Goal: Task Accomplishment & Management: Manage account settings

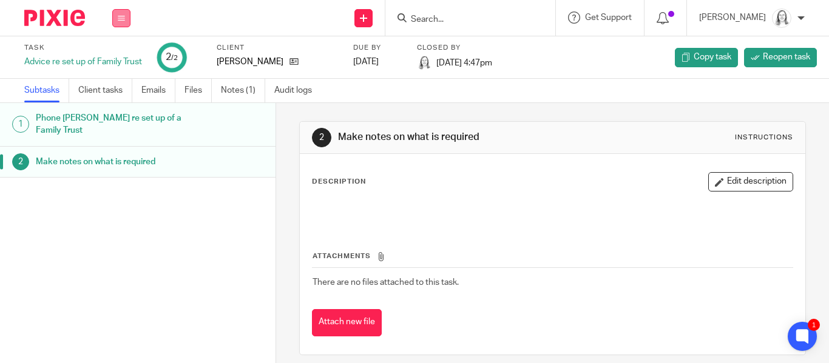
click at [121, 18] on icon at bounding box center [121, 18] width 7 height 7
click at [112, 67] on li "Email" at bounding box center [121, 75] width 32 height 18
click at [118, 75] on link "Email" at bounding box center [115, 74] width 20 height 8
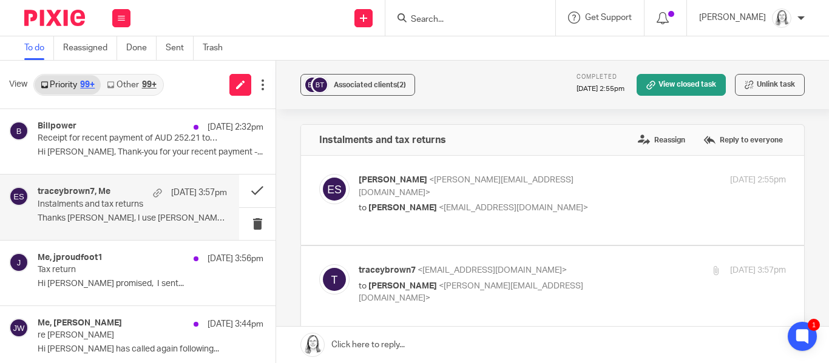
click at [431, 187] on div "Eleanor Shakeshaft <eleanor@ybaccountants.com.au> to Tracey Brown <traceybrown7…" at bounding box center [501, 194] width 285 height 41
checkbox input "true"
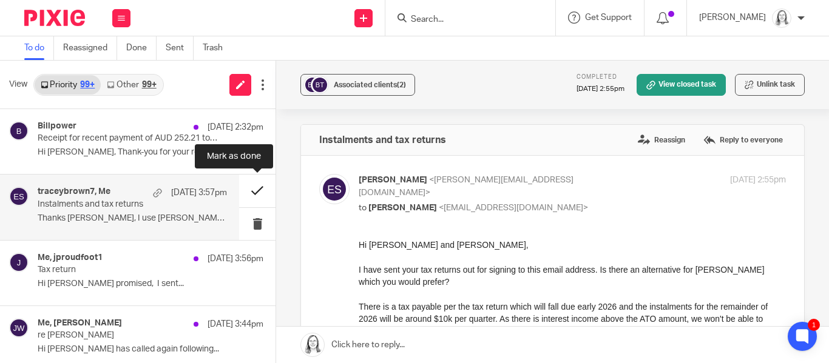
click at [254, 195] on button at bounding box center [257, 191] width 36 height 32
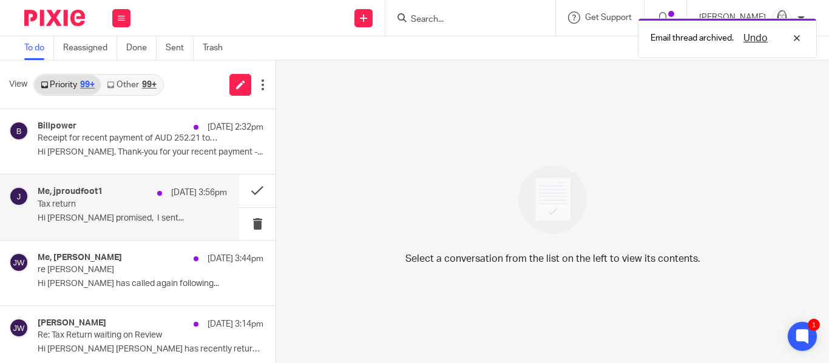
click at [75, 206] on p "Tax return" at bounding box center [114, 205] width 152 height 10
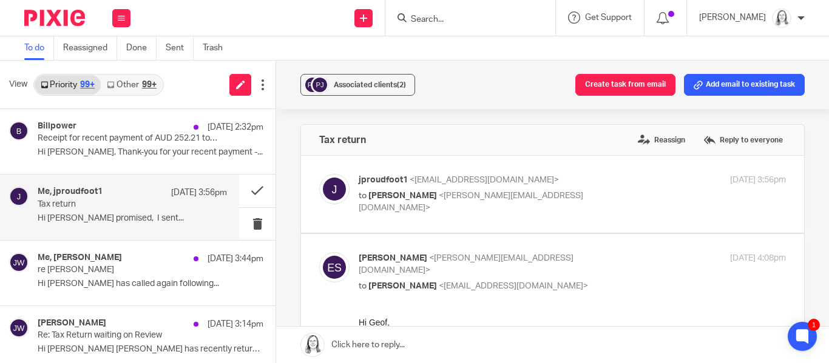
click at [455, 190] on p "to Eleanor Shakeshaft <eleanor@ybaccountants.com.au>" at bounding box center [501, 202] width 285 height 25
checkbox input "true"
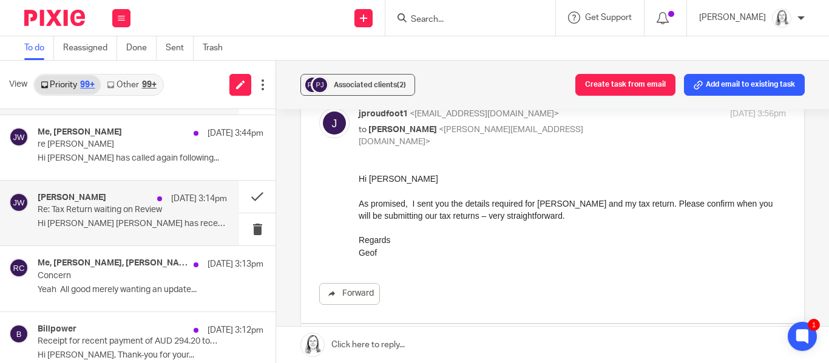
scroll to position [129, 0]
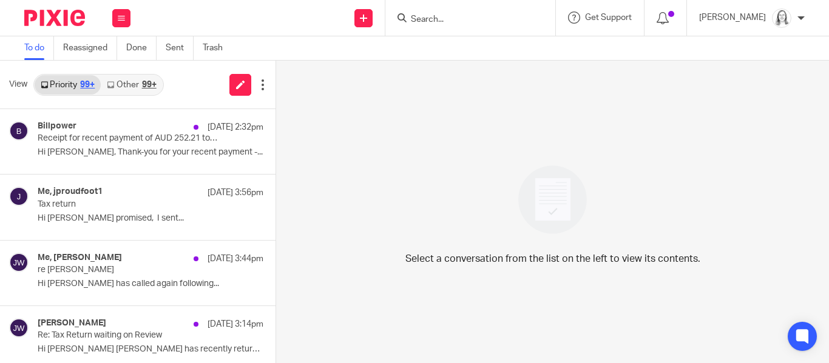
click at [419, 16] on input "Search" at bounding box center [464, 20] width 109 height 11
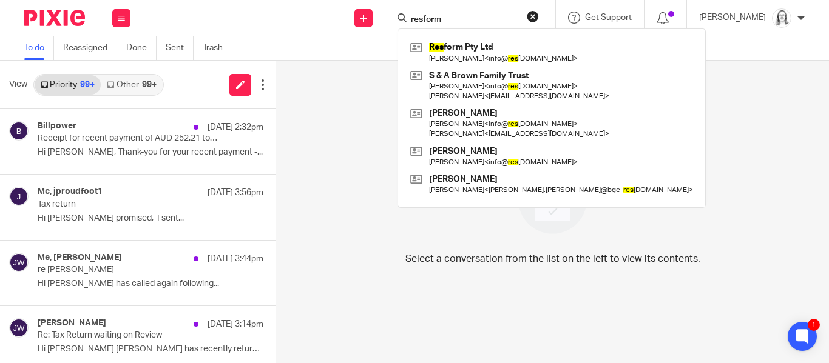
type input "resform"
click button "submit" at bounding box center [0, 0] width 0 height 0
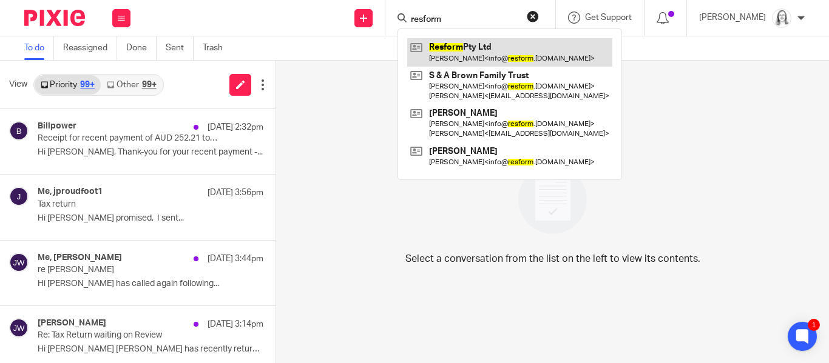
click at [441, 47] on link at bounding box center [509, 52] width 205 height 28
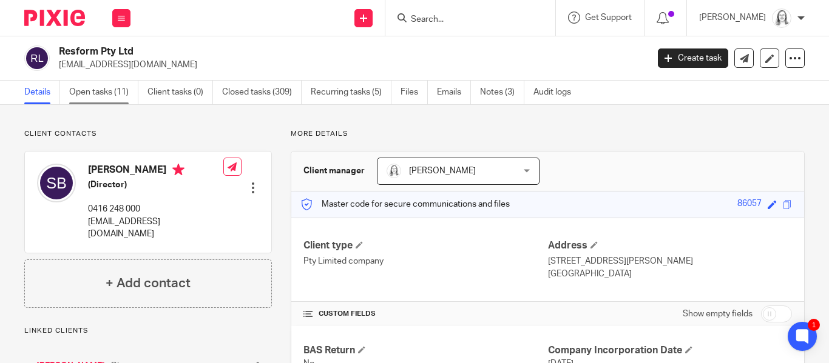
click at [89, 94] on link "Open tasks (11)" at bounding box center [103, 93] width 69 height 24
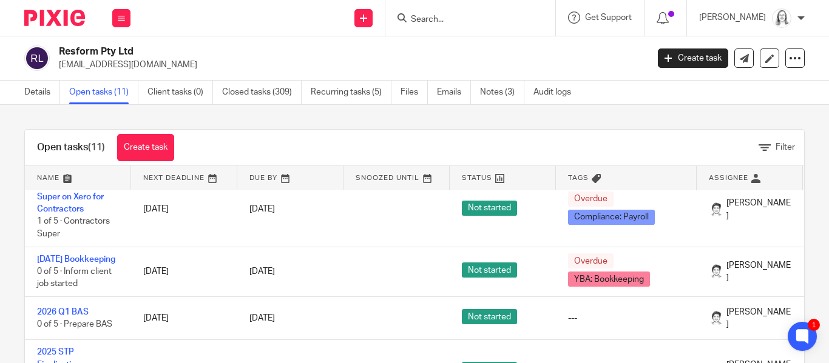
scroll to position [64, 0]
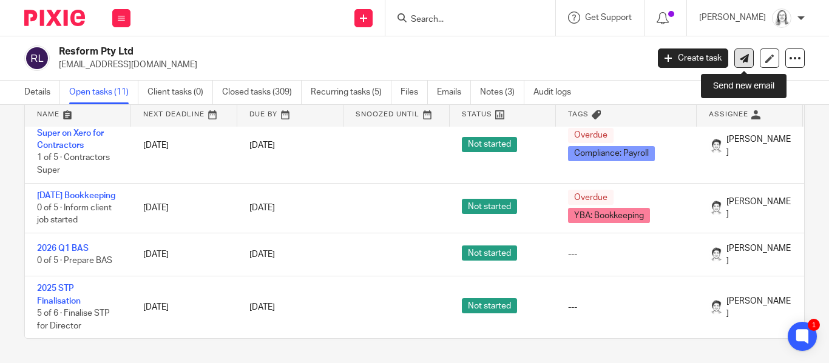
click at [742, 58] on icon at bounding box center [744, 58] width 9 height 9
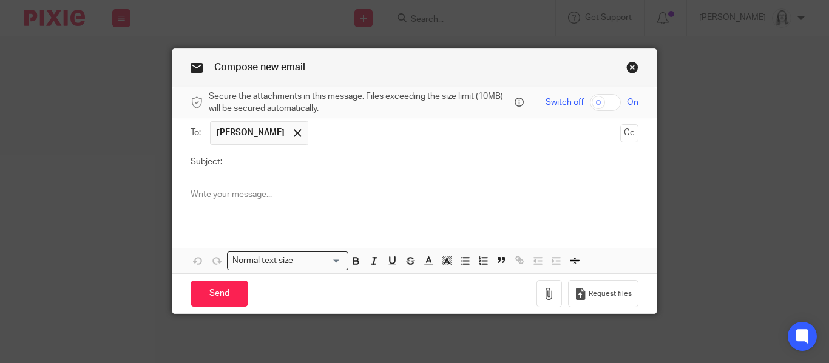
click at [250, 157] on input "Subject:" at bounding box center [433, 162] width 410 height 27
type input "superannuation 28th October 2025"
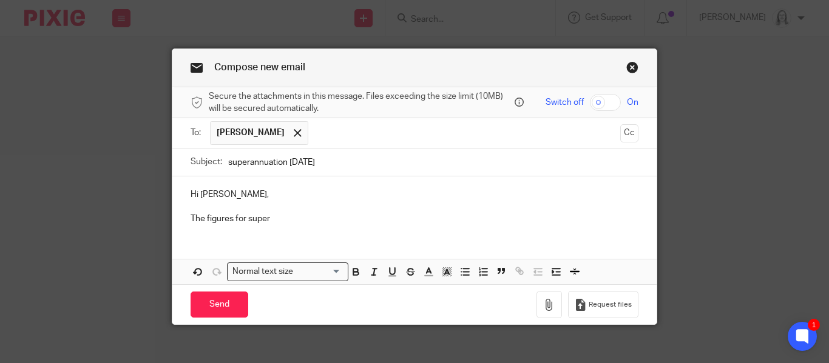
click at [328, 227] on div "Hi Sam, The figures for super" at bounding box center [414, 206] width 484 height 58
click at [234, 215] on p "The figures for super is $11,316.70. Can I process that now through Xero and th…" at bounding box center [415, 219] width 448 height 12
click at [556, 221] on p "The figure payable for super is $11,316.70. Can I process that now through Xero…" at bounding box center [415, 219] width 448 height 12
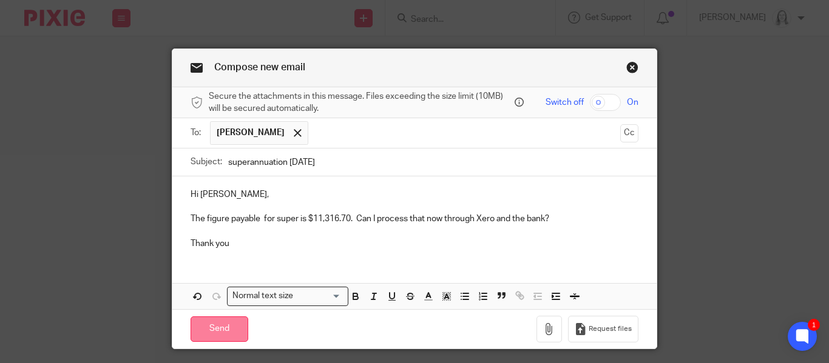
click at [231, 327] on input "Send" at bounding box center [220, 330] width 58 height 26
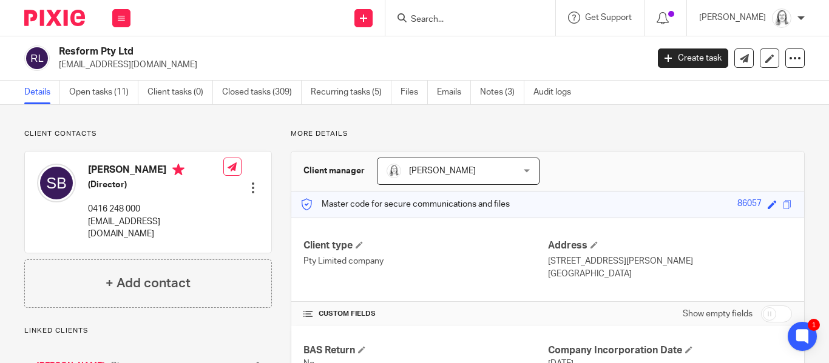
click at [437, 13] on form at bounding box center [474, 17] width 129 height 15
click at [437, 16] on input "Search" at bounding box center [464, 20] width 109 height 11
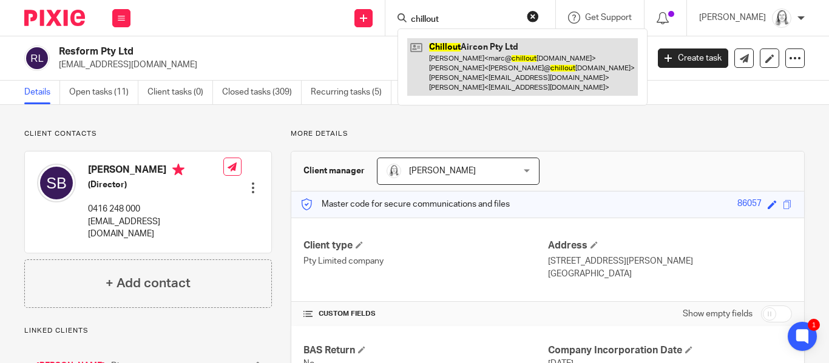
type input "chillout"
click at [442, 58] on link at bounding box center [522, 67] width 231 height 58
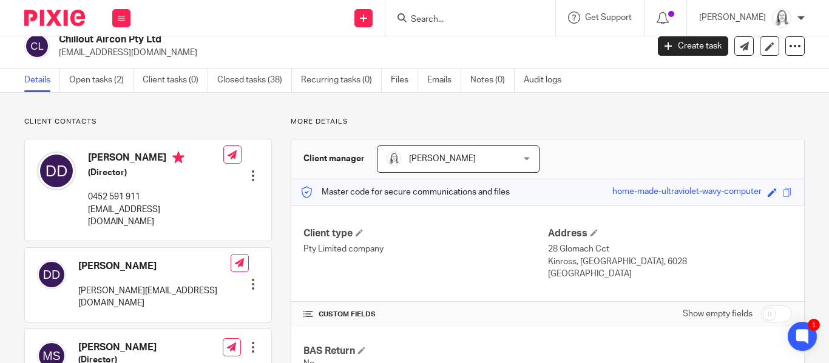
scroll to position [12, 0]
click at [211, 132] on div "Client contacts Delroy Davids (Director) 0452 591 911 delroydavids@gmail.com Ed…" at bounding box center [148, 329] width 248 height 423
click at [99, 86] on link "Open tasks (2)" at bounding box center [101, 81] width 64 height 24
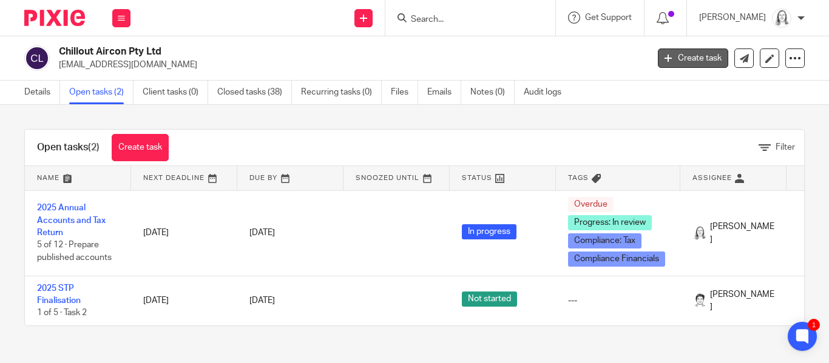
click at [698, 55] on link "Create task" at bounding box center [693, 58] width 70 height 19
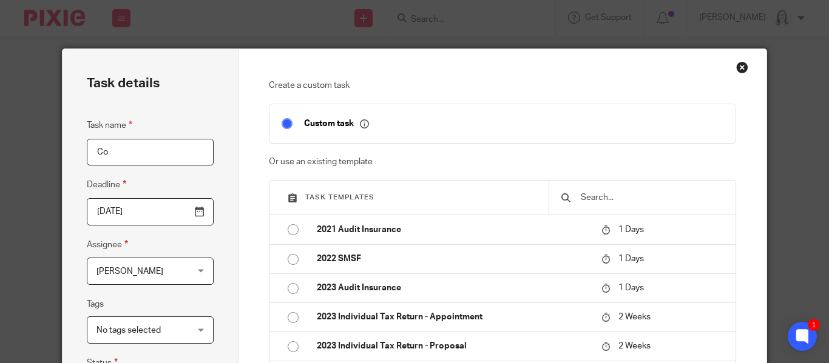
type input "C"
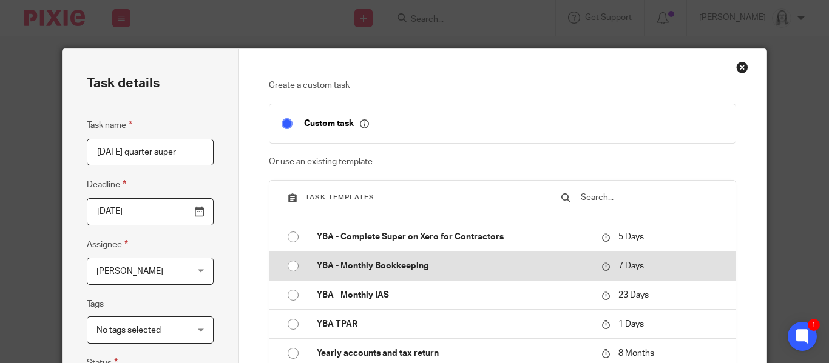
scroll to position [313, 0]
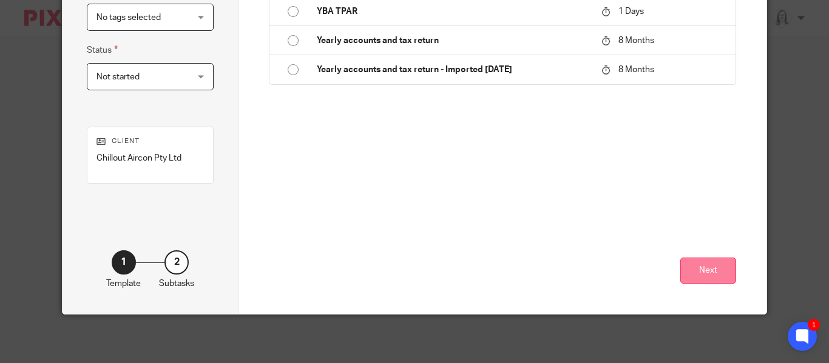
type input "2025 Oct quarter super"
click at [702, 272] on button "Next" at bounding box center [708, 271] width 56 height 26
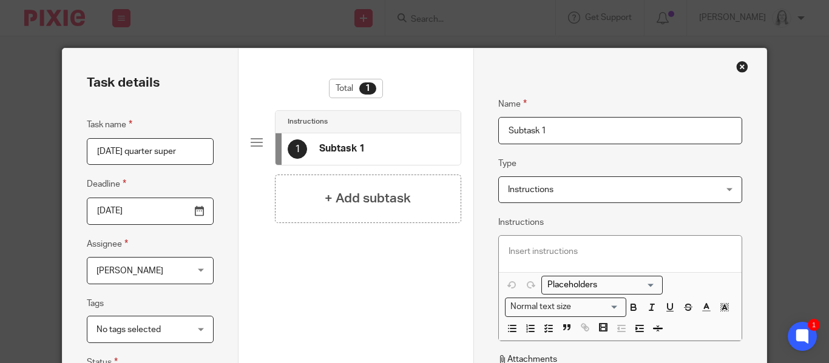
scroll to position [0, 0]
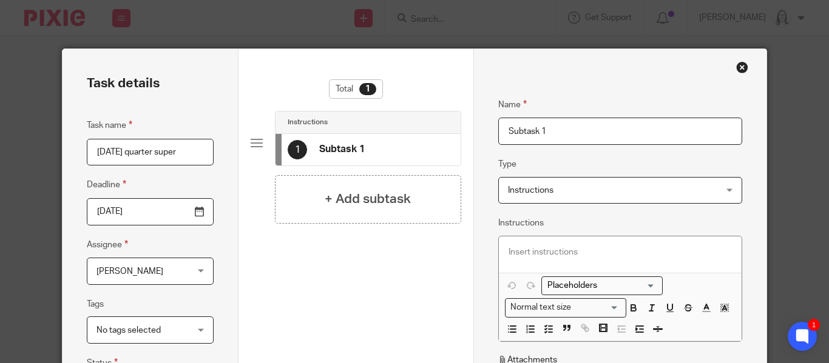
click at [558, 129] on input "Subtask 1" at bounding box center [620, 131] width 244 height 27
type input "S"
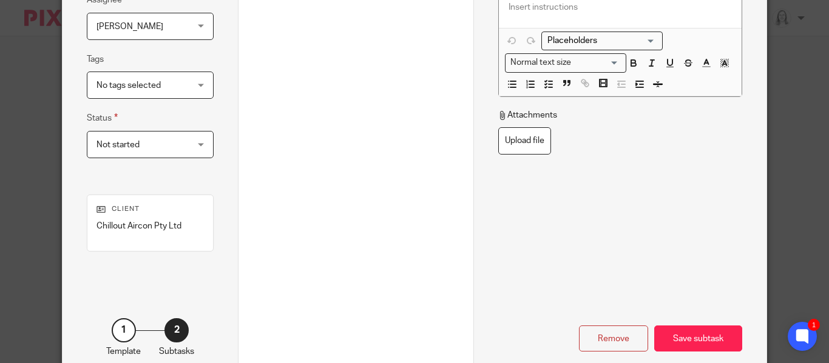
scroll to position [265, 0]
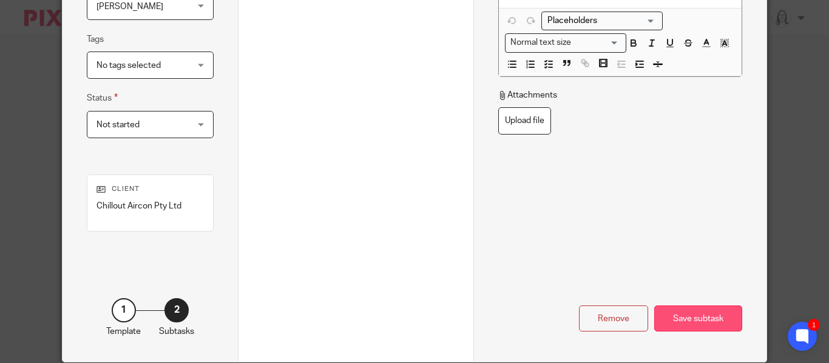
type input "send email to confirm amount is $3945.60"
click at [711, 317] on div "Save subtask" at bounding box center [698, 319] width 88 height 26
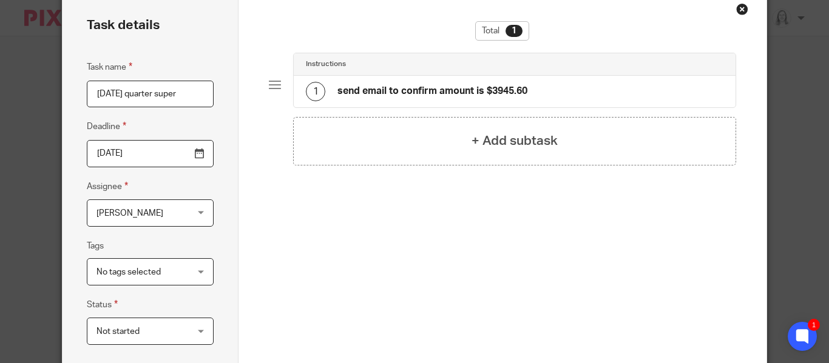
scroll to position [55, 0]
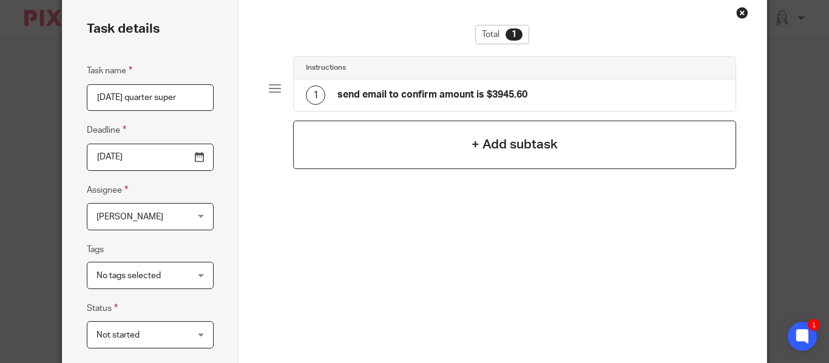
click at [492, 143] on h4 "+ Add subtask" at bounding box center [514, 144] width 86 height 19
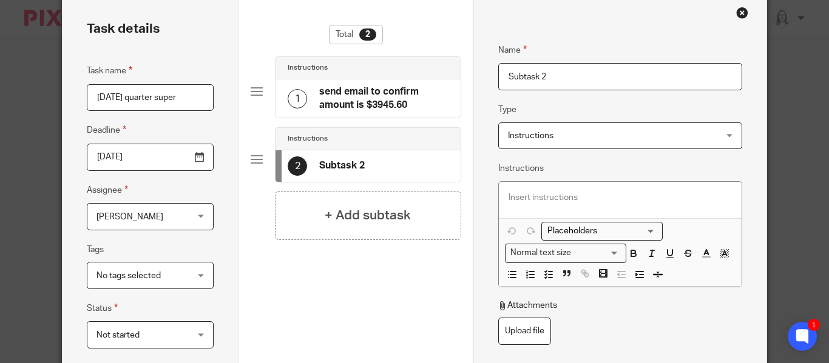
click at [553, 77] on input "Subtask 2" at bounding box center [620, 76] width 244 height 27
type input "S"
type input "process through Xero"
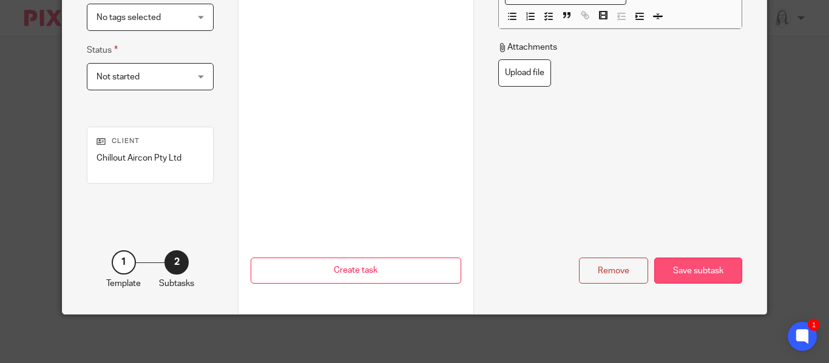
click at [695, 272] on div "Save subtask" at bounding box center [698, 271] width 88 height 26
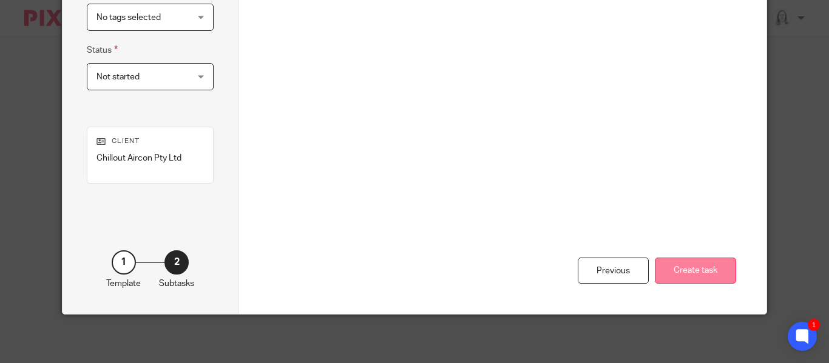
click at [695, 271] on button "Create task" at bounding box center [695, 271] width 81 height 26
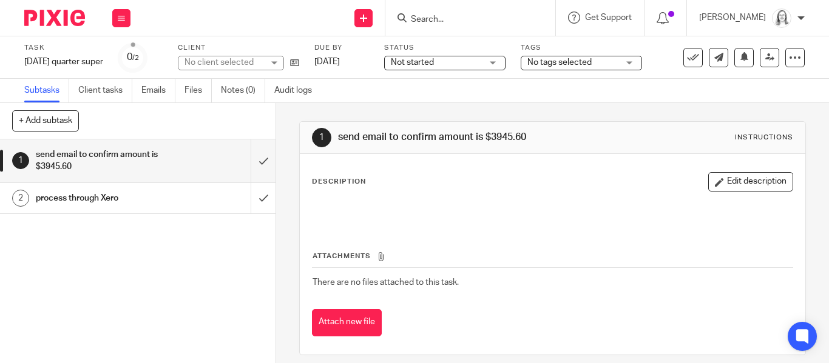
scroll to position [30, 0]
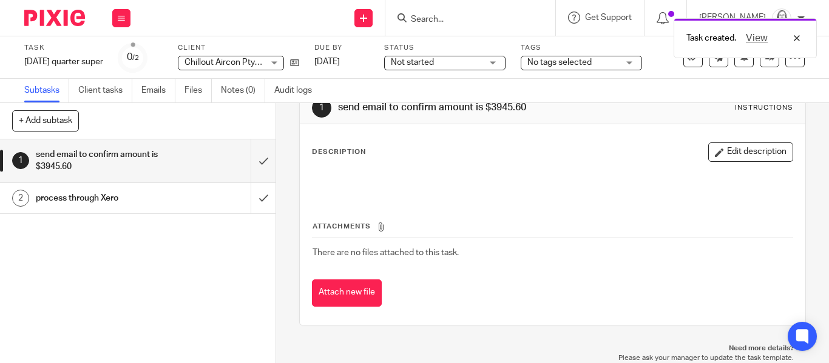
click at [456, 65] on span "Not started" at bounding box center [436, 62] width 91 height 13
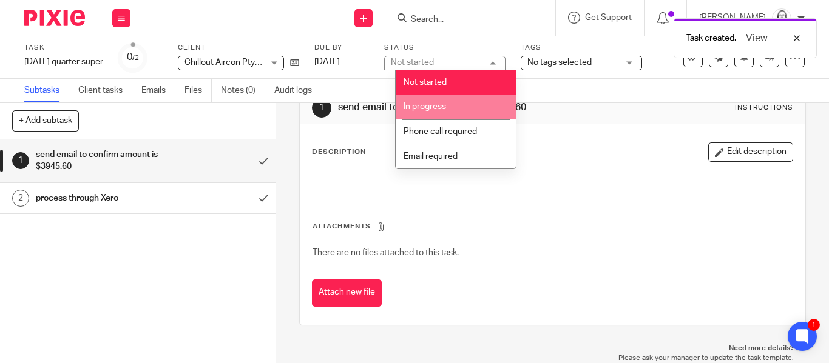
click at [437, 101] on li "In progress" at bounding box center [456, 107] width 120 height 25
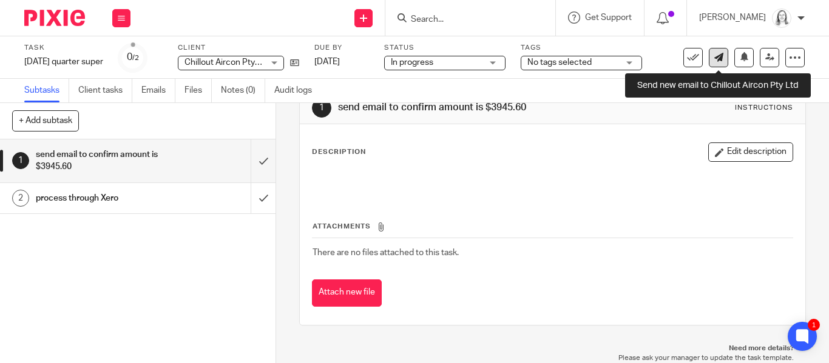
click at [718, 64] on link at bounding box center [718, 57] width 19 height 19
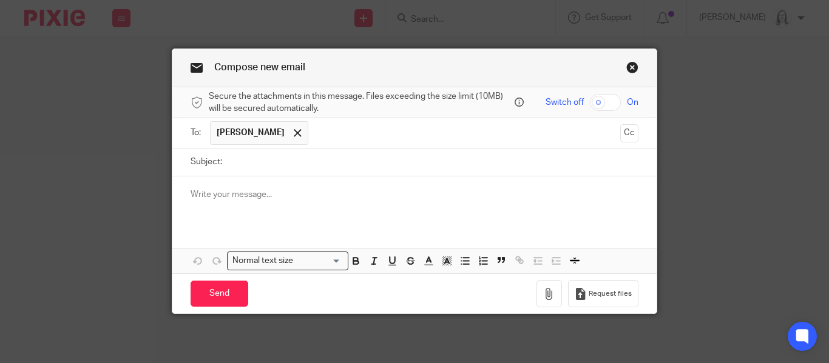
click at [277, 168] on input "Subject:" at bounding box center [433, 162] width 410 height 27
type input "Superannuation due for [DATE] quarter"
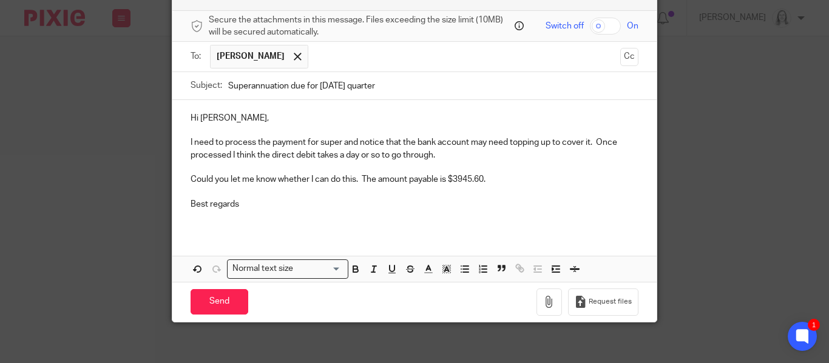
scroll to position [73, 0]
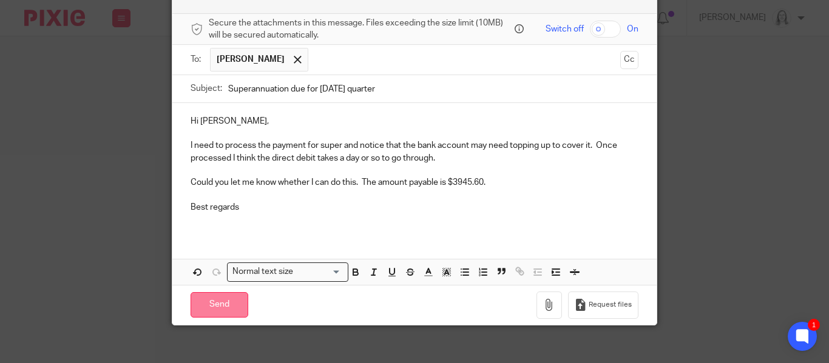
click at [216, 308] on input "Send" at bounding box center [220, 305] width 58 height 26
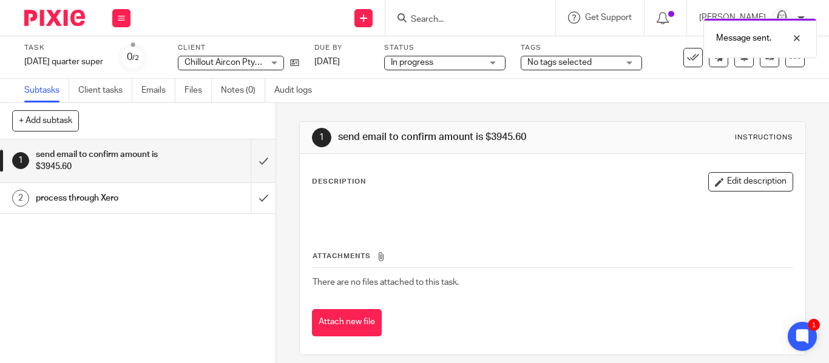
click at [444, 10] on form at bounding box center [474, 17] width 129 height 15
click at [443, 16] on div "Message sent." at bounding box center [615, 35] width 402 height 46
click at [410, 18] on input "Search" at bounding box center [464, 20] width 109 height 11
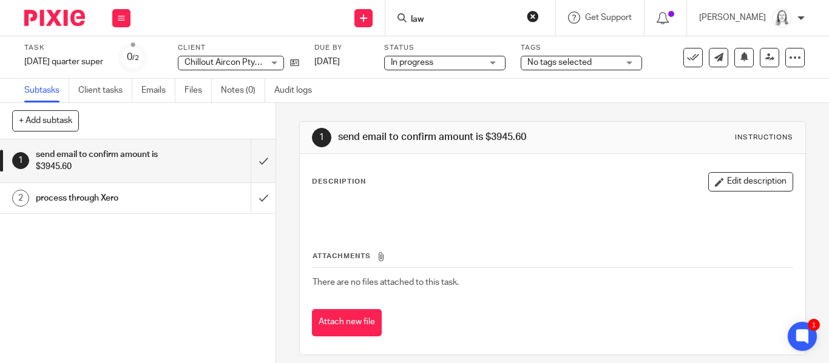
type input "law"
click button "submit" at bounding box center [0, 0] width 0 height 0
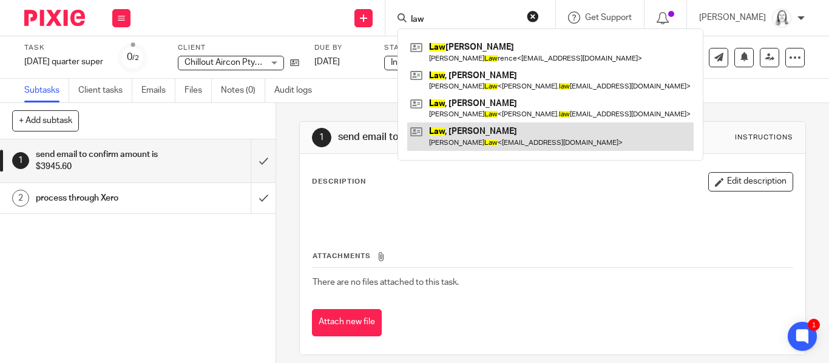
click at [433, 132] on link at bounding box center [550, 137] width 286 height 28
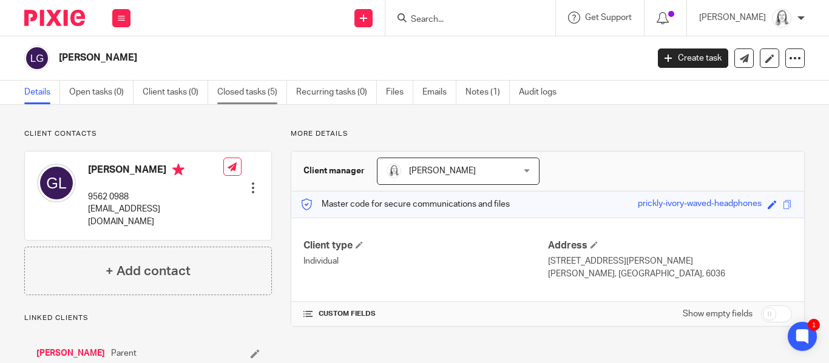
click at [256, 95] on link "Closed tasks (5)" at bounding box center [252, 93] width 70 height 24
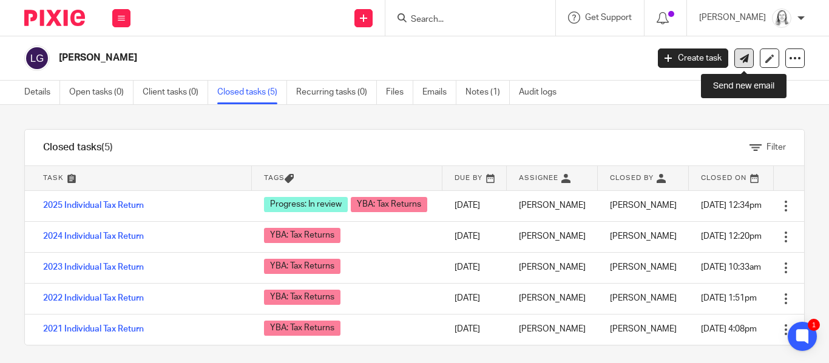
click at [742, 60] on icon at bounding box center [744, 58] width 9 height 9
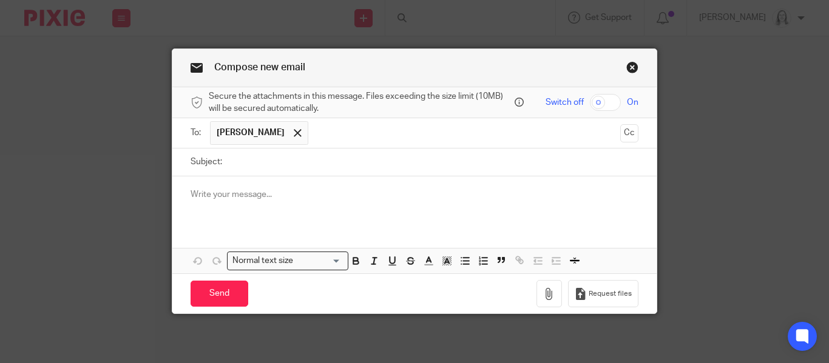
click at [249, 160] on input "Subject:" at bounding box center [433, 162] width 410 height 27
type input "Tax return 2025"
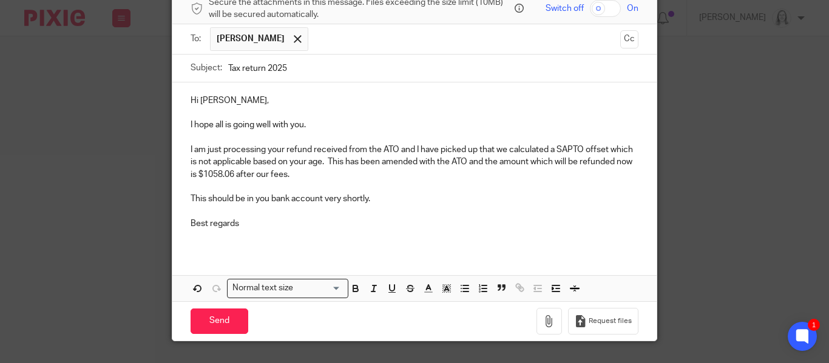
scroll to position [95, 0]
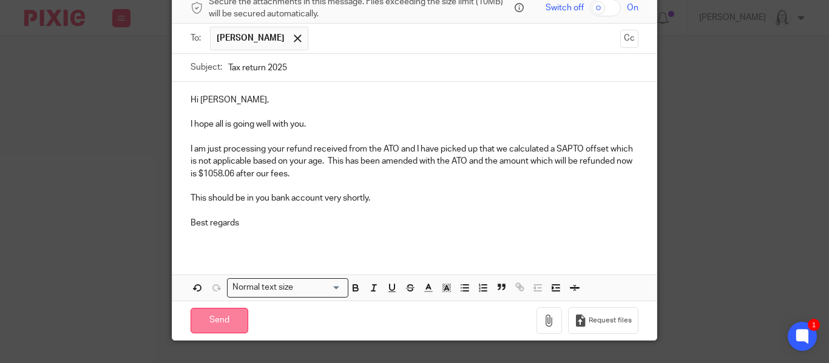
click at [218, 326] on input "Send" at bounding box center [220, 321] width 58 height 26
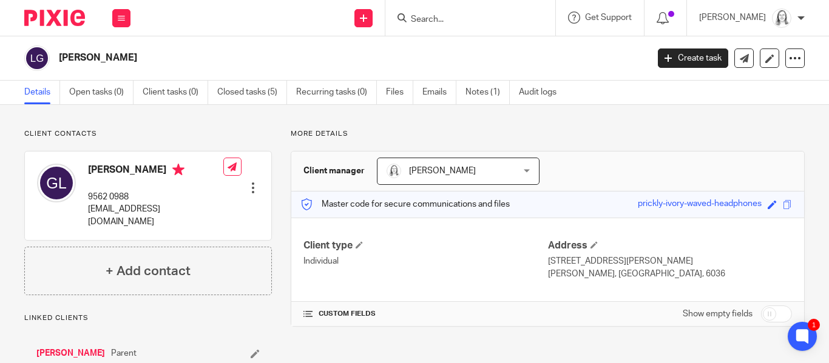
click at [436, 18] on input "Search" at bounding box center [464, 20] width 109 height 11
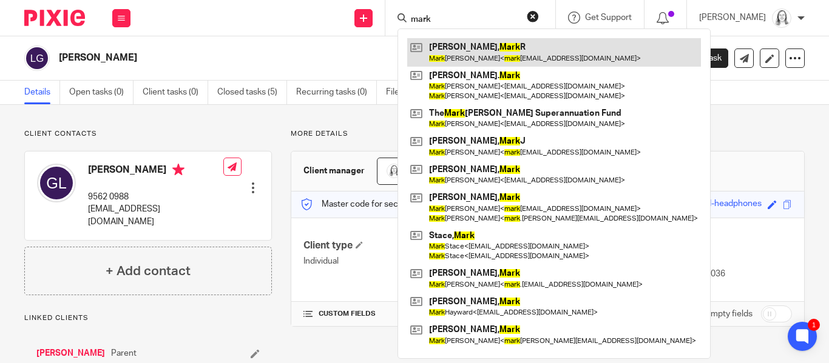
type input "mark"
click at [454, 52] on link at bounding box center [554, 52] width 294 height 28
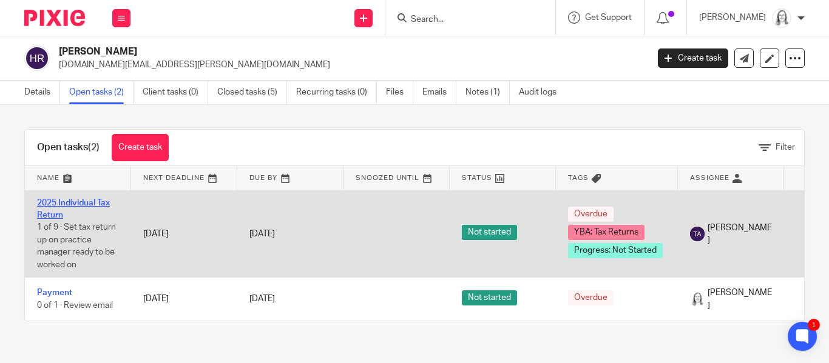
click at [79, 205] on link "2025 Individual Tax Return" at bounding box center [73, 209] width 73 height 21
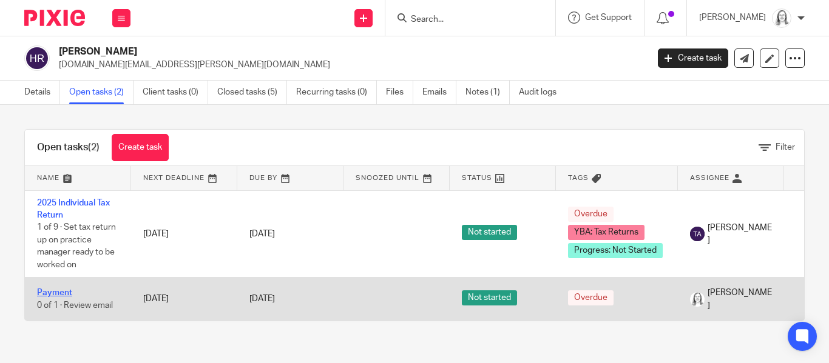
click at [61, 294] on link "Payment" at bounding box center [54, 293] width 35 height 8
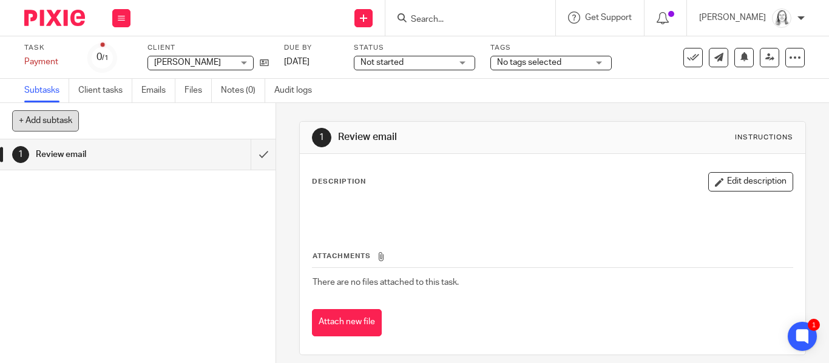
click at [53, 123] on button "+ Add subtask" at bounding box center [45, 120] width 67 height 21
type input "s"
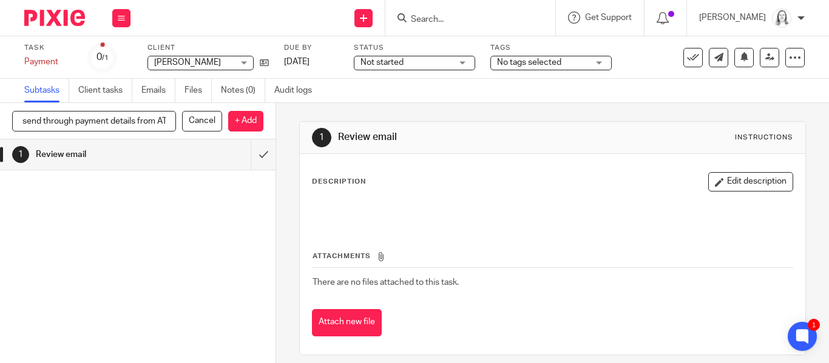
scroll to position [0, 8]
type input "send through payment details from ATO"
click at [254, 116] on p "+ Add" at bounding box center [245, 121] width 35 height 21
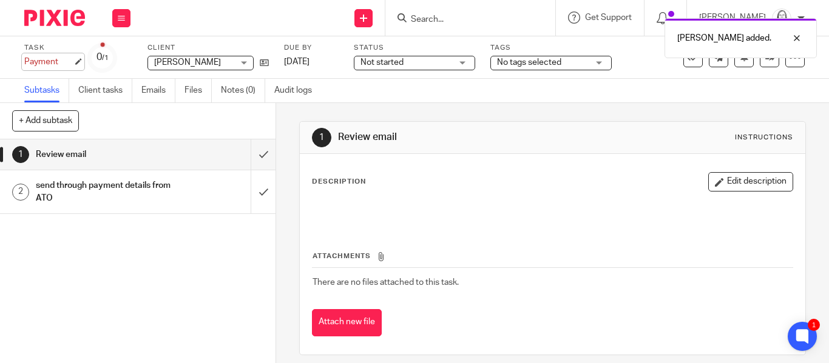
click at [26, 56] on div "Payment Save Payment" at bounding box center [48, 62] width 49 height 12
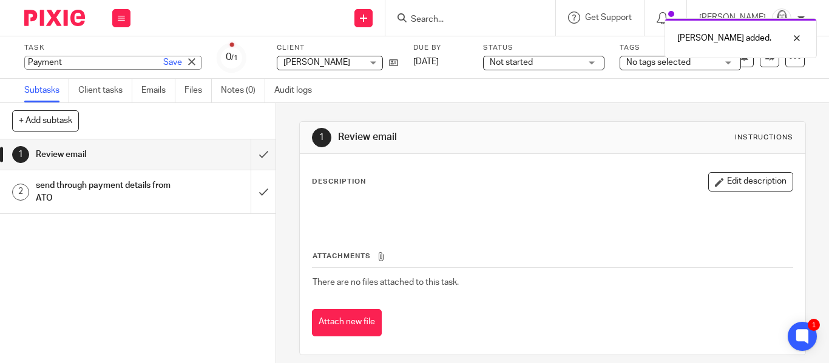
click at [26, 56] on input "Payment" at bounding box center [113, 63] width 178 height 14
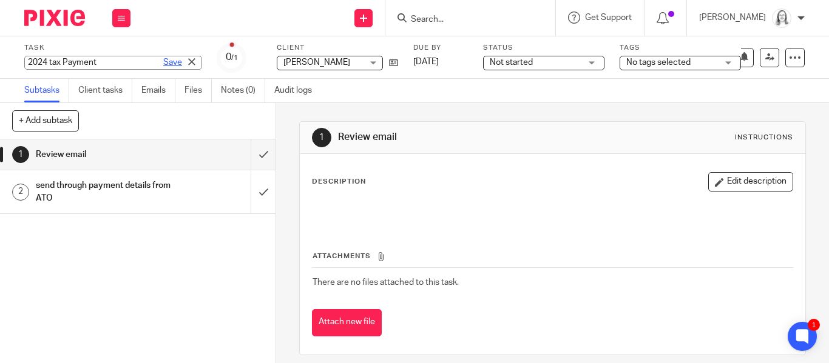
type input "2024 tax Payment"
click at [171, 61] on link "Save" at bounding box center [172, 62] width 19 height 12
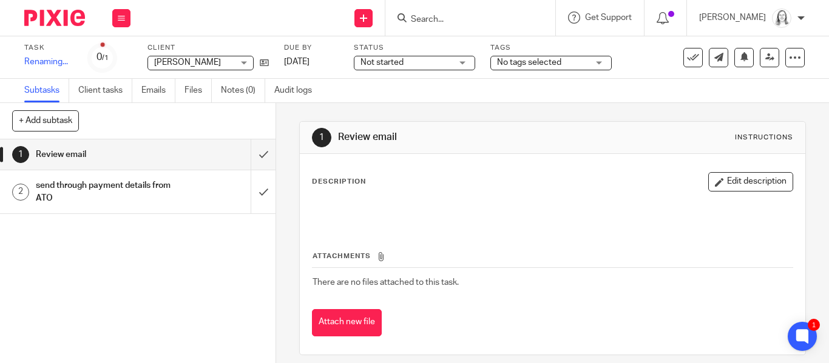
click at [436, 64] on span "Not started" at bounding box center [405, 62] width 91 height 13
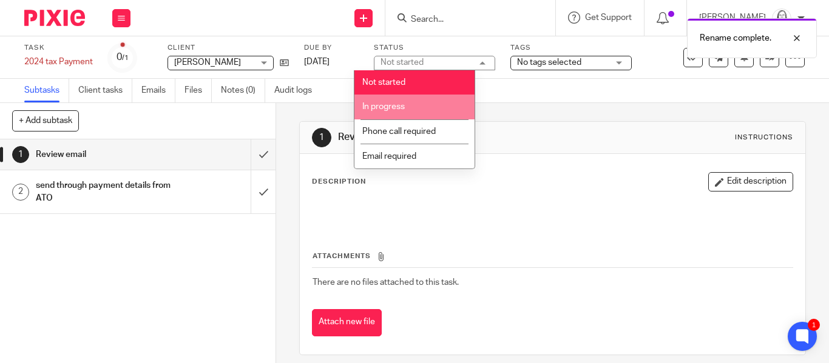
click at [403, 108] on span "In progress" at bounding box center [383, 107] width 42 height 8
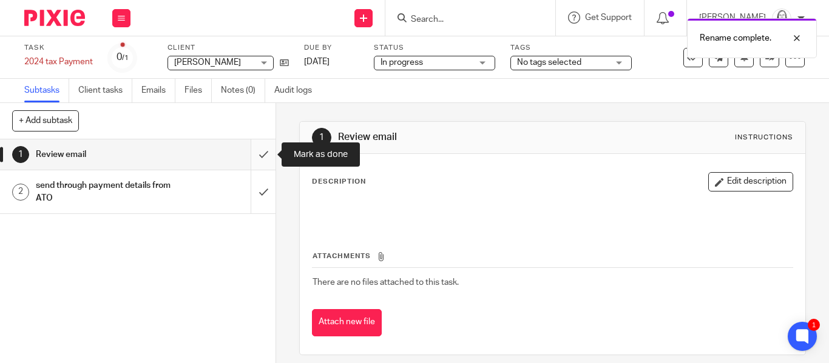
click at [263, 156] on input "submit" at bounding box center [137, 155] width 275 height 30
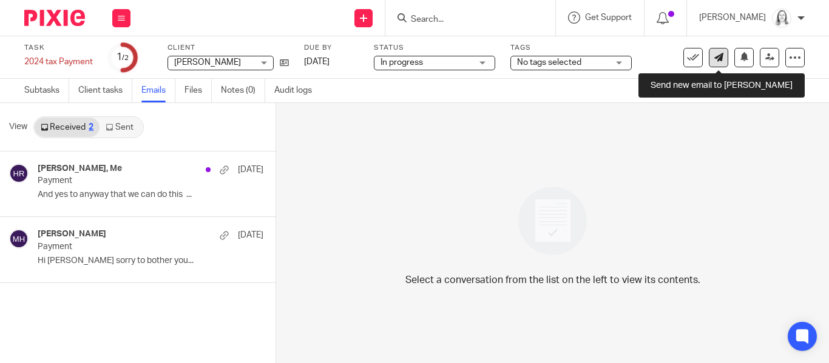
click at [720, 59] on icon at bounding box center [718, 57] width 9 height 9
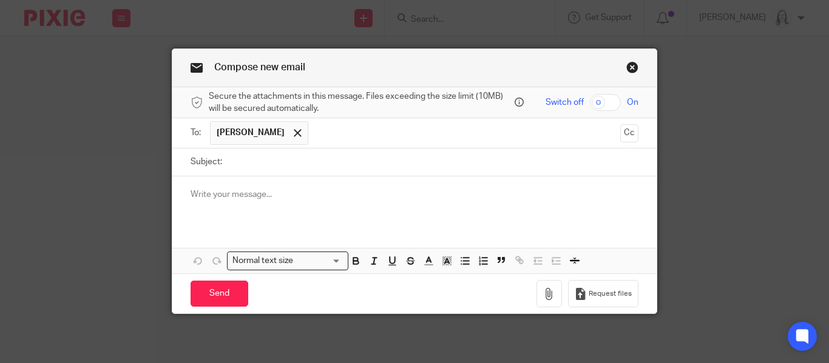
click at [634, 64] on link "Close this dialog window" at bounding box center [632, 69] width 12 height 16
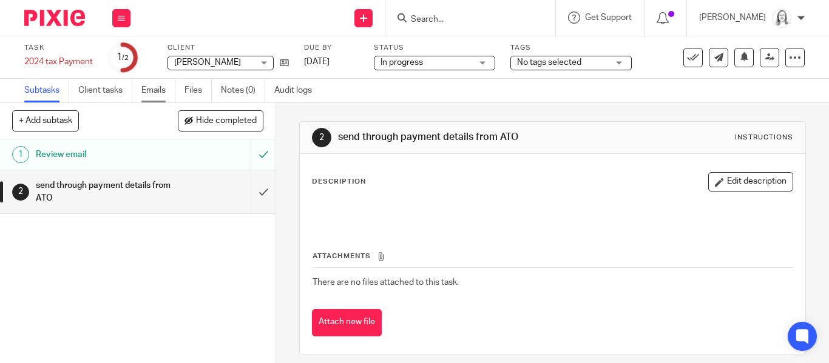
click at [154, 92] on link "Emails" at bounding box center [158, 91] width 34 height 24
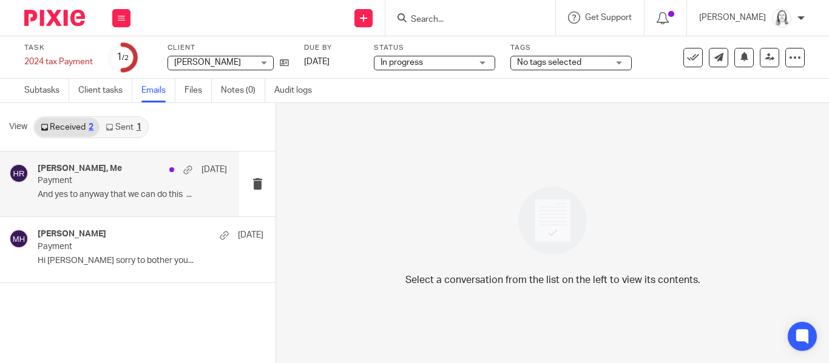
click at [68, 167] on h4 "Mark Hughes, Me" at bounding box center [80, 169] width 84 height 10
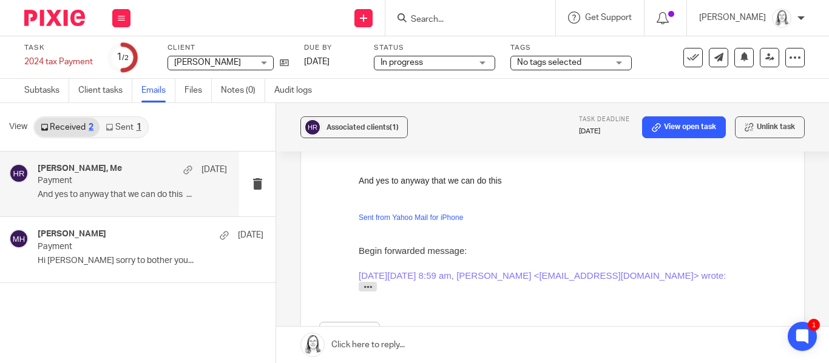
scroll to position [432, 0]
click at [347, 344] on link at bounding box center [552, 345] width 553 height 36
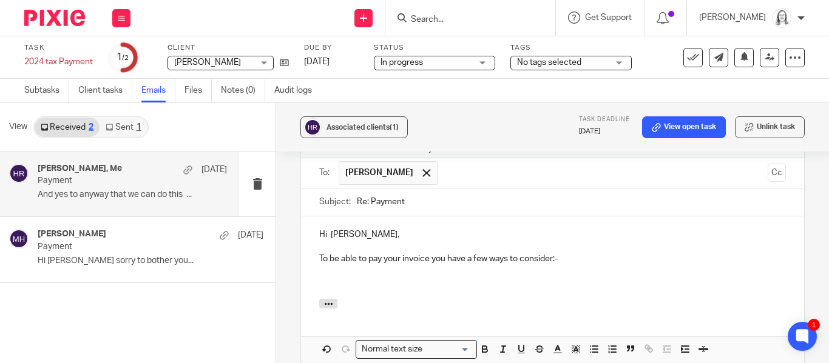
scroll to position [688, 0]
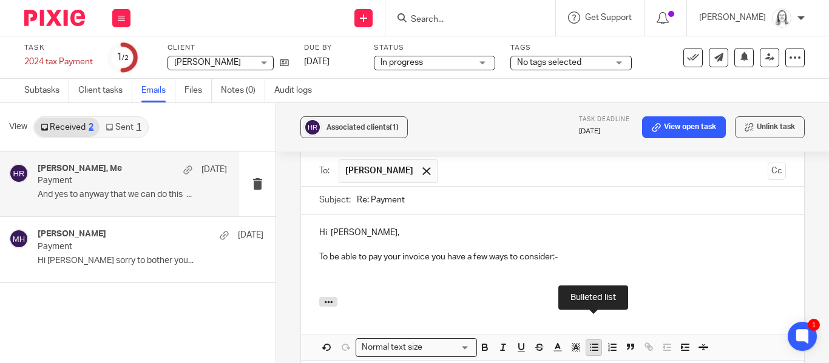
click at [591, 342] on icon "button" at bounding box center [594, 347] width 11 height 11
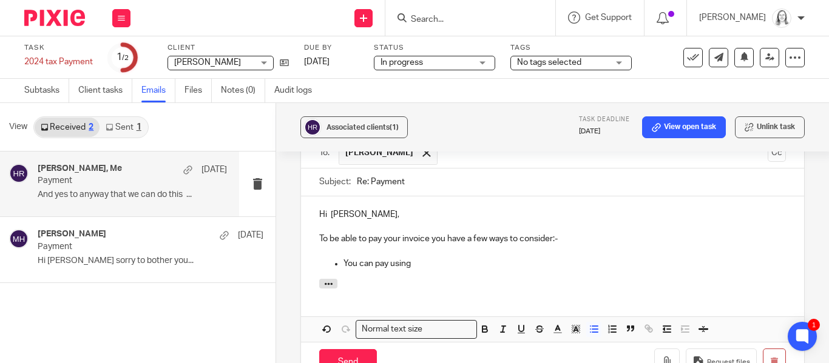
scroll to position [784, 0]
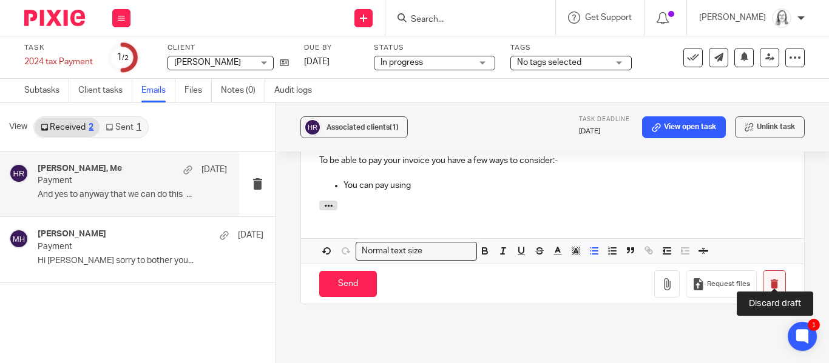
click at [776, 280] on icon "button" at bounding box center [773, 284] width 9 height 9
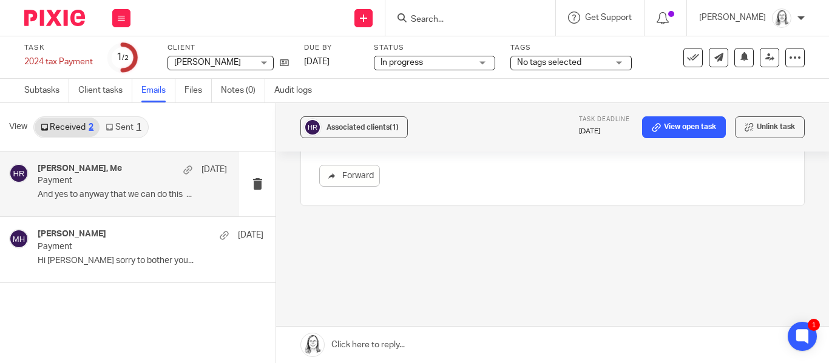
scroll to position [576, 0]
click at [96, 90] on link "Client tasks" at bounding box center [105, 91] width 54 height 24
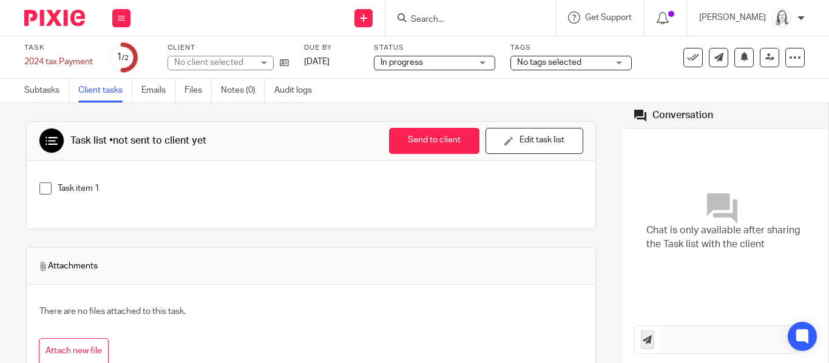
click at [113, 187] on p "Task item 1" at bounding box center [320, 189] width 525 height 12
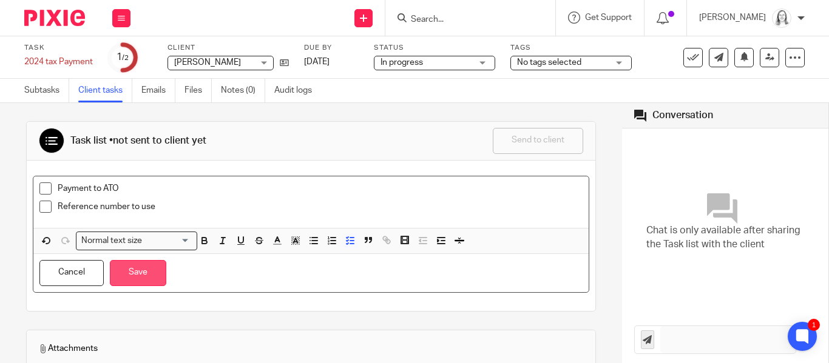
click at [132, 269] on button "Save" at bounding box center [138, 273] width 56 height 26
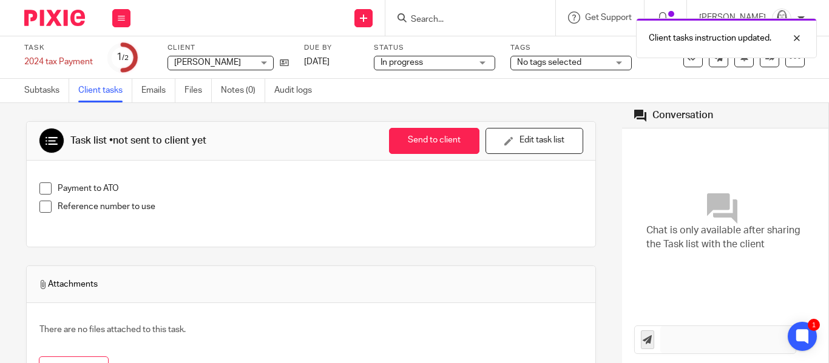
scroll to position [15, 0]
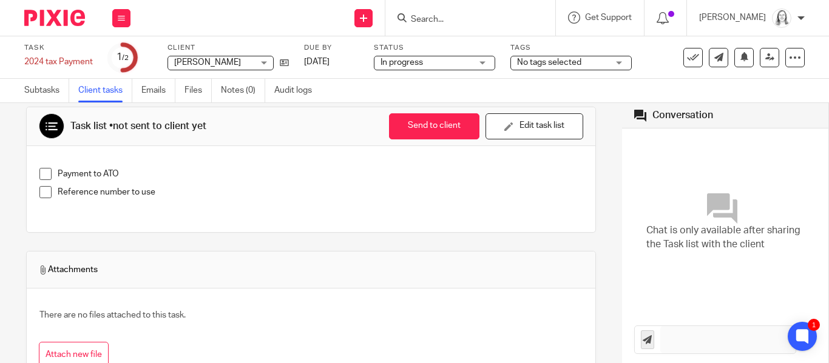
click at [40, 165] on div "Payment to ATO Reference number to use" at bounding box center [310, 188] width 555 height 52
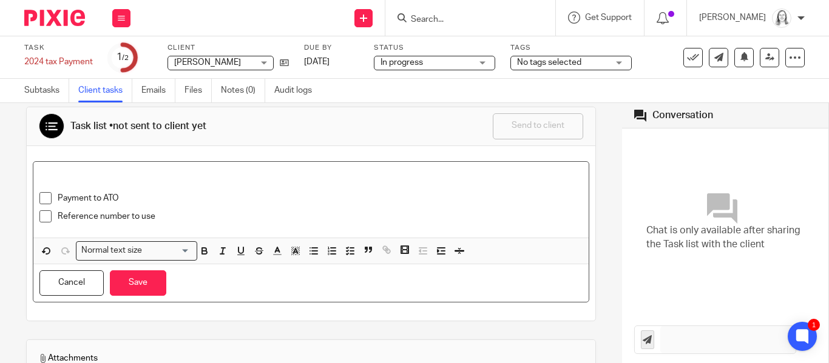
click at [39, 172] on p at bounding box center [310, 174] width 543 height 12
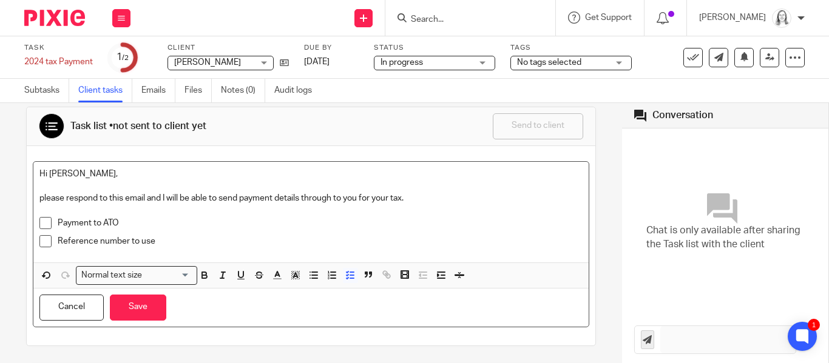
click at [174, 235] on p "Reference number to use" at bounding box center [320, 241] width 525 height 12
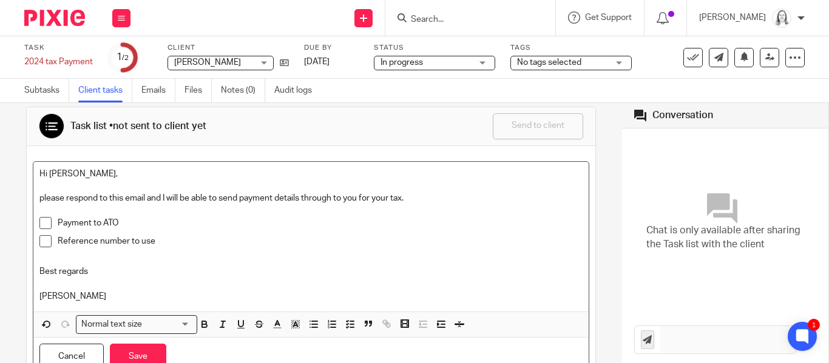
scroll to position [51, 0]
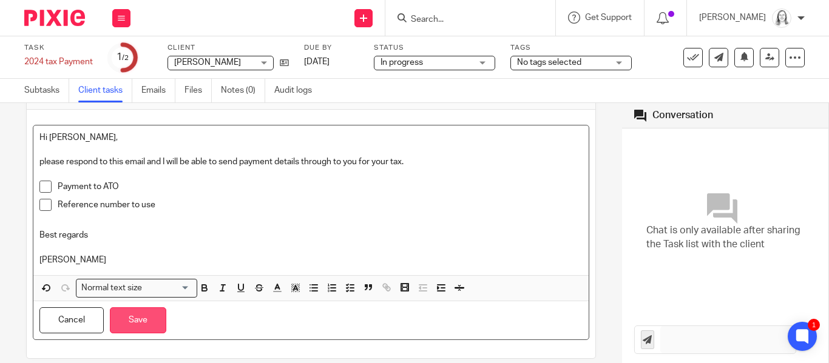
click at [148, 323] on button "Save" at bounding box center [138, 321] width 56 height 26
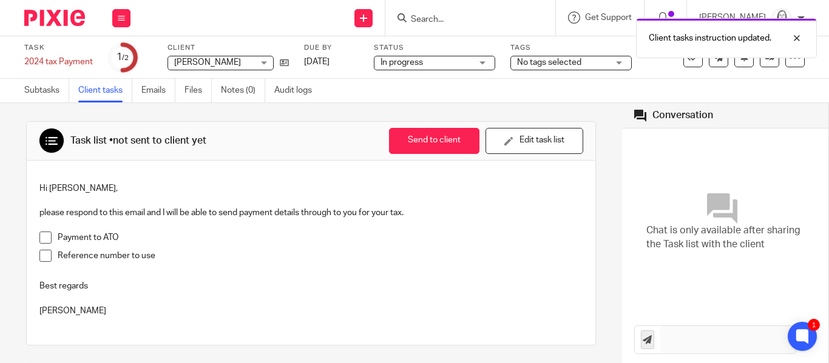
scroll to position [2, 0]
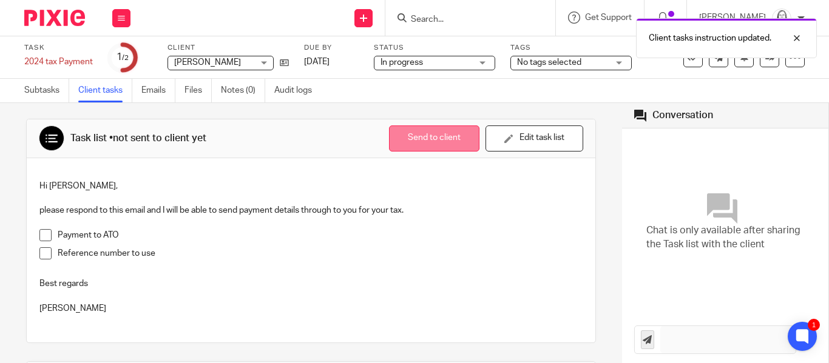
click at [456, 141] on button "Send to client" at bounding box center [434, 139] width 90 height 26
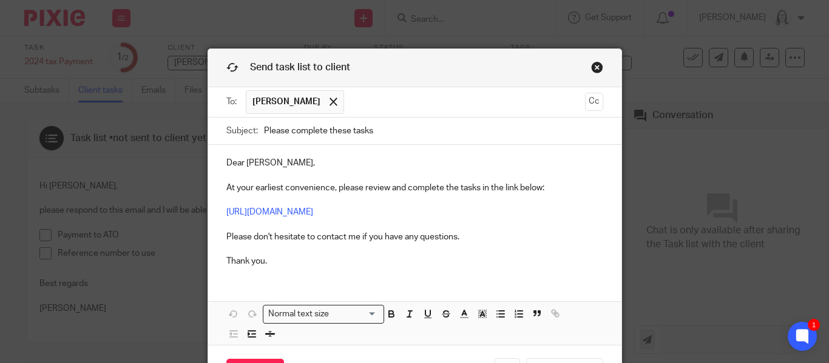
click at [280, 169] on p "Dear Mark R, At your earliest convenience, please review and complete the tasks…" at bounding box center [414, 212] width 377 height 110
drag, startPoint x: 226, startPoint y: 211, endPoint x: 484, endPoint y: 214, distance: 257.9
click at [484, 214] on p "Dear Mark, At your earliest convenience, please review and complete the tasks i…" at bounding box center [414, 212] width 377 height 110
click at [360, 260] on button "Edit" at bounding box center [374, 257] width 28 height 19
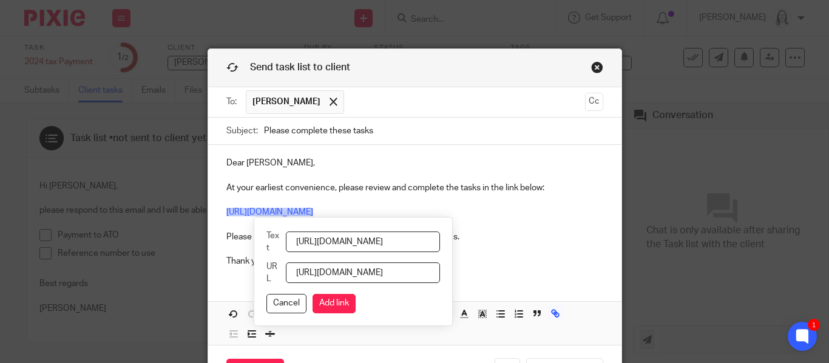
scroll to position [0, 120]
drag, startPoint x: 294, startPoint y: 239, endPoint x: 609, endPoint y: 260, distance: 315.0
click at [609, 260] on div "Dear Mark, At your earliest convenience, please review and complete the tasks i…" at bounding box center [414, 245] width 413 height 200
type input "ATO payment details"
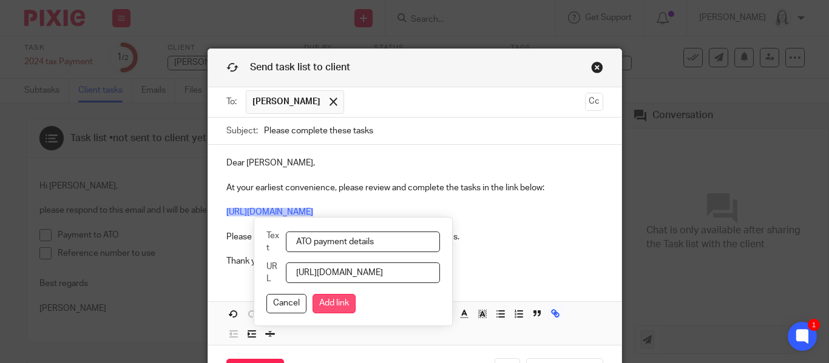
click at [320, 306] on button "Add link" at bounding box center [333, 303] width 43 height 19
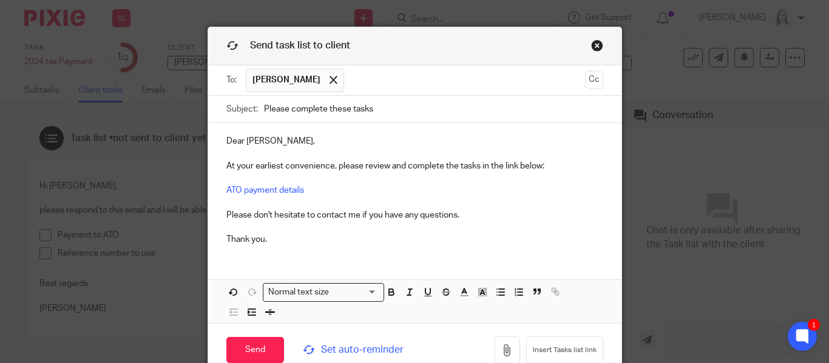
scroll to position [29, 0]
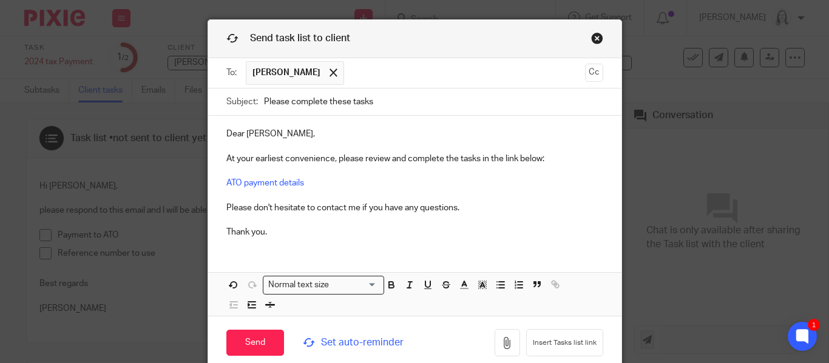
click at [323, 184] on p "Dear Mark, At your earliest convenience, please review and complete the tasks i…" at bounding box center [414, 183] width 377 height 110
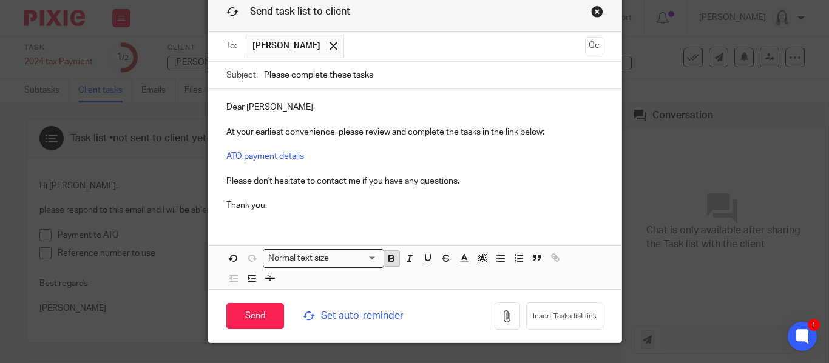
scroll to position [53, 0]
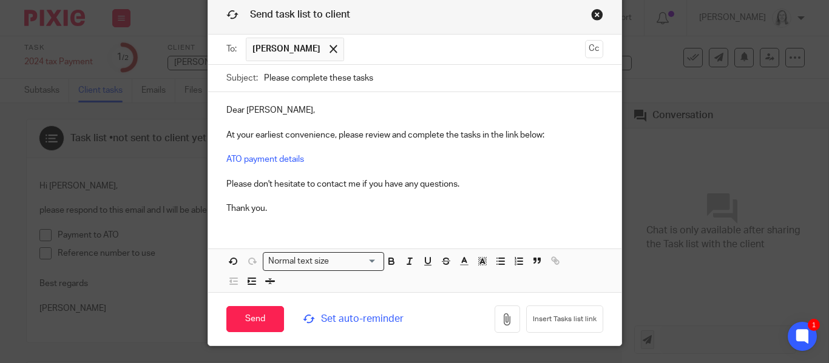
click at [596, 15] on link "Close this dialog window" at bounding box center [597, 16] width 12 height 16
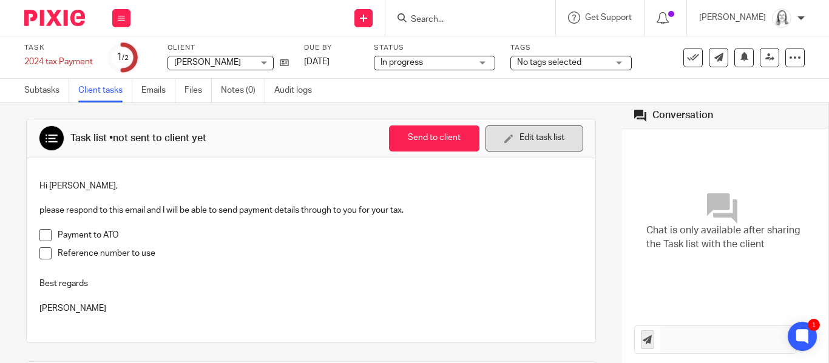
click at [498, 145] on button "Edit task list" at bounding box center [534, 139] width 98 height 26
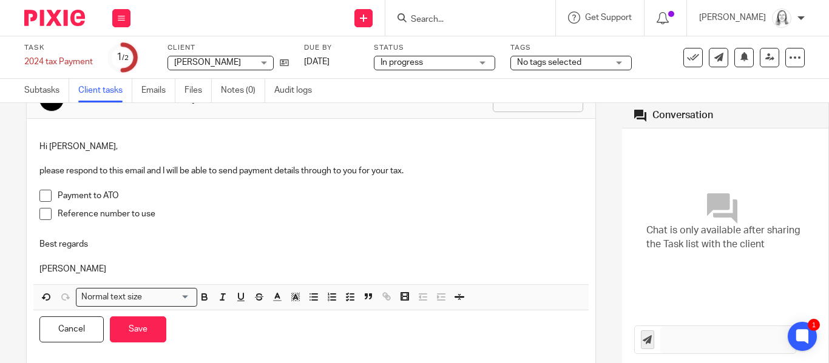
scroll to position [55, 0]
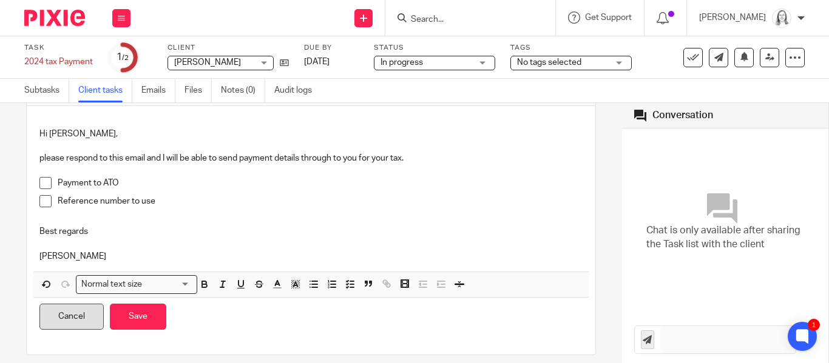
click at [76, 318] on button "Cancel" at bounding box center [71, 317] width 64 height 26
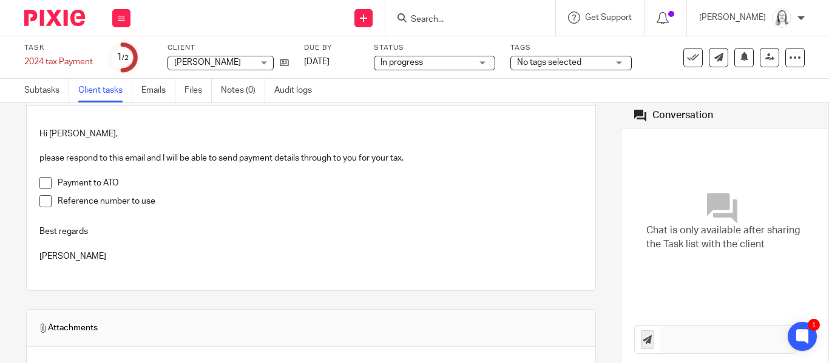
scroll to position [0, 0]
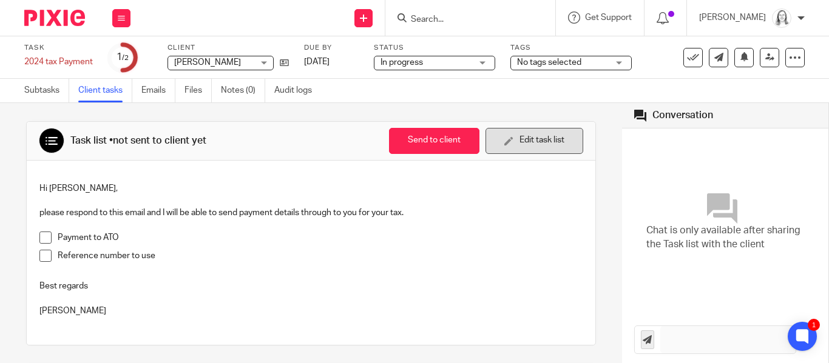
click at [564, 140] on button "Edit task list" at bounding box center [534, 141] width 98 height 26
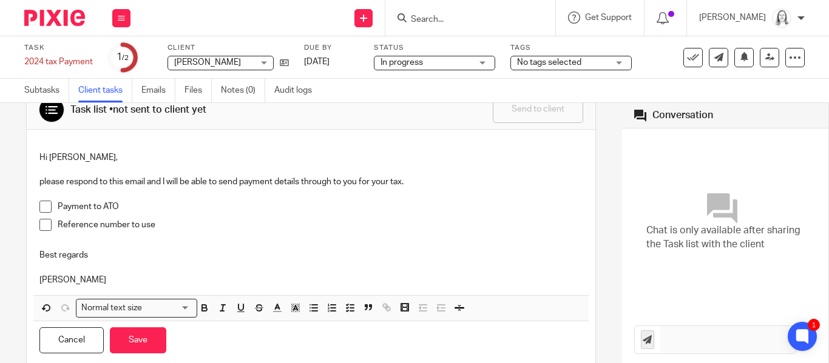
scroll to position [32, 0]
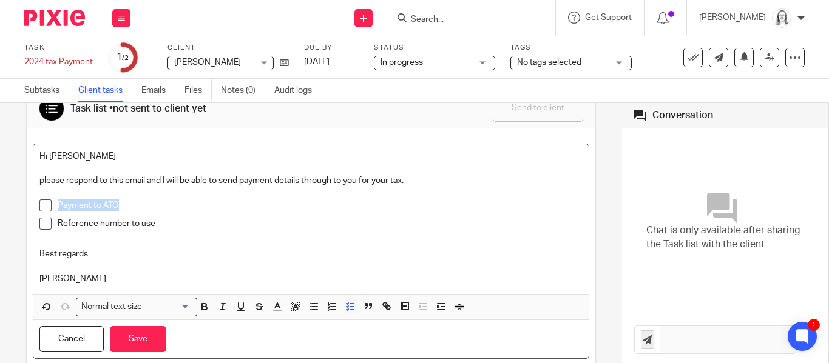
drag, startPoint x: 58, startPoint y: 204, endPoint x: 157, endPoint y: 214, distance: 99.3
click at [157, 214] on div "Payment to ATO" at bounding box center [320, 209] width 525 height 18
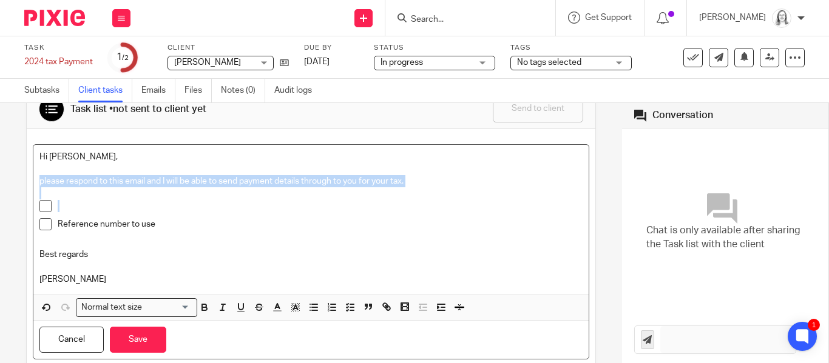
drag, startPoint x: 37, startPoint y: 183, endPoint x: 236, endPoint y: 212, distance: 201.1
click at [236, 212] on div "Hi Mark, please respond to this email and I will be able to send payment detail…" at bounding box center [310, 220] width 555 height 150
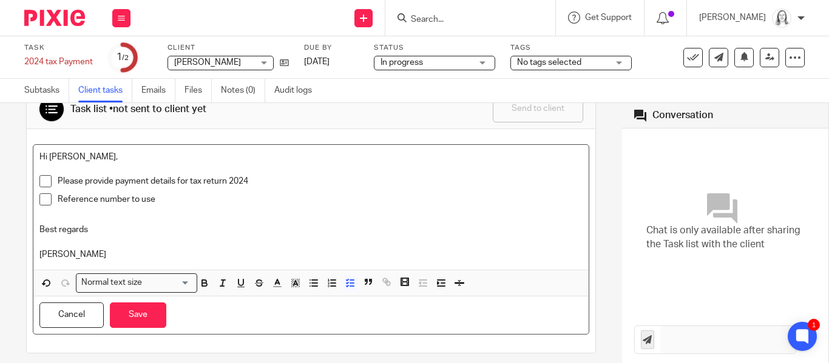
click at [45, 201] on span at bounding box center [45, 200] width 12 height 12
click at [44, 202] on span at bounding box center [45, 200] width 12 height 12
drag, startPoint x: 198, startPoint y: 194, endPoint x: 43, endPoint y: 204, distance: 155.7
click at [43, 204] on li "Reference number to use" at bounding box center [310, 203] width 543 height 18
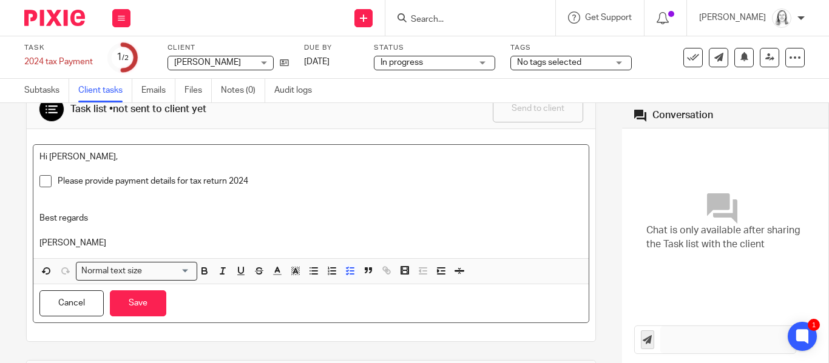
click at [289, 186] on p "Please provide payment details for tax return 2024" at bounding box center [320, 181] width 525 height 12
click at [190, 179] on p "Please provide payment details for tax return 2024" at bounding box center [320, 181] width 525 height 12
click at [59, 180] on p "Please provide payment details for my tax return 2024" at bounding box center [320, 181] width 525 height 12
click at [182, 178] on p "To Your Business Accountants, Please provide payment details for my tax return …" at bounding box center [320, 181] width 525 height 12
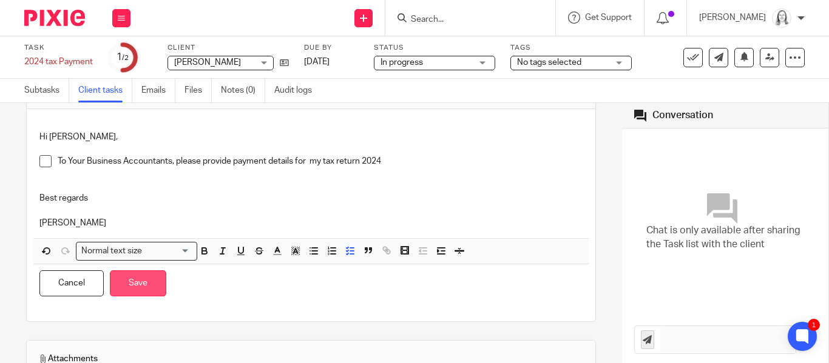
click at [147, 286] on button "Save" at bounding box center [138, 284] width 56 height 26
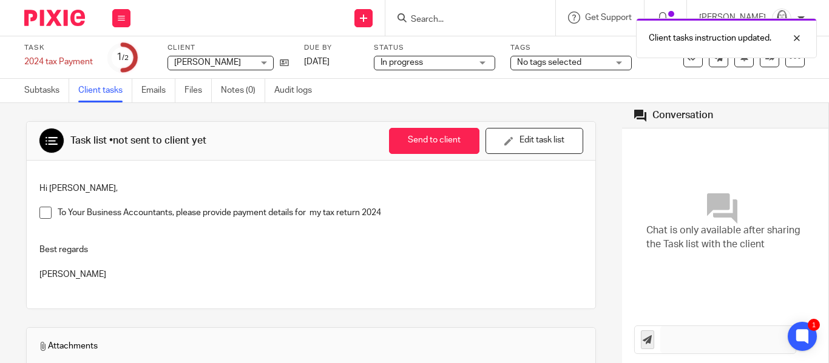
scroll to position [1, 0]
click at [437, 139] on button "Send to client" at bounding box center [434, 140] width 90 height 26
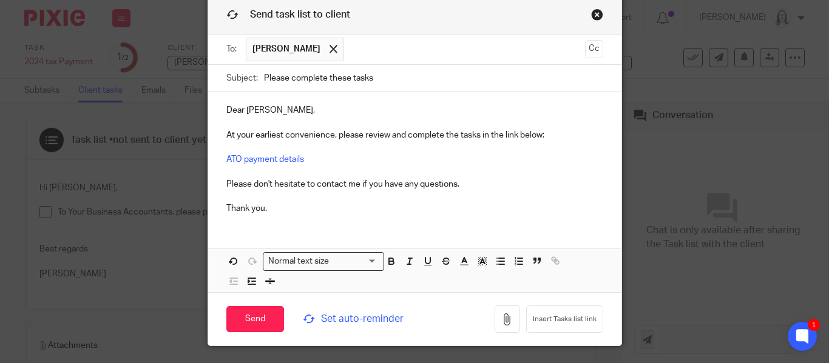
click at [345, 318] on span "Set auto-reminder" at bounding box center [357, 319] width 109 height 14
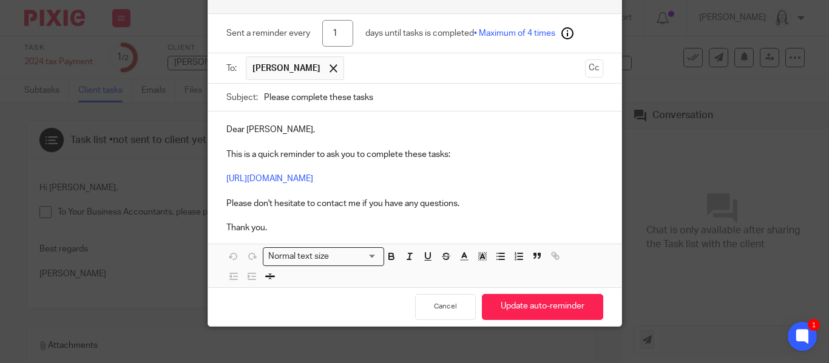
scroll to position [86, 0]
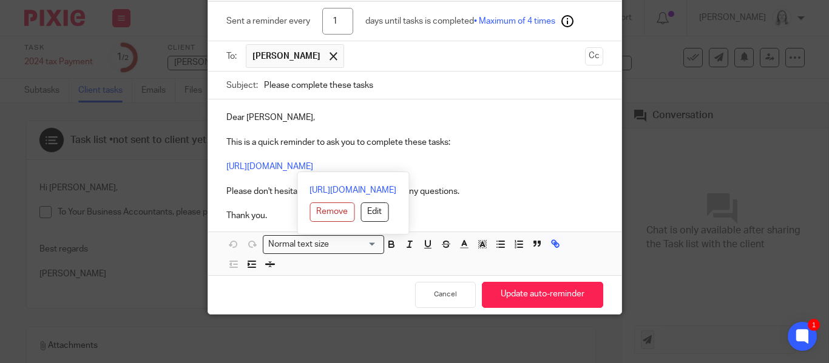
drag, startPoint x: 226, startPoint y: 167, endPoint x: 492, endPoint y: 168, distance: 265.7
click at [492, 168] on p "Dear Mark R, This is a quick reminder to ask you to complete these tasks: https…" at bounding box center [414, 167] width 377 height 110
click at [360, 211] on button "Edit" at bounding box center [374, 212] width 28 height 19
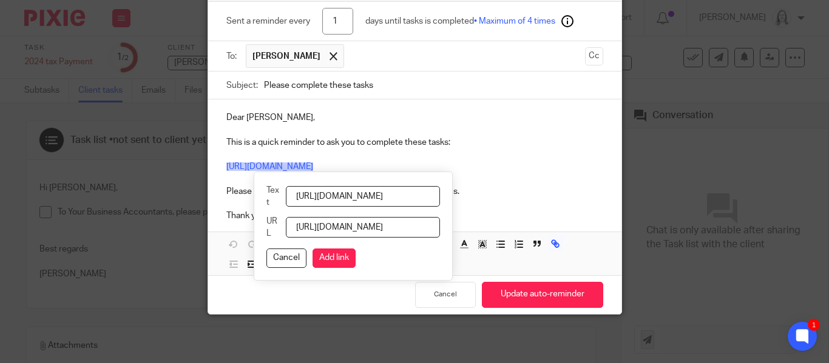
scroll to position [0, 120]
drag, startPoint x: 295, startPoint y: 195, endPoint x: 609, endPoint y: 253, distance: 319.0
click at [609, 253] on div "Normal text size Loading... https://yba.usepixie.net/p/c0263111442c6bdc233f0d89…" at bounding box center [414, 254] width 413 height 44
type input "Payment details for ATO"
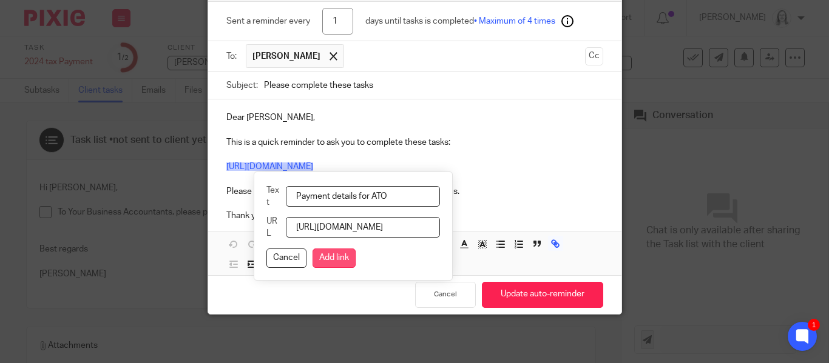
click at [341, 254] on button "Add link" at bounding box center [333, 258] width 43 height 19
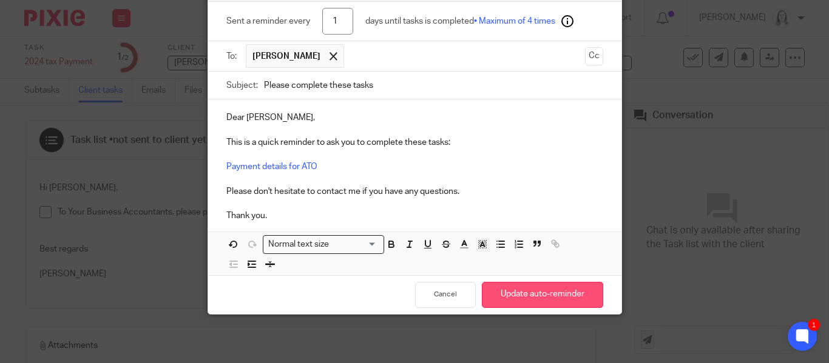
click at [555, 297] on button "Update auto-reminder" at bounding box center [542, 295] width 121 height 26
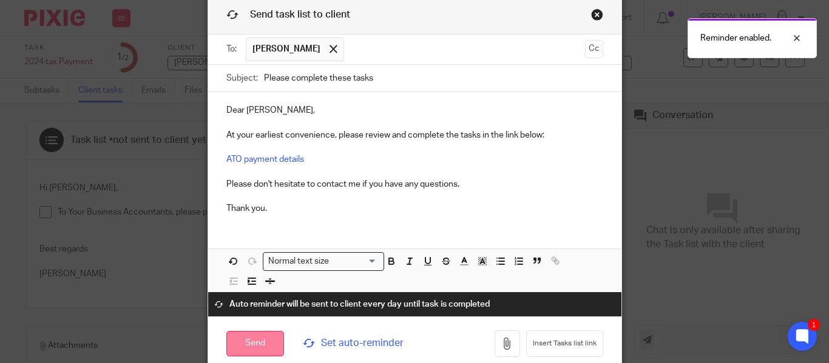
click at [259, 342] on input "Send" at bounding box center [255, 344] width 58 height 26
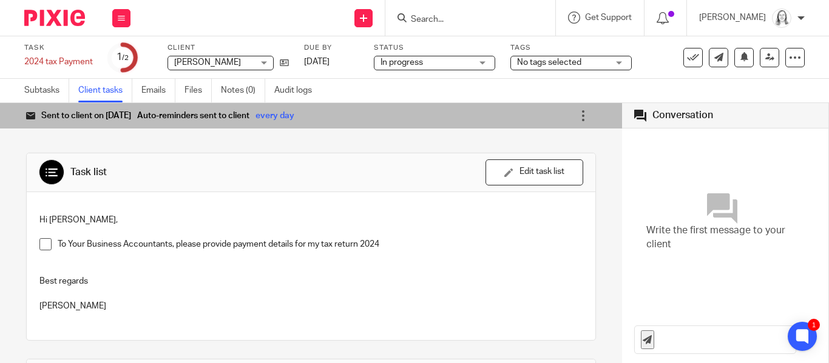
click at [690, 337] on input "text" at bounding box center [727, 339] width 135 height 27
type input "Hi Mark"
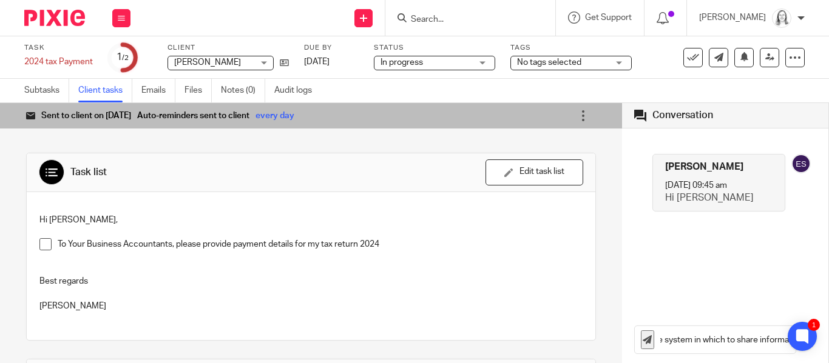
scroll to position [0, 238]
type input "I have set up a task so that we can talk through a more secure system in which …"
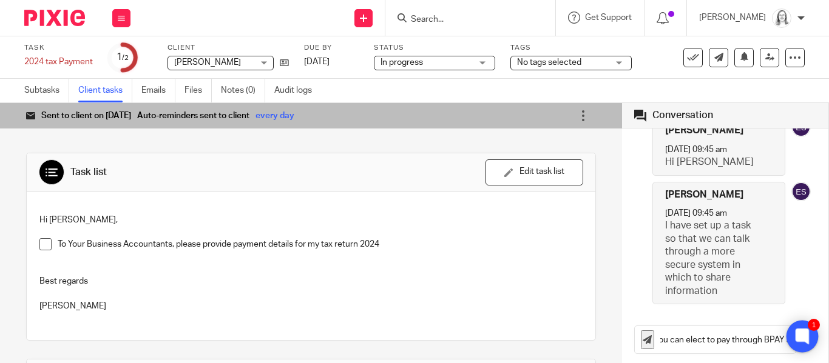
scroll to position [0, 0]
drag, startPoint x: 801, startPoint y: 332, endPoint x: 792, endPoint y: 314, distance: 20.9
click at [792, 314] on body "Work Email Clients Team Reports Settings Work Email Clients Team Reports Settin…" at bounding box center [414, 181] width 829 height 363
click at [758, 345] on input "You can elect to pay through BPAY an" at bounding box center [727, 339] width 135 height 27
drag, startPoint x: 804, startPoint y: 339, endPoint x: 803, endPoint y: 347, distance: 7.9
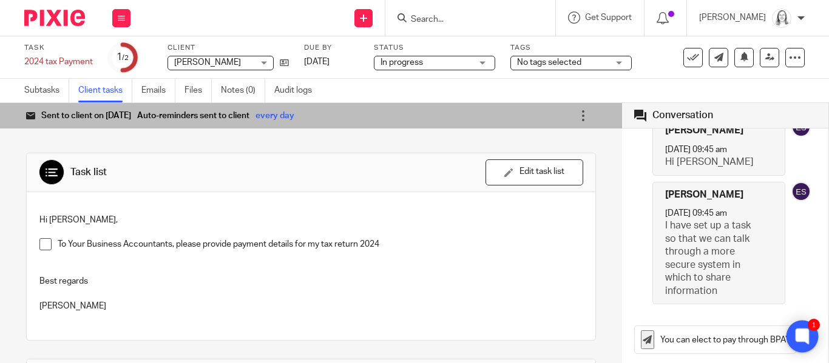
click at [803, 347] on div at bounding box center [802, 337] width 32 height 32
drag, startPoint x: 660, startPoint y: 338, endPoint x: 828, endPoint y: 366, distance: 170.4
click at [828, 363] on html "Work Email Clients Team Reports Settings Work Email Clients Team Reports Settin…" at bounding box center [414, 181] width 829 height 363
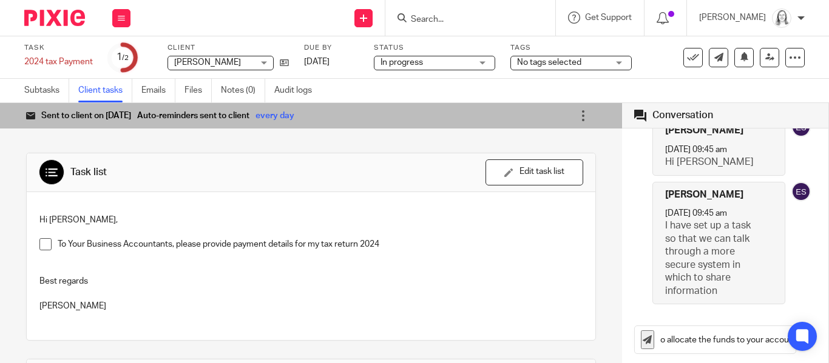
type input "You can elect to pay through BPAY and the code for the ATO is 7556 you then use…"
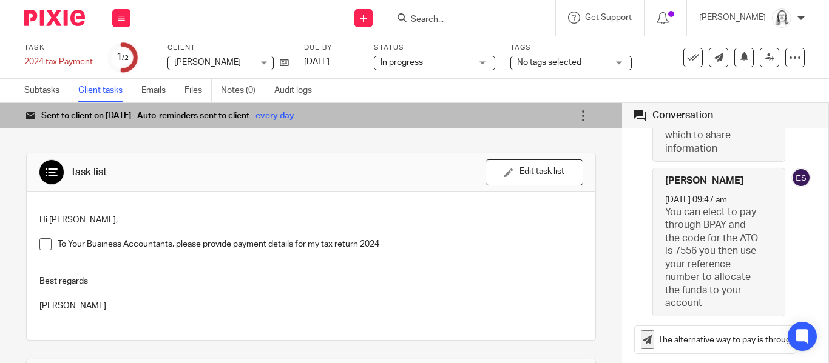
scroll to position [0, 0]
paste input "phil@wwtt.com.au"
type input "The alternative way to pay is through easypay"
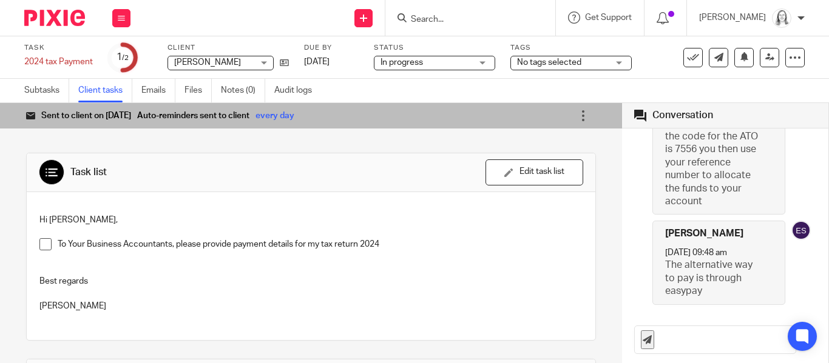
scroll to position [261, 0]
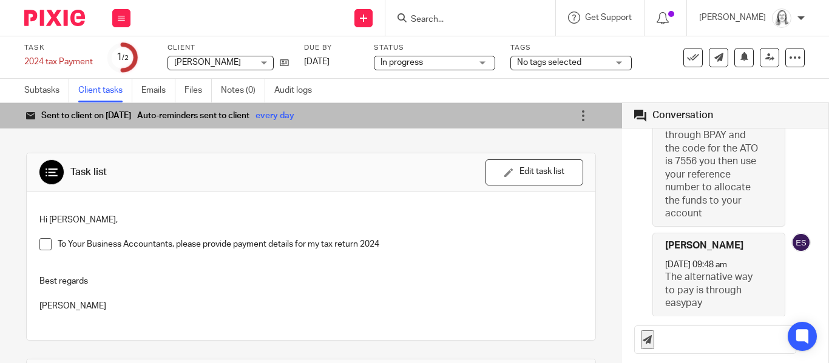
paste input "https://www.optussmartpay.com/access/index.aspx?a=84435932&dl=RBA_ATO"
type input "h"
paste input "https://www.optussmartpay.com/access/index.aspx?a=84435932&dl=RBA_ATO"
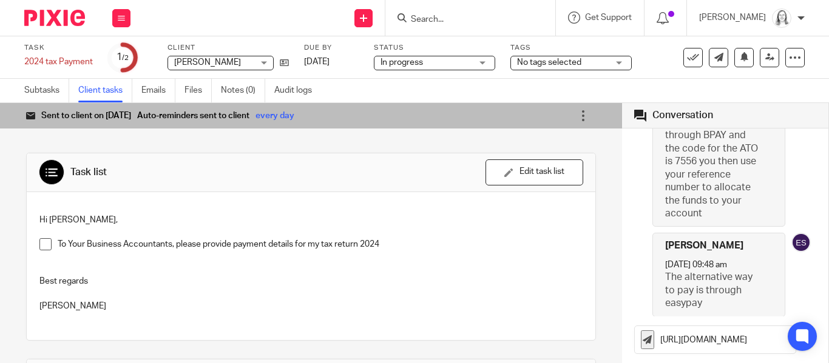
type input "https://www.optussmartpay.com/access/index.aspx?a=84435932&dl=RBA_ATO"
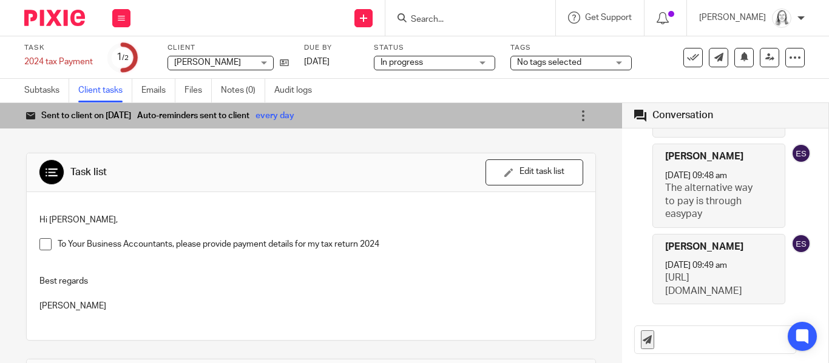
scroll to position [377, 0]
click at [699, 272] on p "https://www.optussmartpay.com/access/index.aspx?a=84435932&dl=RBA_ATO" at bounding box center [712, 285] width 95 height 26
click at [674, 340] on input "text" at bounding box center [727, 339] width 135 height 27
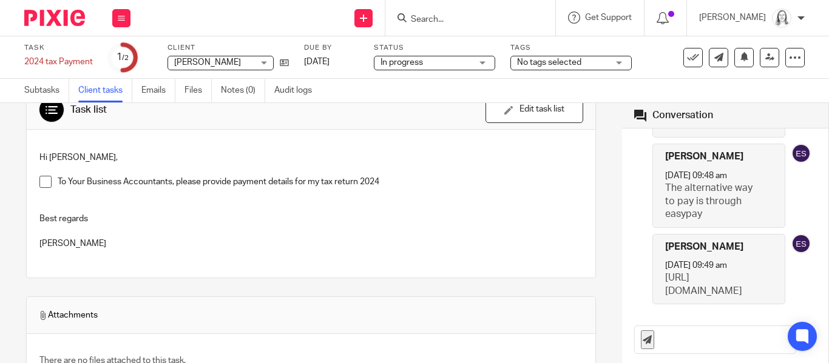
scroll to position [66, 0]
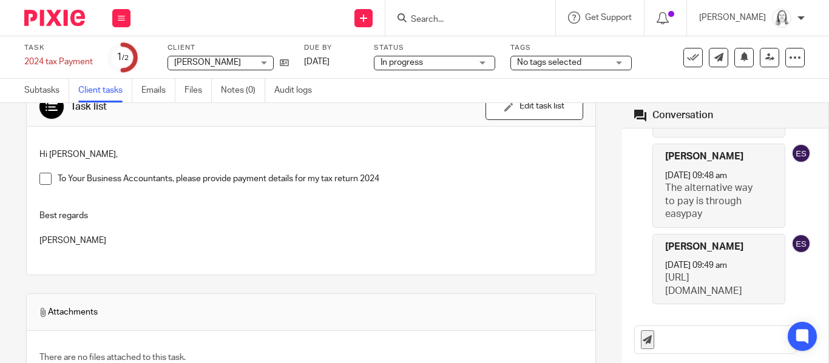
click at [686, 338] on input "text" at bounding box center [727, 339] width 135 height 27
paste input "https://www.optussmartpay.com/access/index.aspx?a=84435932&dl=RBA_ATO"
drag, startPoint x: 661, startPoint y: 337, endPoint x: 808, endPoint y: 352, distance: 148.2
click at [808, 352] on div "https://www.optussmartpay.com/access/index.aspx?a=84435932&dl=RBA_ATO" at bounding box center [725, 340] width 207 height 47
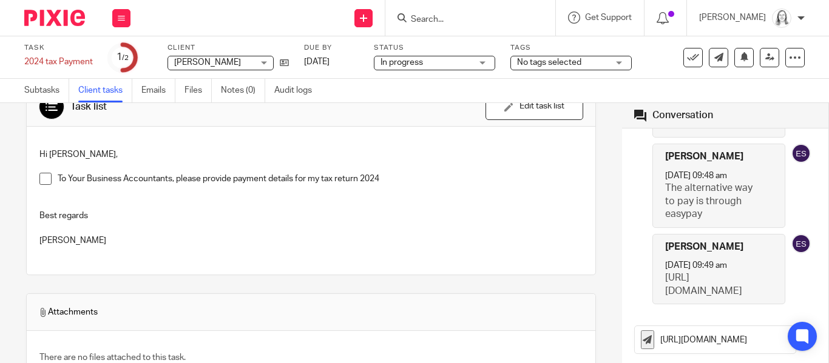
scroll to position [0, 0]
type input "h"
click at [697, 347] on input "text" at bounding box center [727, 339] width 135 height 27
paste input "https://www.governmenteasypay.gov.au/payATO"
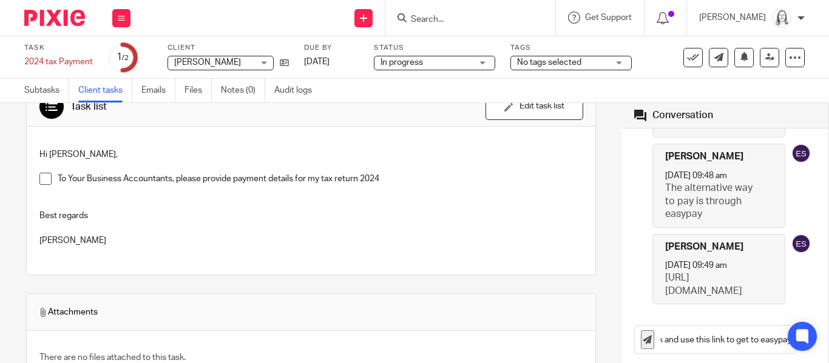
scroll to position [0, 296]
type input "please ignore the previous link and use this link to get to easypay https://www…"
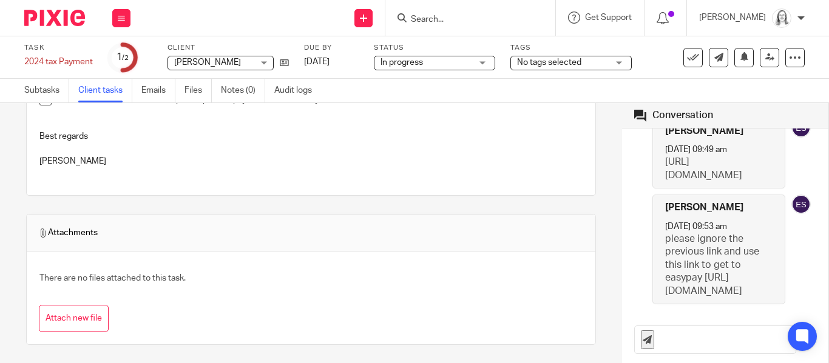
scroll to position [0, 0]
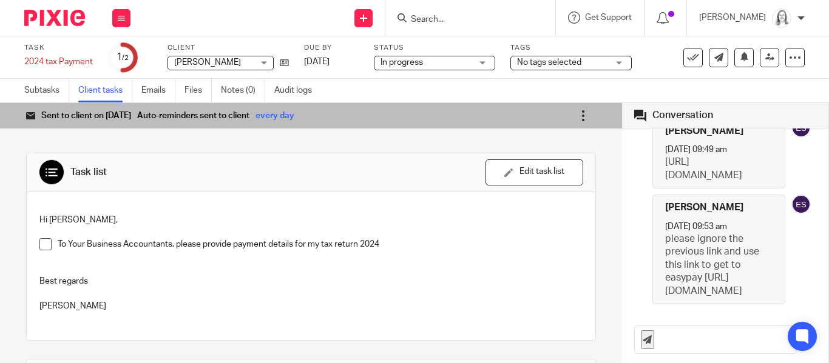
click at [581, 113] on icon at bounding box center [583, 116] width 12 height 12
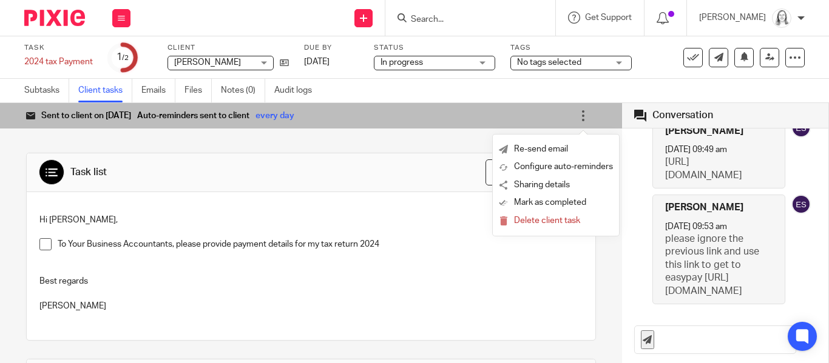
click at [605, 256] on div "Sent to client on 13 Oct Auto-reminders sent to client every day Re-send email …" at bounding box center [311, 233] width 622 height 260
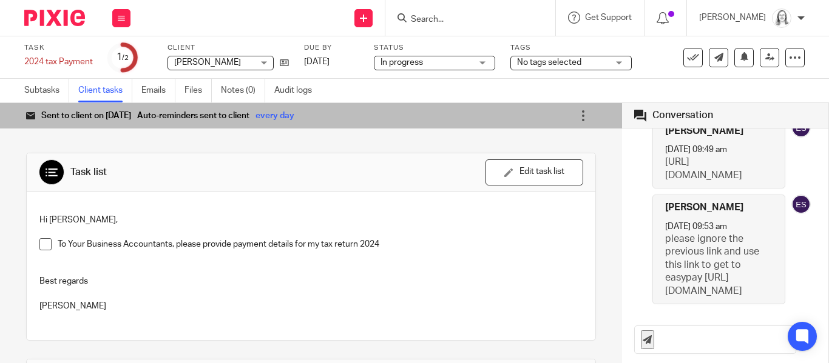
click at [703, 339] on input "text" at bounding box center [727, 339] width 135 height 27
paste input "551006294715697821"
type input "The reference number to use is 551006294715697821"
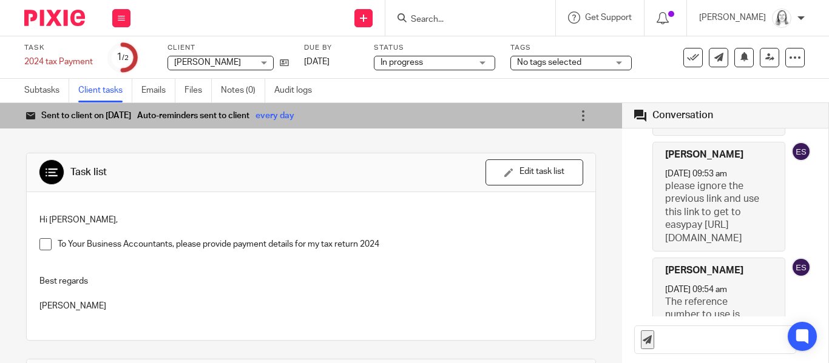
scroll to position [622, 0]
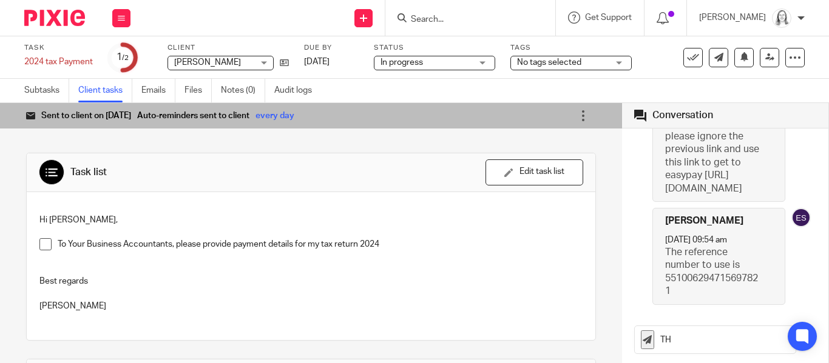
type input "T"
type input "This is the same whether you pay by BPAY or easypay"
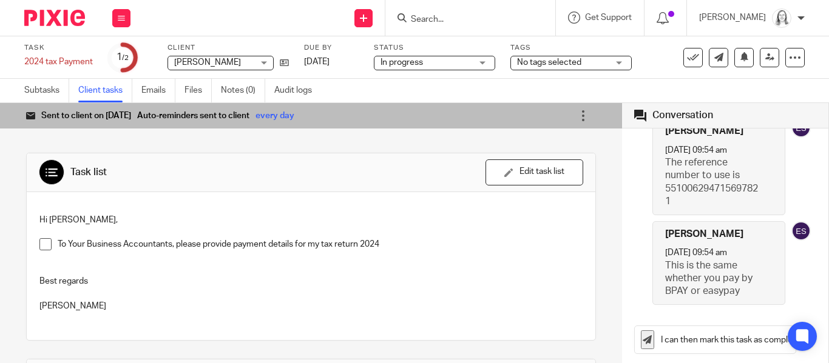
scroll to position [0, 284]
type input "Please can you confirm once you have been able to organise payment so I can the…"
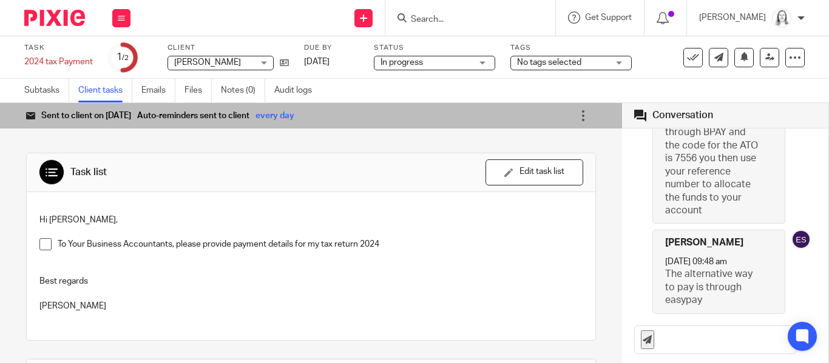
scroll to position [266, 0]
click at [682, 155] on p "You can elect to pay through BPAY and the code for the ATO is 7556 you then use…" at bounding box center [712, 164] width 95 height 104
click at [690, 339] on input "text" at bounding box center [727, 339] width 135 height 27
type input "I have just noticed I mistyped the Bpay code, it as actually 75556"
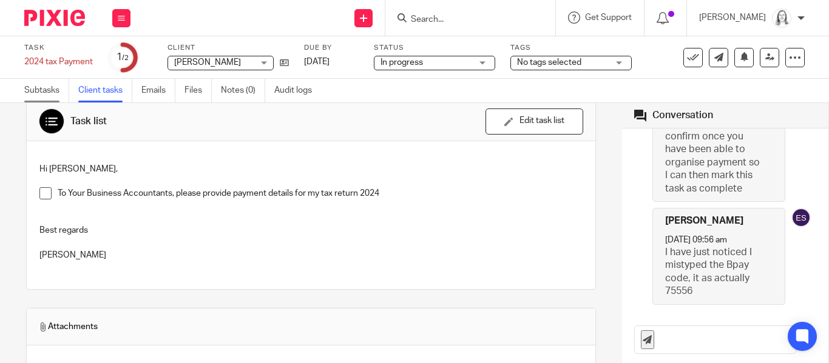
scroll to position [52, 0]
click at [32, 92] on link "Subtasks" at bounding box center [46, 91] width 45 height 24
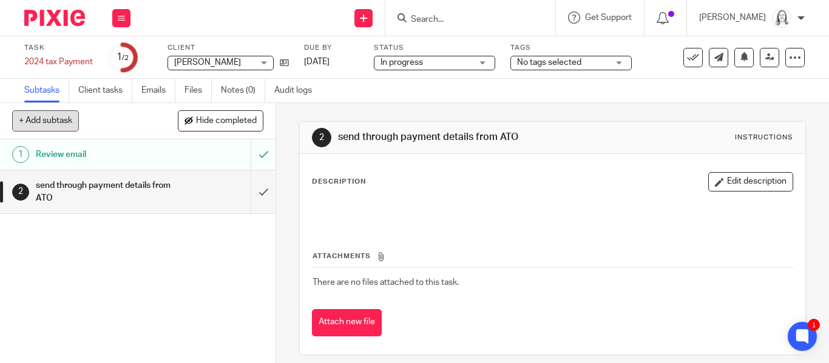
click at [51, 122] on button "+ Add subtask" at bounding box center [45, 120] width 67 height 21
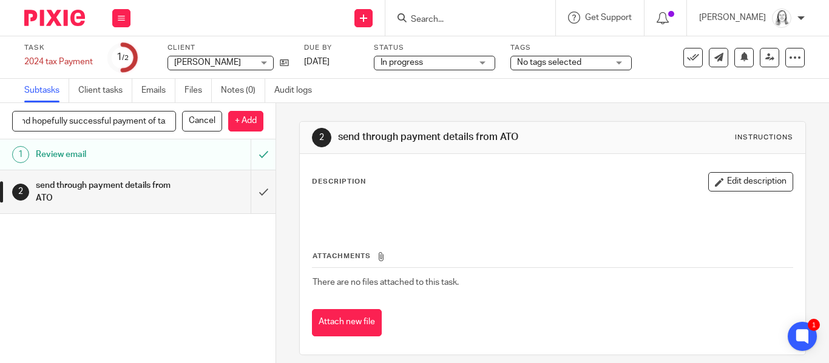
scroll to position [0, 132]
type input "Check client tasks for response and hopefully successful payment of tax"
click at [242, 121] on p "+ Add" at bounding box center [245, 121] width 35 height 21
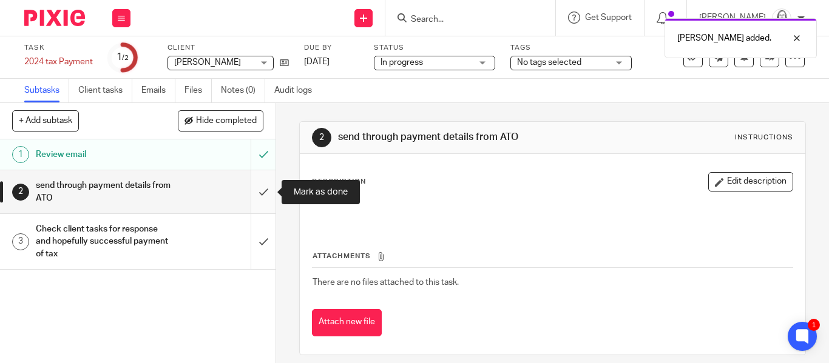
click at [264, 192] on input "submit" at bounding box center [137, 191] width 275 height 43
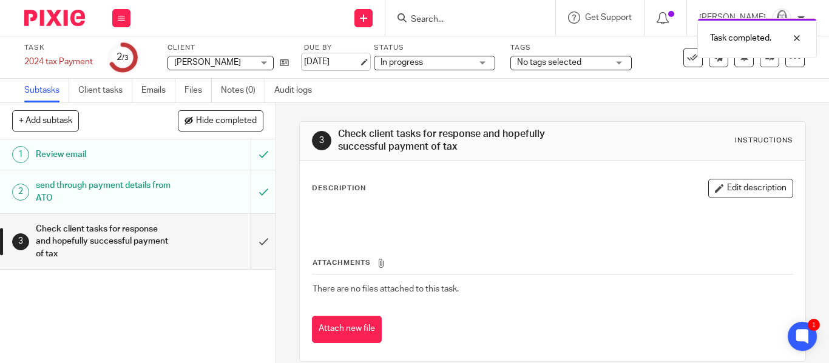
click at [345, 58] on link "[DATE]" at bounding box center [331, 62] width 55 height 13
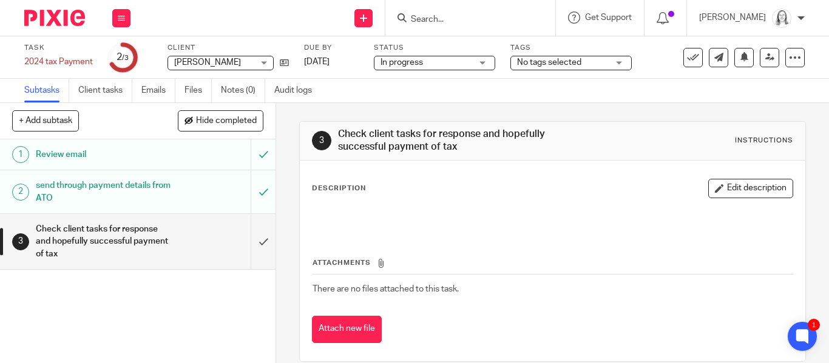
click at [430, 24] on input "Search" at bounding box center [464, 20] width 109 height 11
click at [431, 24] on input "Search" at bounding box center [464, 20] width 109 height 11
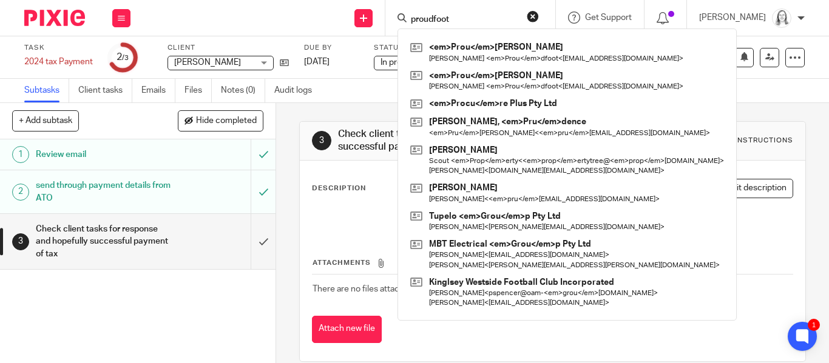
type input "proudfoot"
click button "submit" at bounding box center [0, 0] width 0 height 0
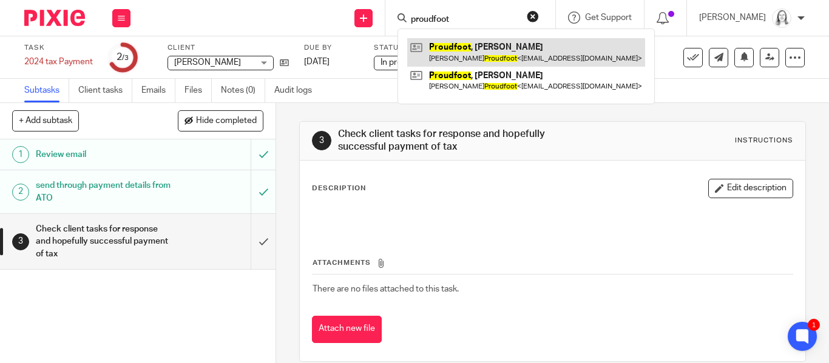
click at [446, 52] on link at bounding box center [526, 52] width 238 height 28
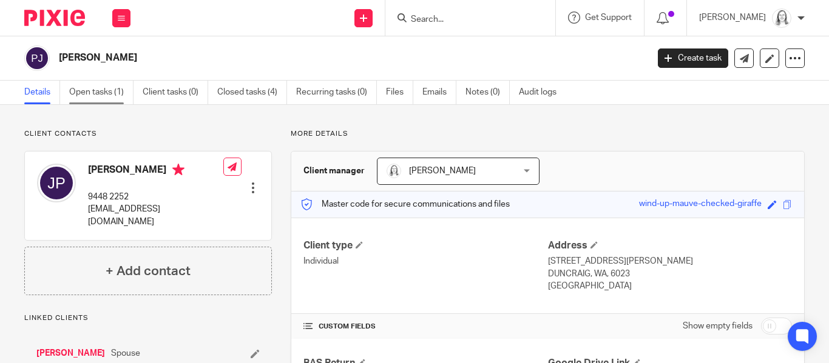
click at [106, 90] on link "Open tasks (1)" at bounding box center [101, 93] width 64 height 24
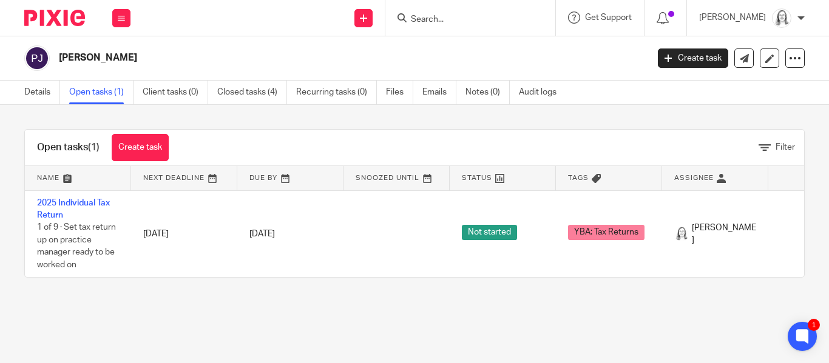
click at [694, 179] on link at bounding box center [715, 178] width 106 height 24
click at [735, 178] on link at bounding box center [715, 178] width 106 height 24
click at [427, 18] on input "Search" at bounding box center [464, 20] width 109 height 11
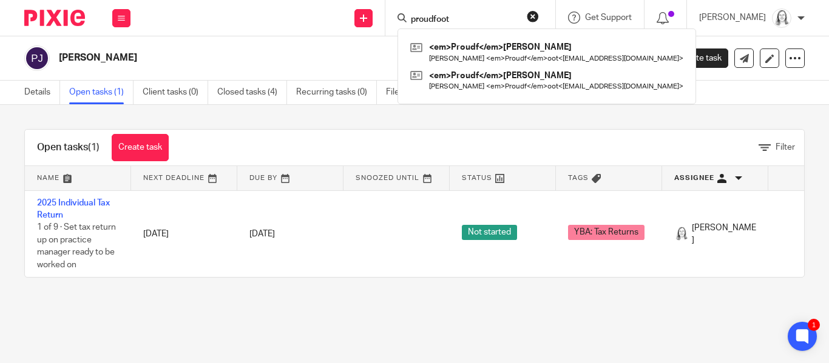
type input "proudfoot"
click button "submit" at bounding box center [0, 0] width 0 height 0
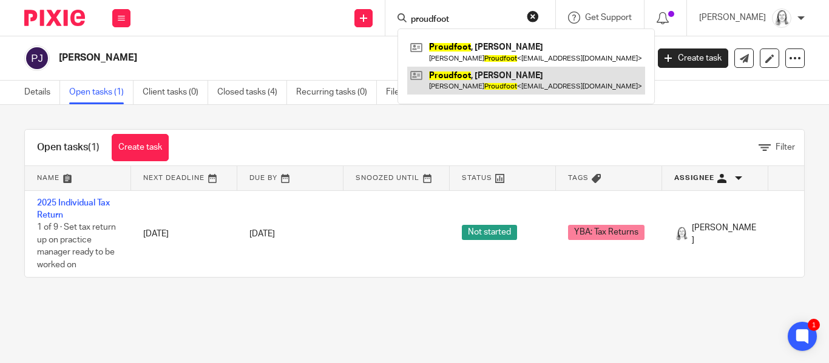
click at [442, 75] on link at bounding box center [526, 81] width 238 height 28
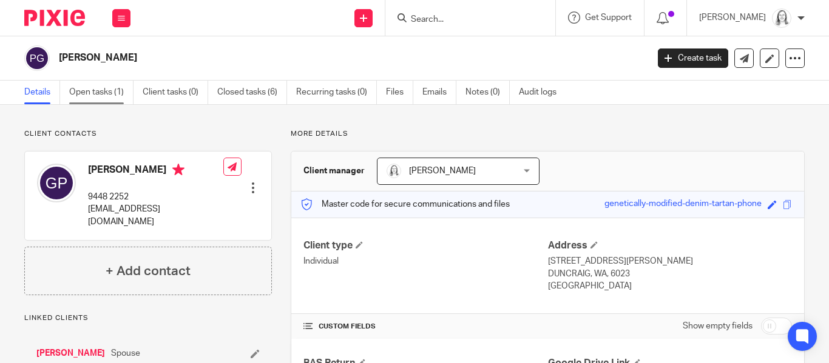
click at [110, 96] on link "Open tasks (1)" at bounding box center [101, 93] width 64 height 24
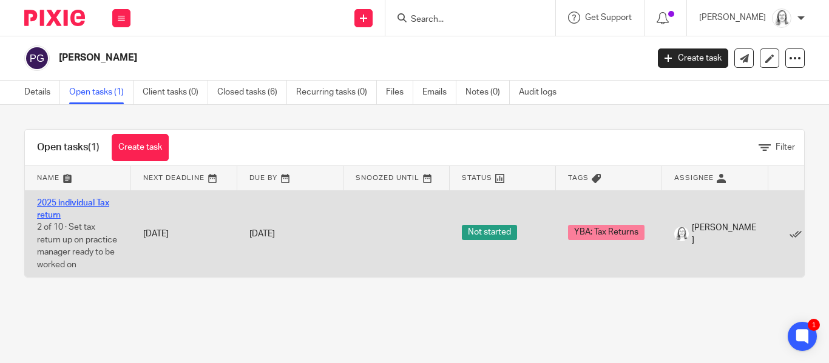
click at [70, 204] on link "2025 individual Tax return" at bounding box center [73, 209] width 72 height 21
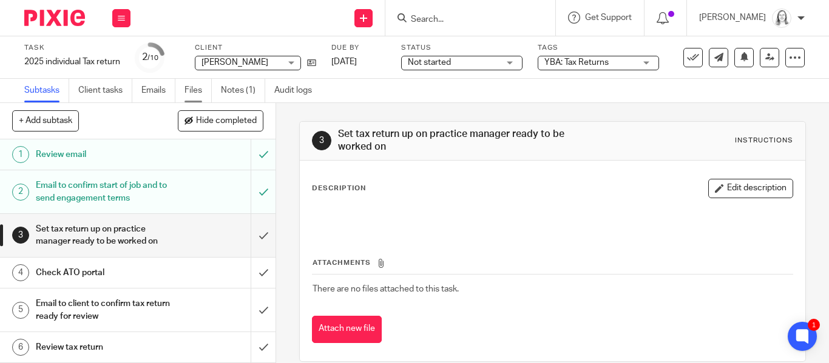
click at [198, 93] on link "Files" at bounding box center [197, 91] width 27 height 24
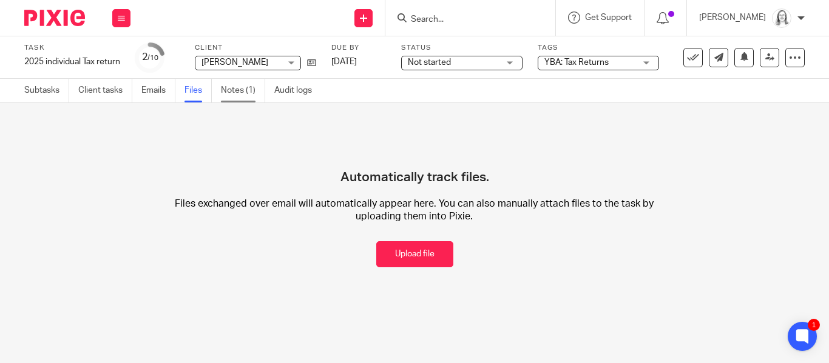
click at [233, 92] on link "Notes (1)" at bounding box center [243, 91] width 44 height 24
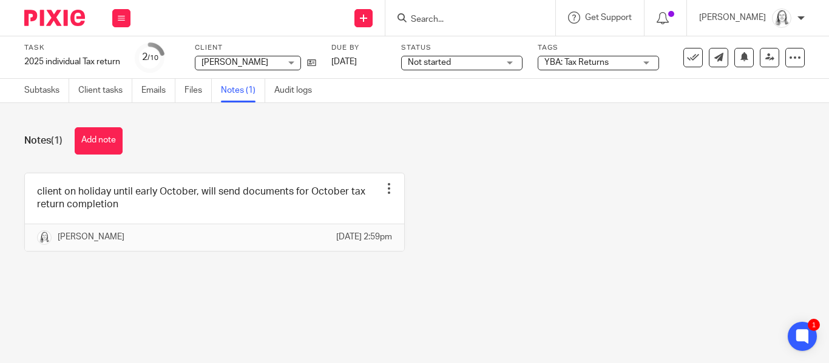
click at [426, 18] on input "Search" at bounding box center [464, 20] width 109 height 11
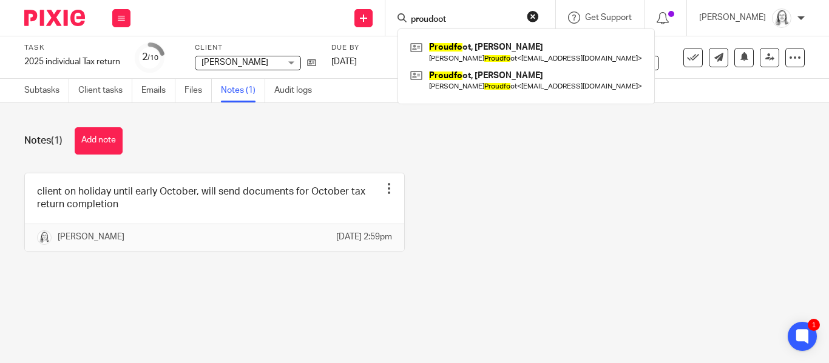
type input "proudoot"
click button "submit" at bounding box center [0, 0] width 0 height 0
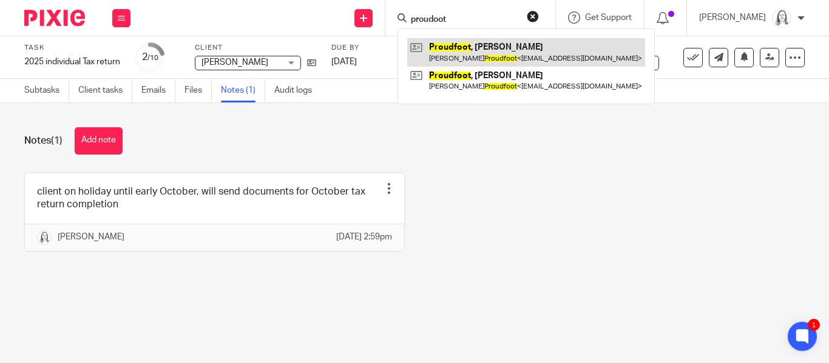
click at [434, 53] on link at bounding box center [526, 52] width 238 height 28
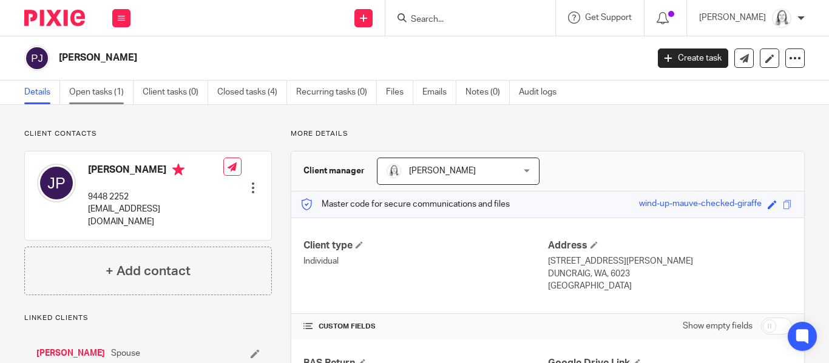
click at [89, 92] on link "Open tasks (1)" at bounding box center [101, 93] width 64 height 24
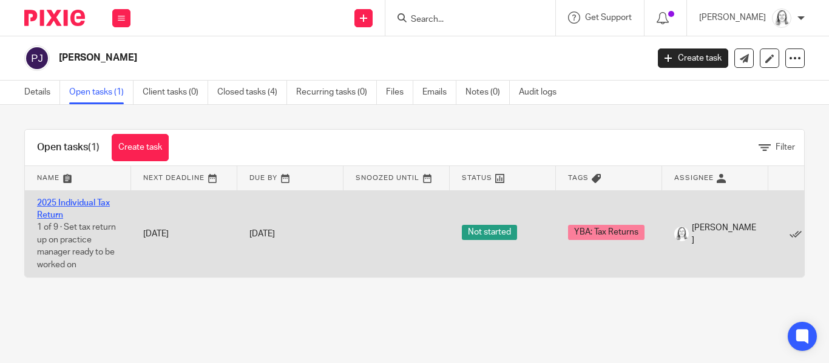
click at [93, 201] on link "2025 Individual Tax Return" at bounding box center [73, 209] width 73 height 21
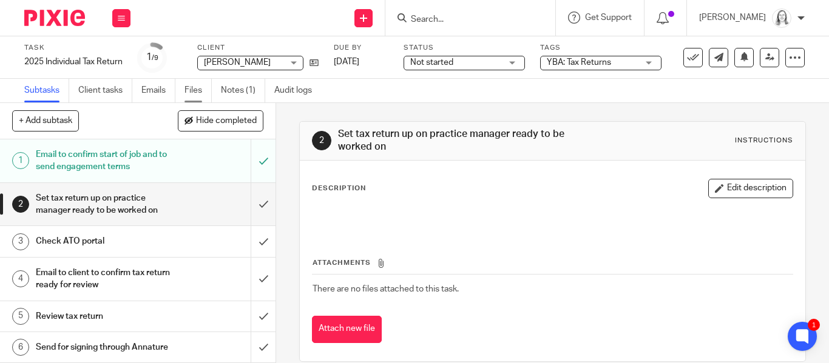
click at [201, 92] on link "Files" at bounding box center [197, 91] width 27 height 24
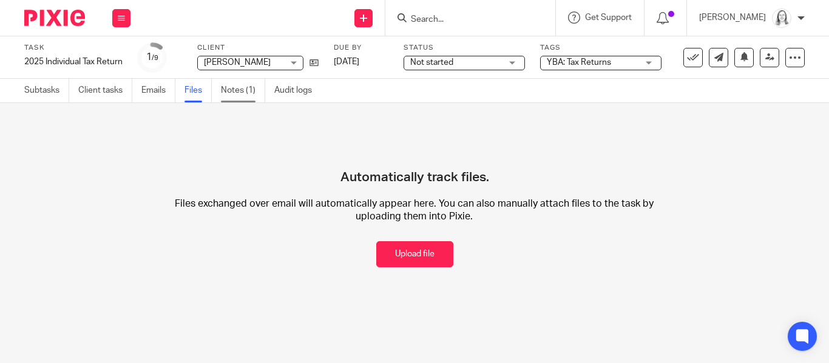
click at [245, 91] on link "Notes (1)" at bounding box center [243, 91] width 44 height 24
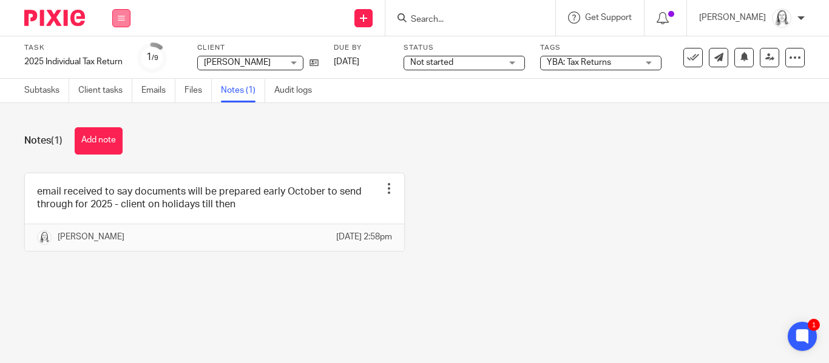
click at [120, 18] on icon at bounding box center [121, 18] width 7 height 7
click at [115, 72] on link "Email" at bounding box center [115, 74] width 20 height 8
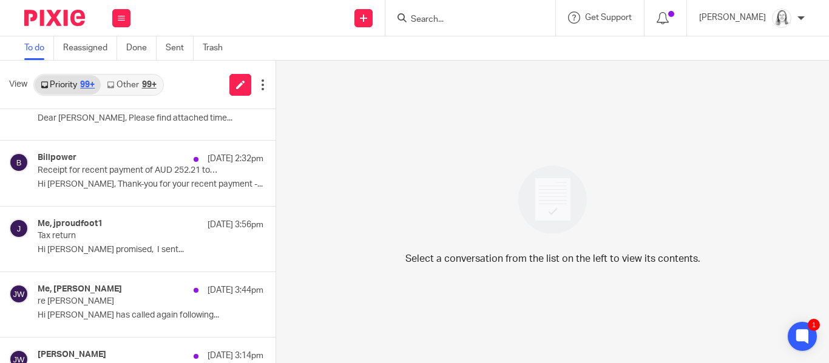
scroll to position [33, 0]
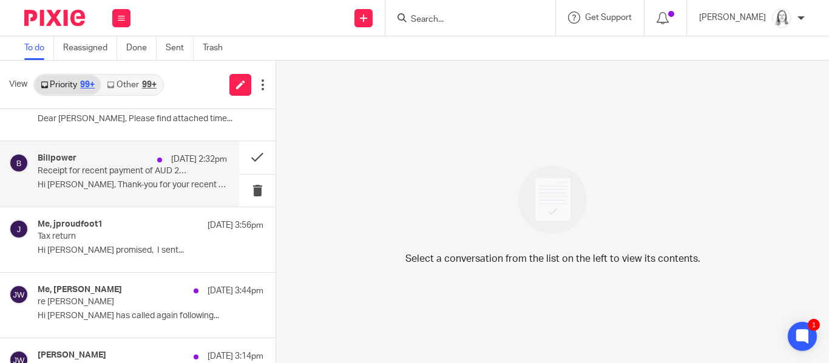
click at [69, 172] on p "Receipt for recent payment of AUD 252.21 to Your Business Accountants" at bounding box center [114, 171] width 152 height 10
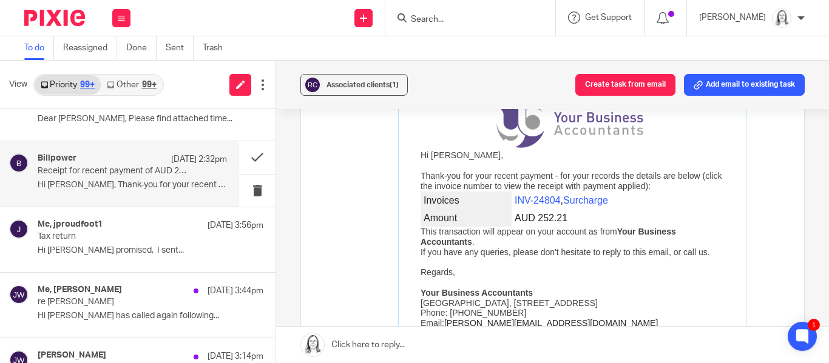
scroll to position [181, 0]
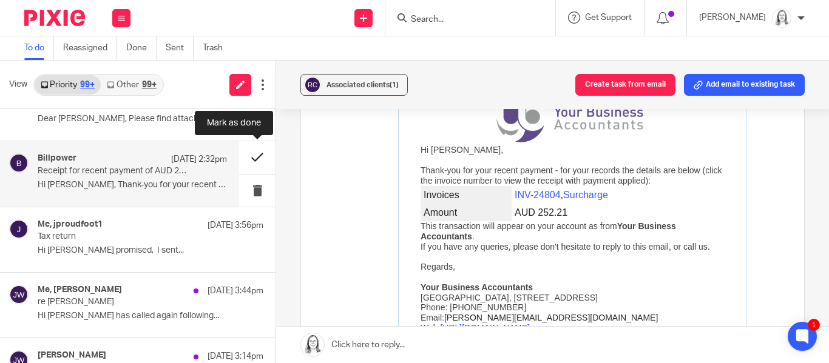
click at [255, 161] on button at bounding box center [257, 157] width 36 height 32
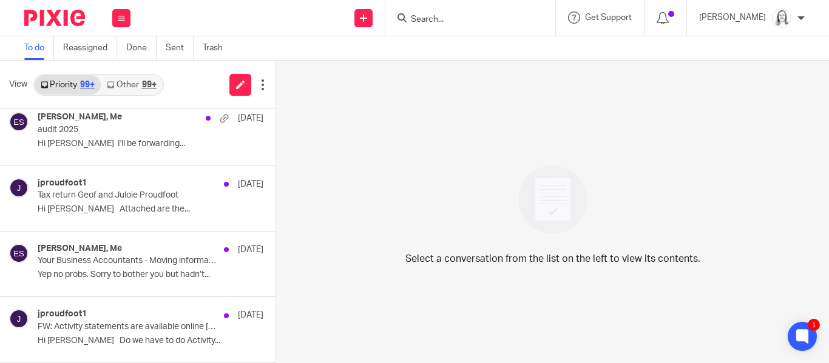
scroll to position [2435, 0]
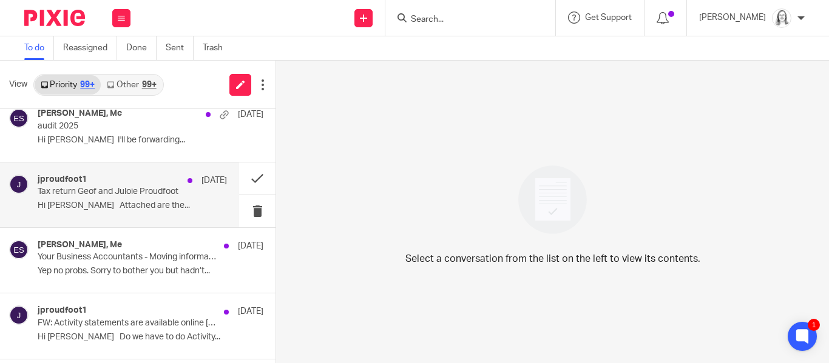
click at [64, 196] on p "Tax return Geof and Juloie Proudfoot" at bounding box center [114, 192] width 152 height 10
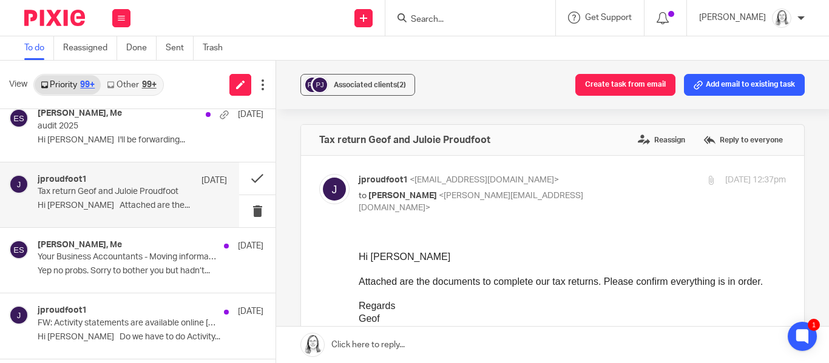
scroll to position [0, 0]
click at [758, 86] on button "Add email to existing task" at bounding box center [744, 85] width 121 height 22
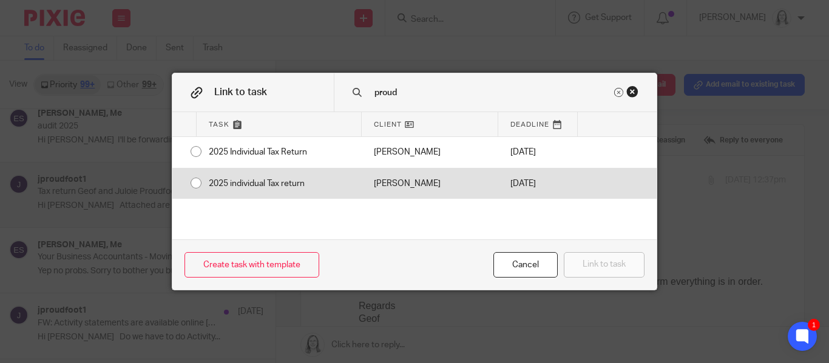
type input "proud"
click at [198, 184] on div "2025 individual Tax return" at bounding box center [279, 184] width 165 height 30
radio input "true"
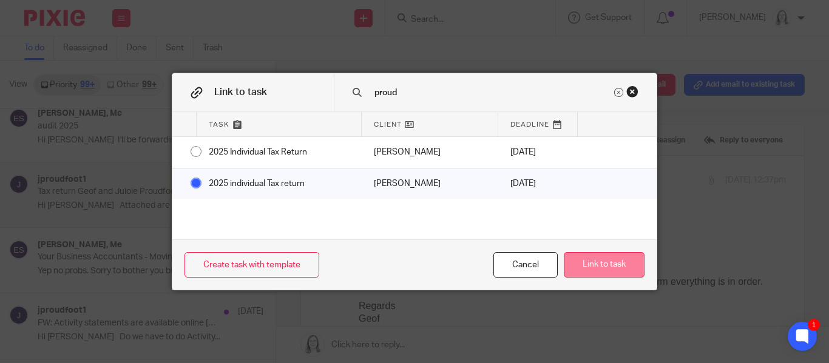
click at [607, 268] on button "Link to task" at bounding box center [604, 265] width 81 height 26
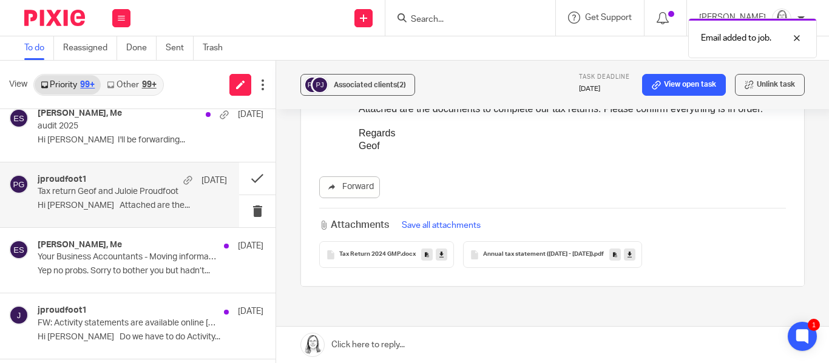
scroll to position [175, 0]
click at [451, 217] on button "Save all attachments" at bounding box center [441, 223] width 86 height 13
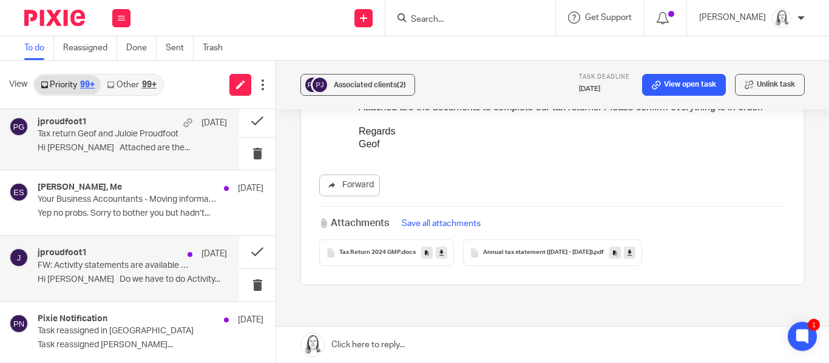
scroll to position [2508, 0]
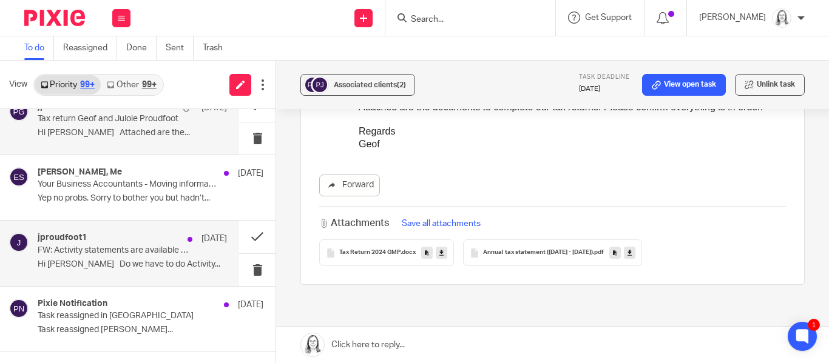
click at [124, 256] on div "jproudfoot1 5 Oct FW: Activity statements are available online [SEC=OFFICIAL:Se…" at bounding box center [132, 253] width 189 height 41
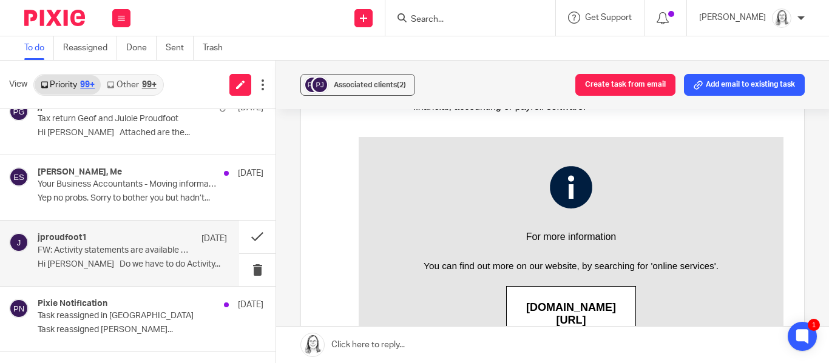
scroll to position [912, 0]
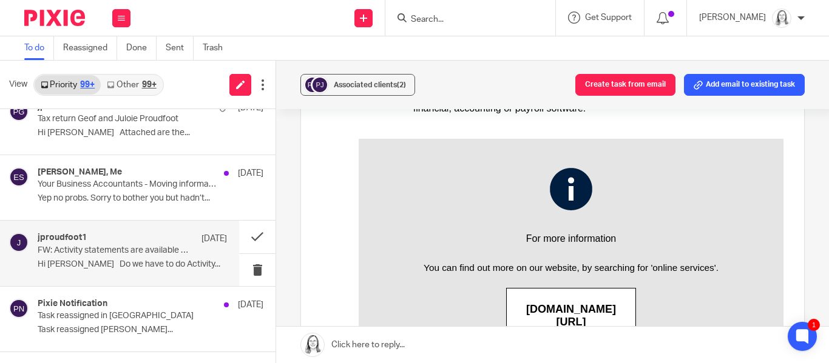
click at [391, 345] on link at bounding box center [552, 345] width 553 height 36
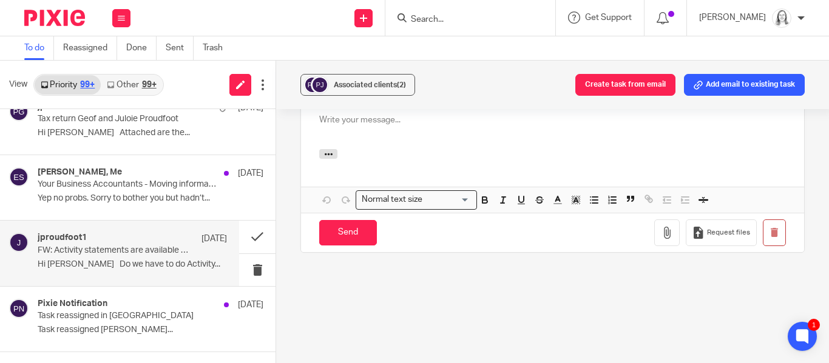
scroll to position [0, 0]
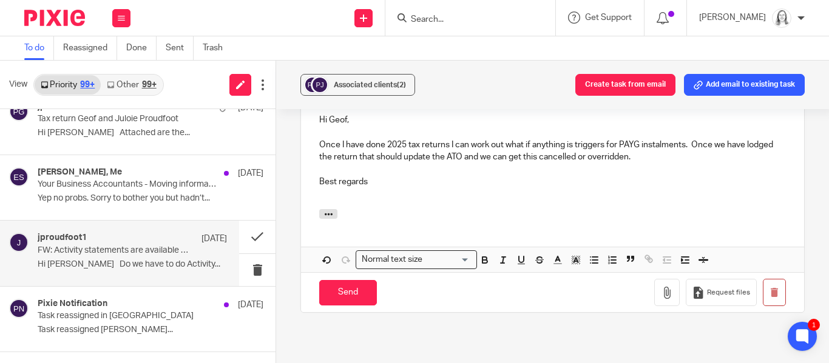
click at [575, 140] on p "Once I have done 2025 tax returns I can work out what if anything is triggers f…" at bounding box center [552, 151] width 467 height 25
click at [640, 163] on p at bounding box center [552, 169] width 467 height 12
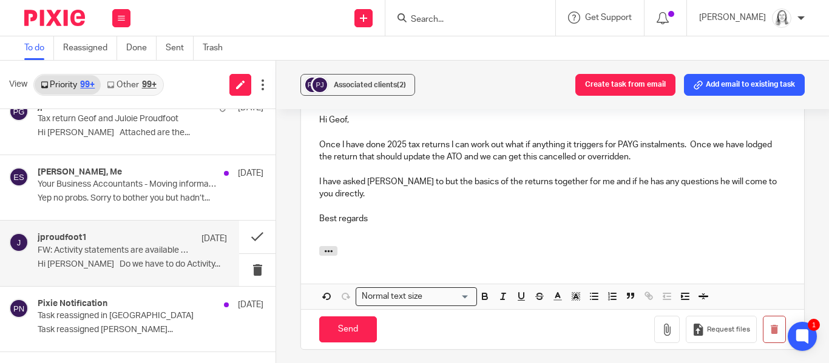
click at [787, 175] on div "Hi Geof, Once I have done 2025 tax returns I can work out what if anything it t…" at bounding box center [552, 174] width 503 height 144
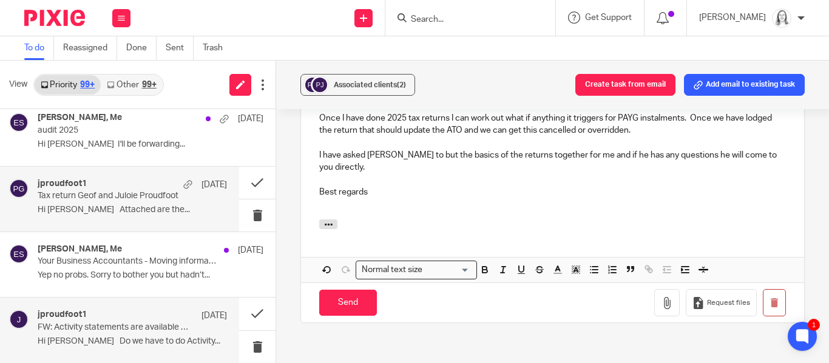
scroll to position [2426, 0]
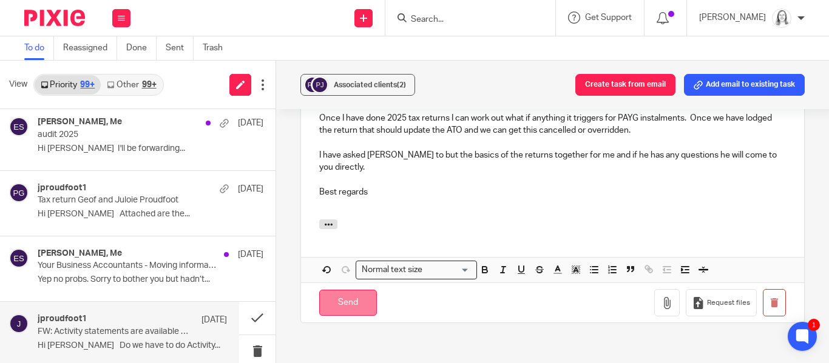
click at [346, 290] on input "Send" at bounding box center [348, 303] width 58 height 26
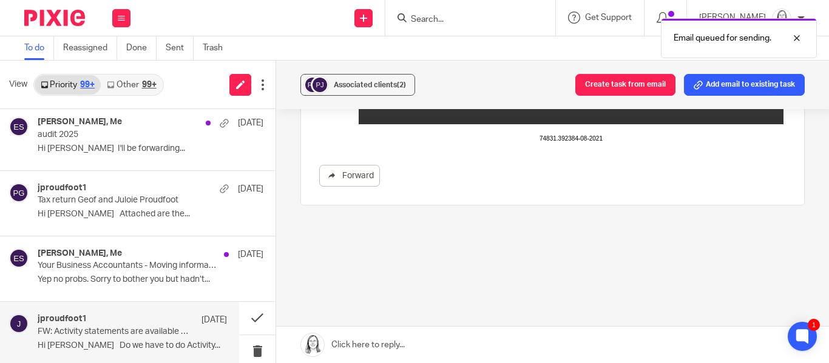
scroll to position [1453, 0]
click at [610, 84] on button "Create task from email" at bounding box center [625, 85] width 100 height 22
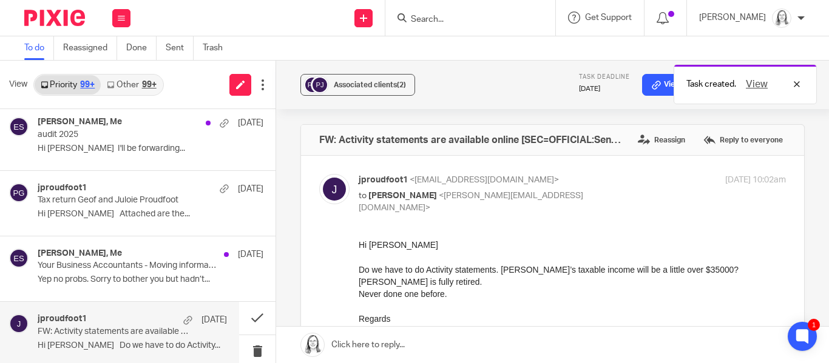
scroll to position [0, 0]
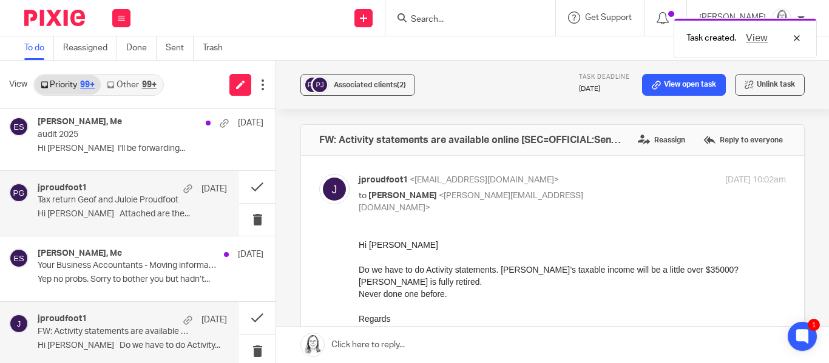
click at [135, 204] on p "Tax return Geof and Juloie Proudfoot" at bounding box center [114, 200] width 152 height 10
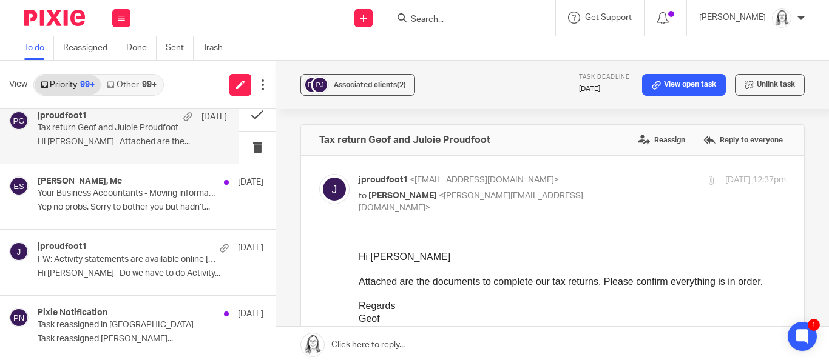
scroll to position [2499, 0]
click at [258, 116] on button at bounding box center [257, 114] width 36 height 32
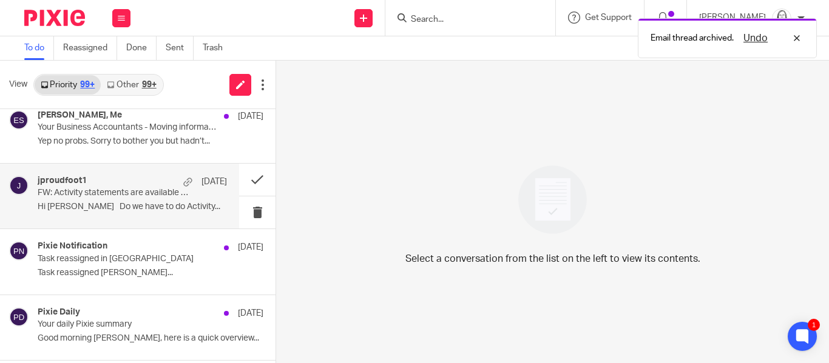
scroll to position [2434, 0]
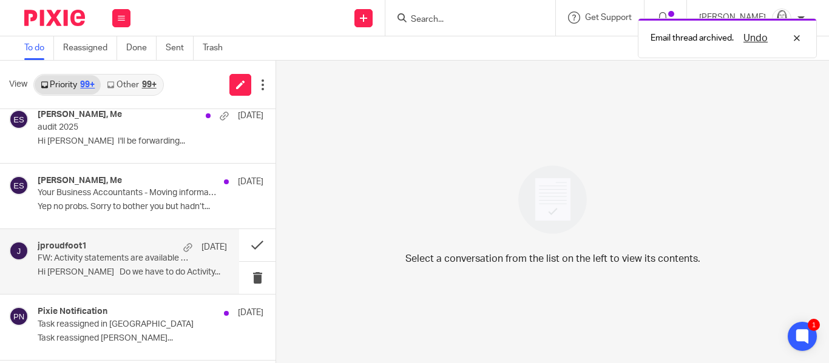
click at [79, 252] on div "jproudfoot1 5 Oct" at bounding box center [132, 247] width 189 height 12
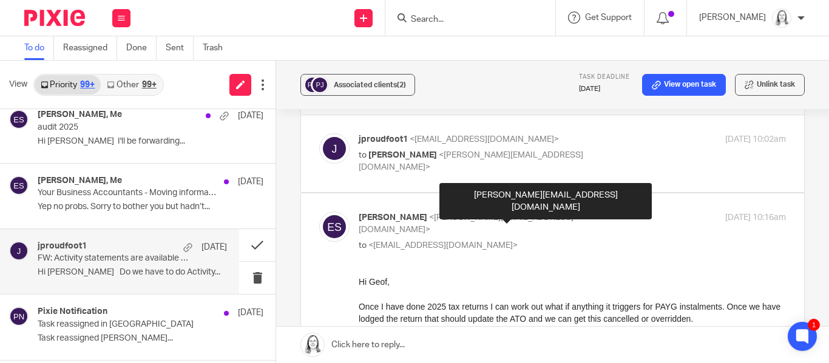
scroll to position [0, 0]
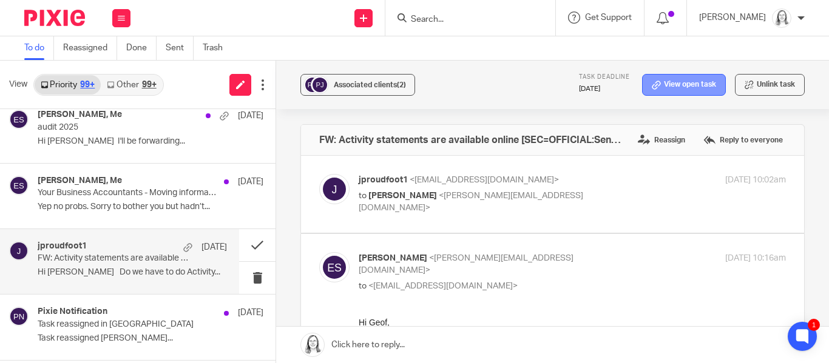
click at [687, 89] on link "View open task" at bounding box center [684, 85] width 84 height 22
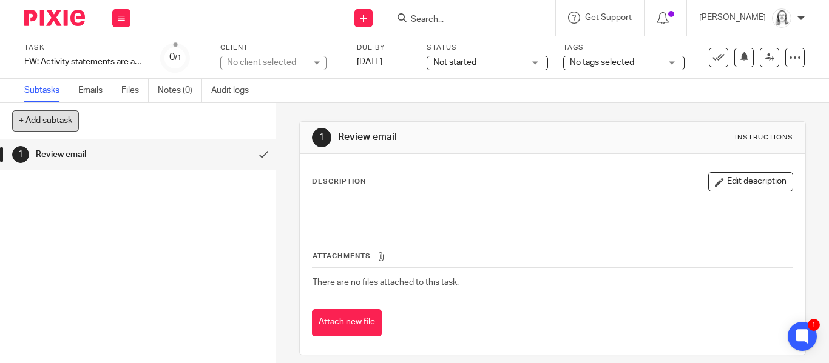
click at [51, 127] on button "+ Add subtask" at bounding box center [45, 120] width 67 height 21
type input "h"
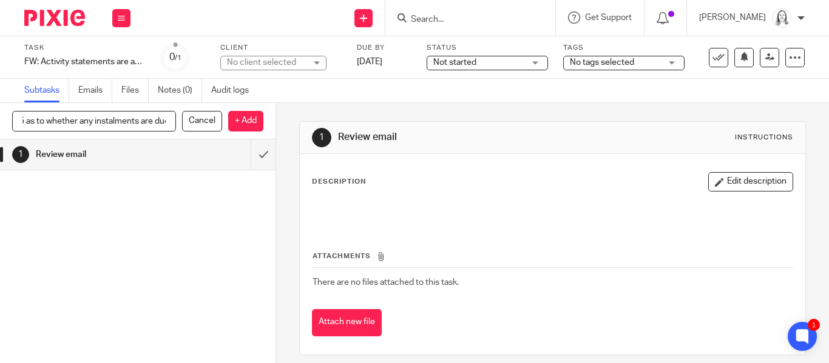
scroll to position [0, 49]
type input "Check 2025 as to whether any instalments are due"
click at [249, 121] on p "+ Add" at bounding box center [245, 121] width 35 height 21
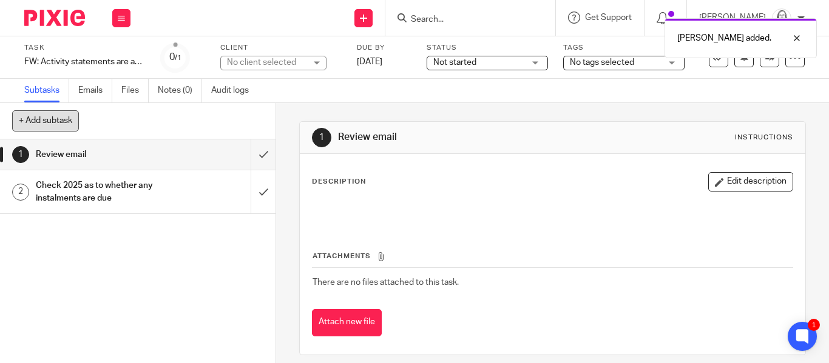
click at [51, 120] on button "+ Add subtask" at bounding box center [45, 120] width 67 height 21
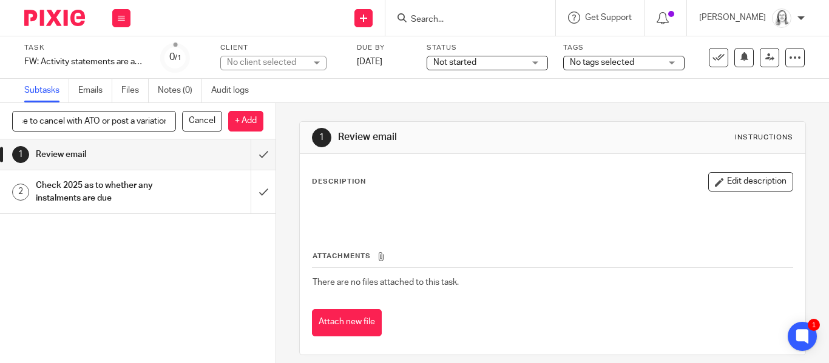
scroll to position [0, 34]
type input "Organise to cancel with ATO or post a variation"
click at [254, 121] on p "+ Add" at bounding box center [245, 121] width 35 height 21
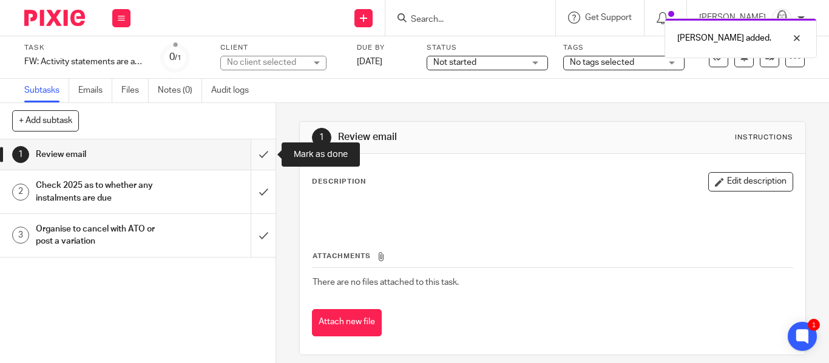
click at [261, 158] on input "submit" at bounding box center [137, 155] width 275 height 30
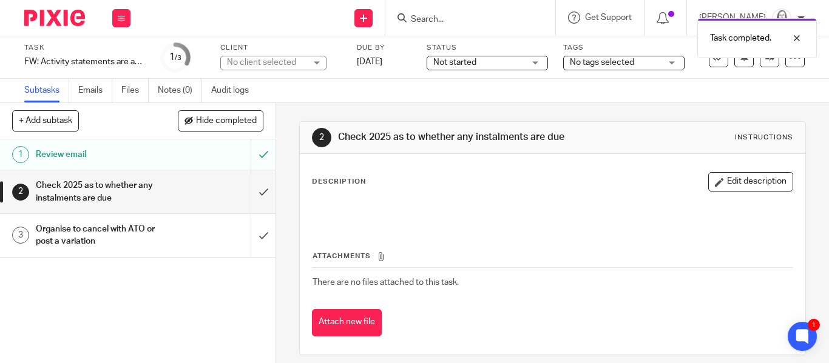
click at [279, 64] on div "No client selected" at bounding box center [266, 62] width 79 height 12
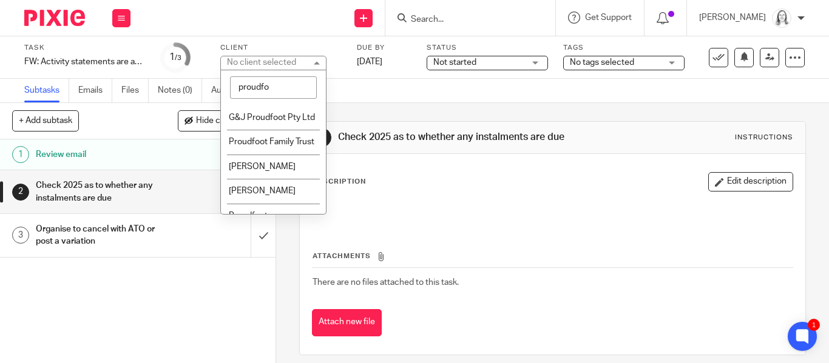
type input "proudfoo"
click at [254, 191] on span "[PERSON_NAME]" at bounding box center [262, 191] width 67 height 8
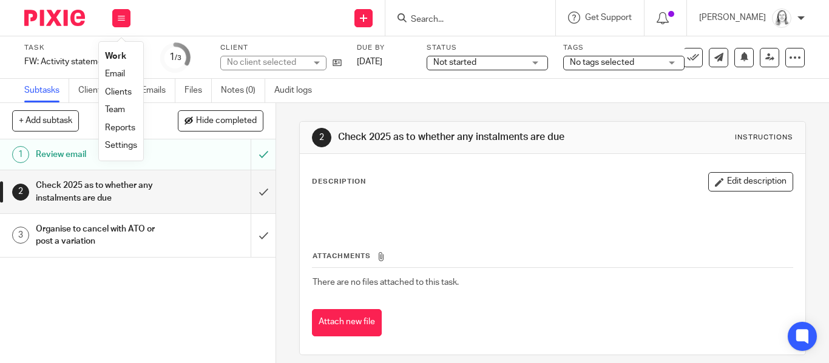
click at [112, 75] on link "Email" at bounding box center [115, 74] width 20 height 8
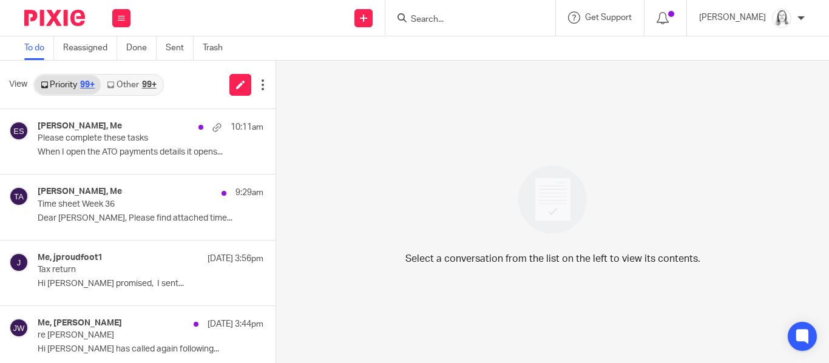
click at [111, 140] on p "Please complete these tasks" at bounding box center [128, 138] width 181 height 10
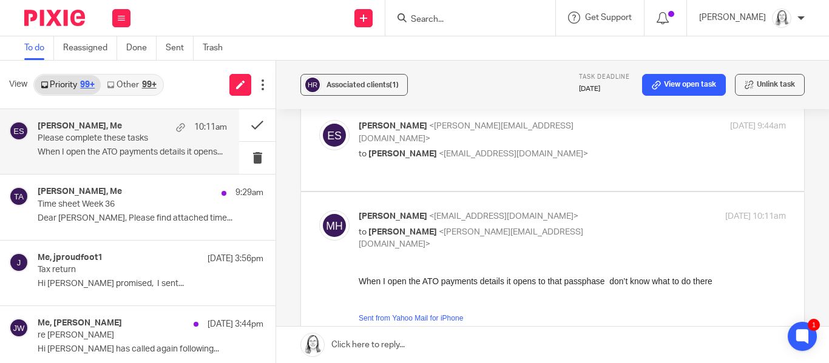
scroll to position [55, 0]
click at [438, 25] on div at bounding box center [470, 18] width 170 height 36
click at [420, 16] on input "Search" at bounding box center [464, 20] width 109 height 11
type input "mark"
click button "submit" at bounding box center [0, 0] width 0 height 0
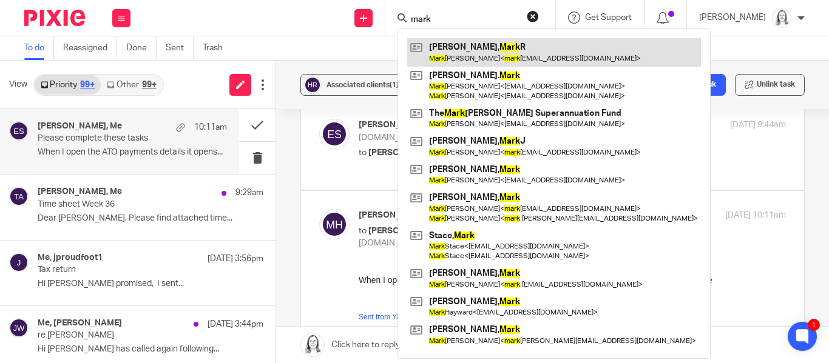
click at [439, 44] on link at bounding box center [554, 52] width 294 height 28
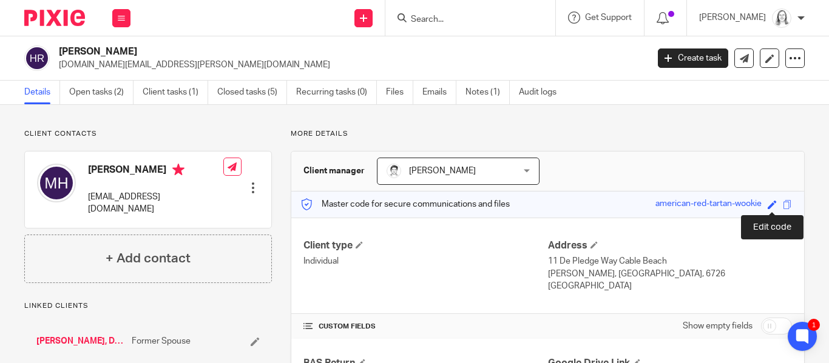
click at [772, 206] on span at bounding box center [772, 204] width 9 height 9
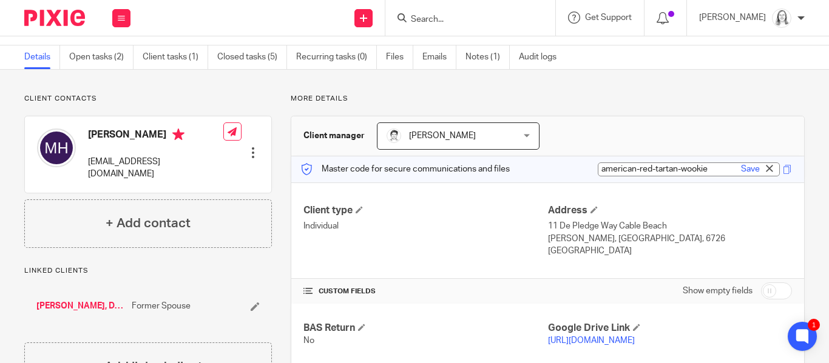
scroll to position [33, 0]
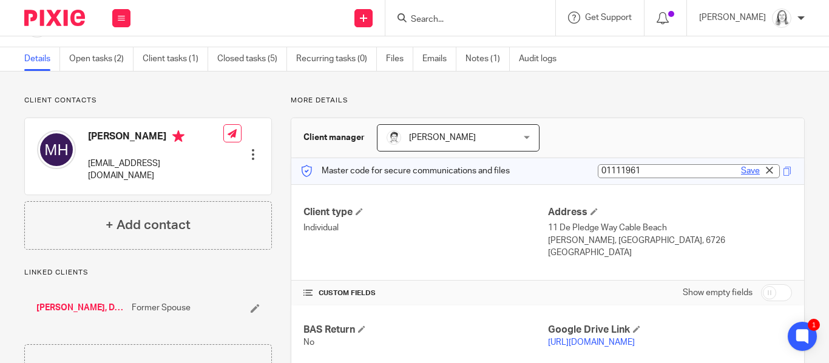
type input "01111961"
click at [751, 169] on link "Save" at bounding box center [750, 171] width 19 height 12
type input "01111961"
click at [742, 170] on div "01111961" at bounding box center [742, 171] width 39 height 14
click at [772, 171] on span at bounding box center [772, 171] width 9 height 9
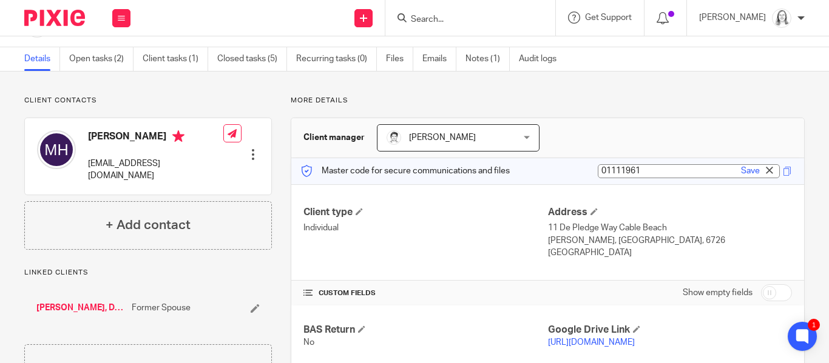
click at [623, 168] on input "01111961" at bounding box center [689, 171] width 182 height 14
type input "[DATE]"
click at [751, 172] on link "Save" at bounding box center [750, 171] width 19 height 12
type input "[DATE]"
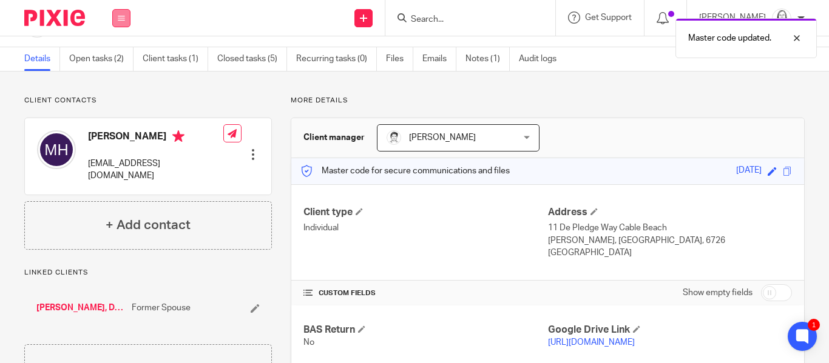
click at [115, 21] on button at bounding box center [121, 18] width 18 height 18
click at [116, 73] on link "Email" at bounding box center [115, 74] width 20 height 8
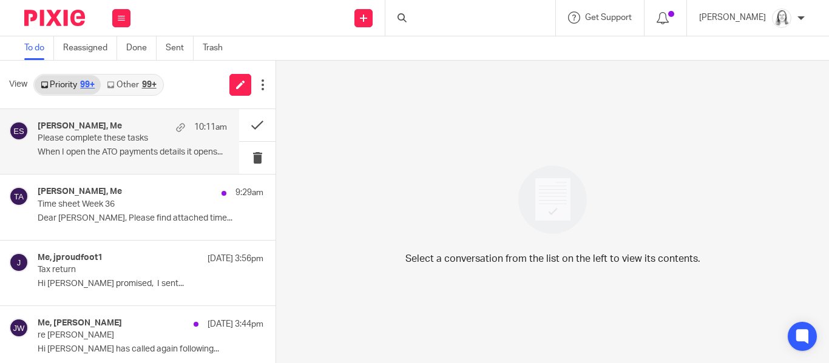
click at [91, 136] on p "Please complete these tasks" at bounding box center [114, 138] width 152 height 10
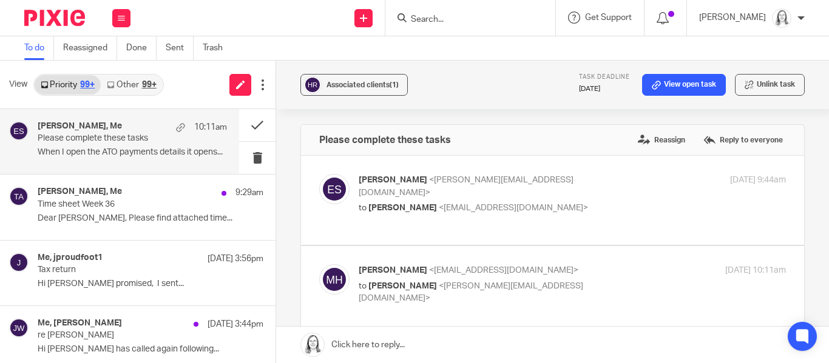
scroll to position [19, 0]
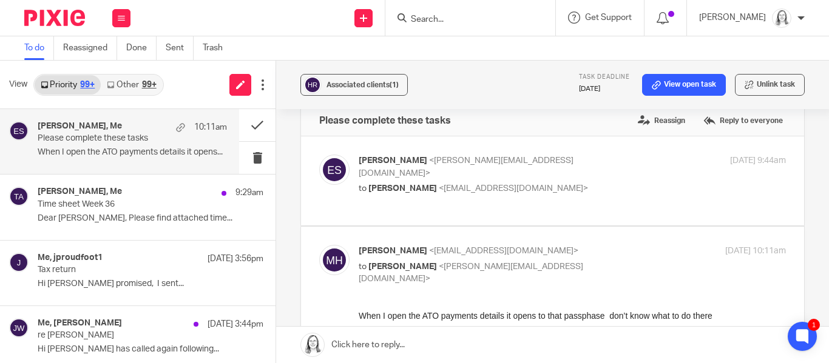
click at [405, 341] on link at bounding box center [552, 345] width 553 height 36
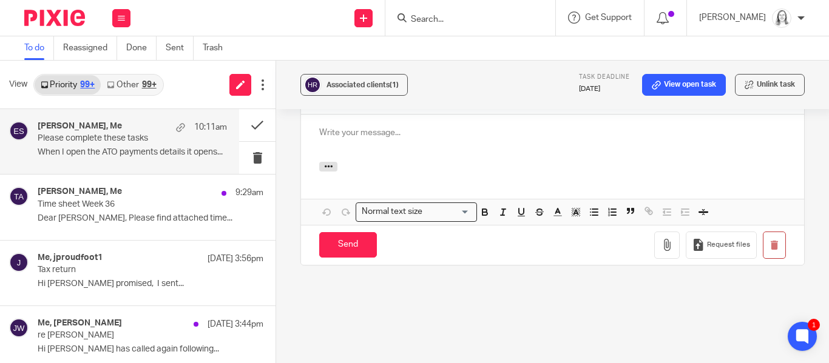
scroll to position [0, 0]
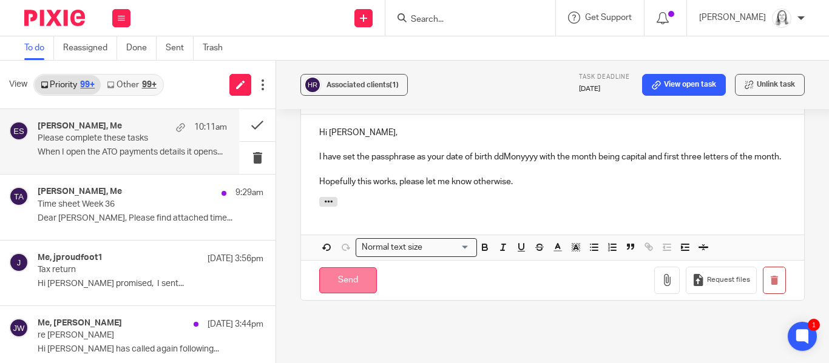
click at [332, 273] on input "Send" at bounding box center [348, 281] width 58 height 26
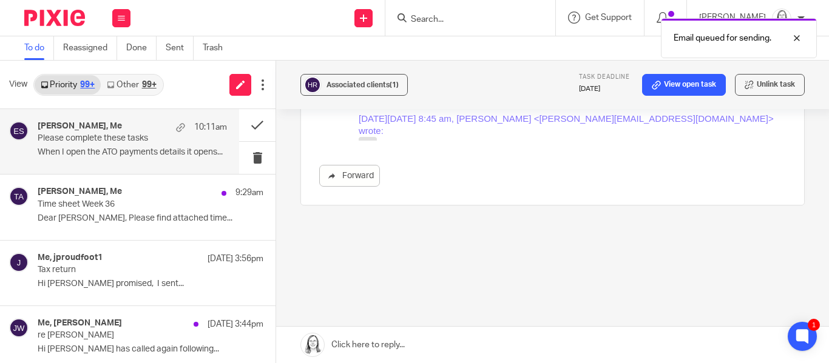
scroll to position [300, 0]
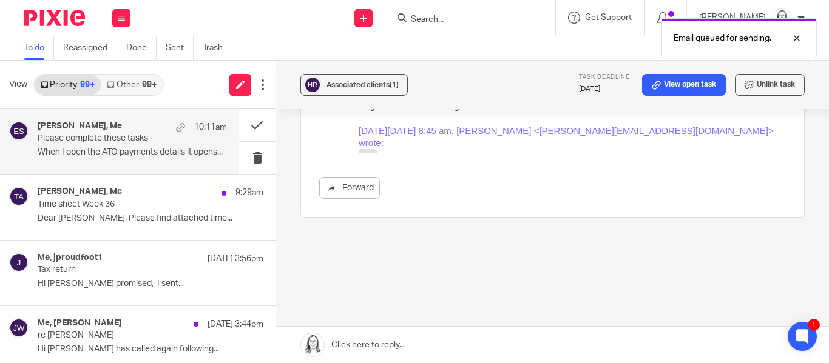
click at [104, 137] on p "Please complete these tasks" at bounding box center [114, 138] width 152 height 10
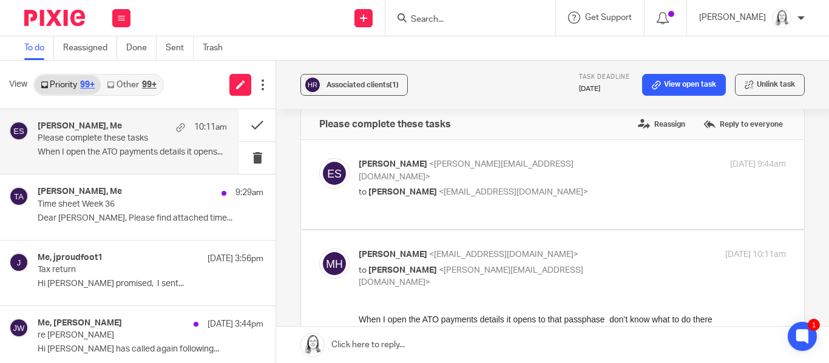
scroll to position [0, 0]
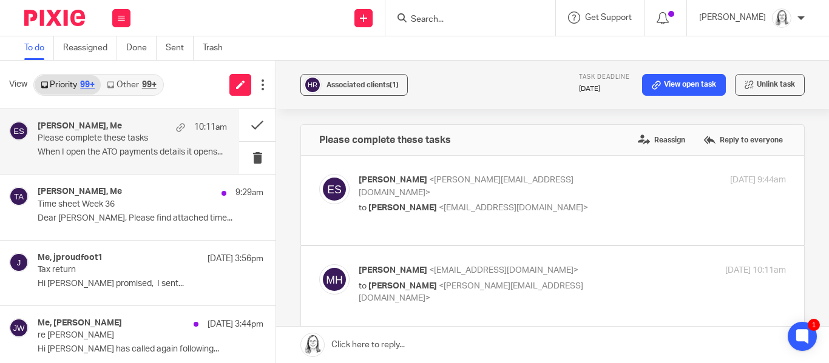
click at [430, 20] on input "Search" at bounding box center [464, 20] width 109 height 11
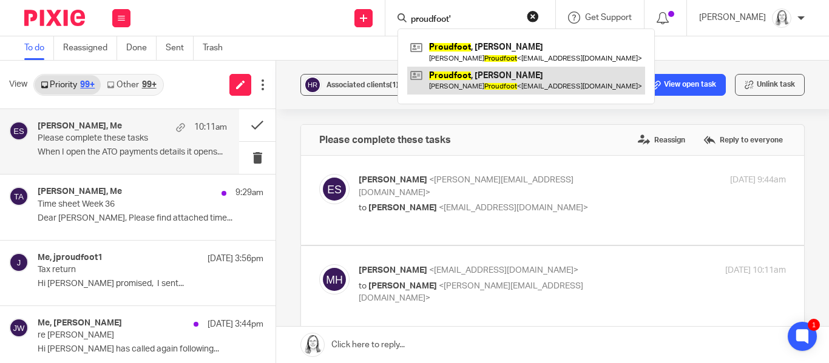
type input "proudfoot'"
click at [460, 77] on link at bounding box center [526, 81] width 238 height 28
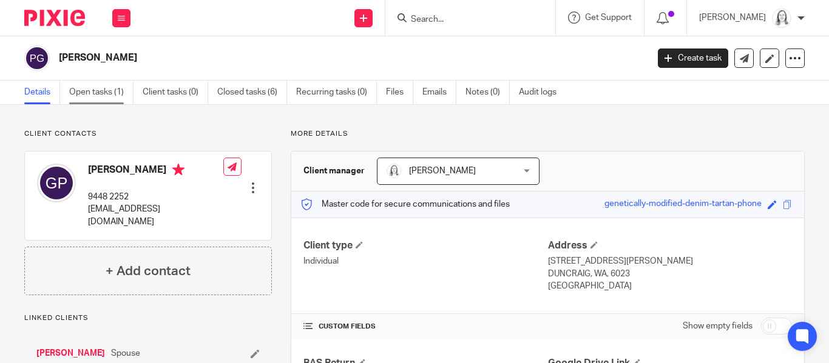
click at [89, 92] on link "Open tasks (1)" at bounding box center [101, 93] width 64 height 24
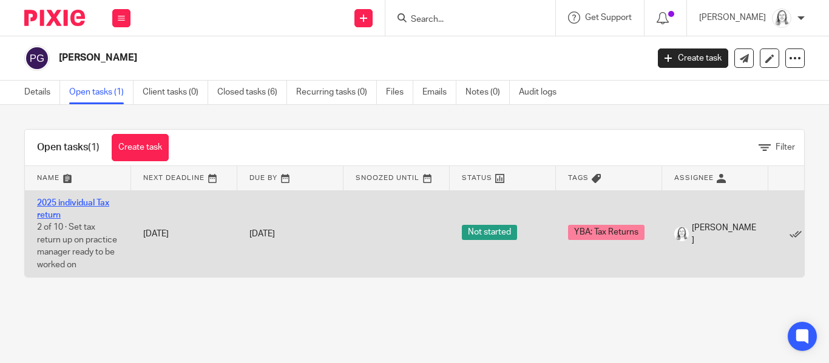
click at [71, 203] on link "2025 individual Tax return" at bounding box center [73, 209] width 72 height 21
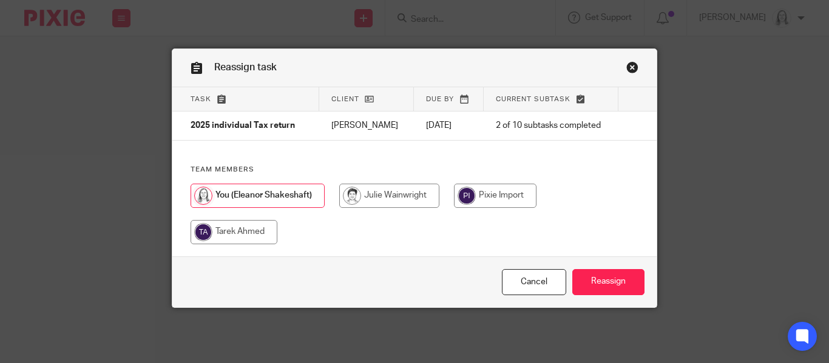
click at [234, 235] on input "radio" at bounding box center [234, 232] width 87 height 24
radio input "true"
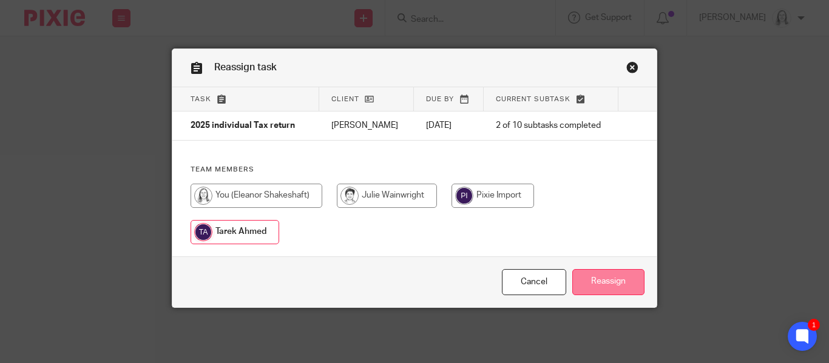
click at [596, 281] on input "Reassign" at bounding box center [608, 282] width 72 height 26
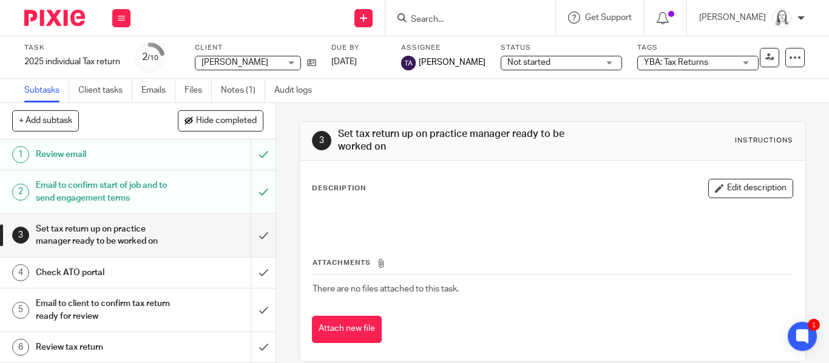
click at [689, 48] on label "Tags" at bounding box center [697, 48] width 121 height 10
click at [624, 84] on div "Subtasks Client tasks Emails Files Notes (1) Audit logs" at bounding box center [414, 91] width 829 height 24
click at [465, 193] on div "Description Edit description" at bounding box center [552, 188] width 481 height 19
click at [50, 97] on link "Subtasks" at bounding box center [46, 91] width 45 height 24
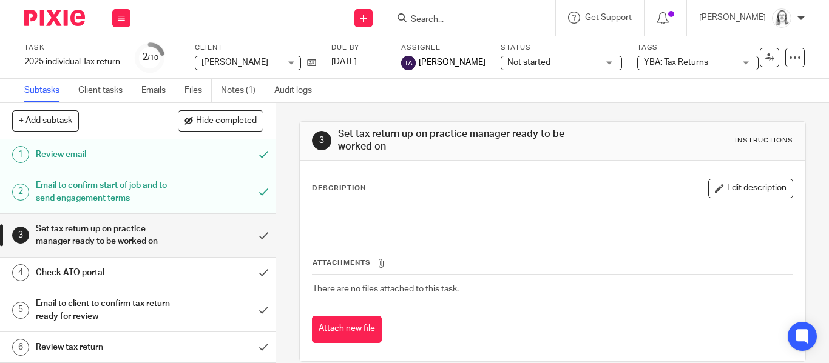
click at [727, 64] on div "YBA: Tax Returns" at bounding box center [697, 63] width 121 height 15
click at [774, 88] on div "Subtasks Client tasks Emails Files Notes (1) Audit logs" at bounding box center [414, 91] width 829 height 24
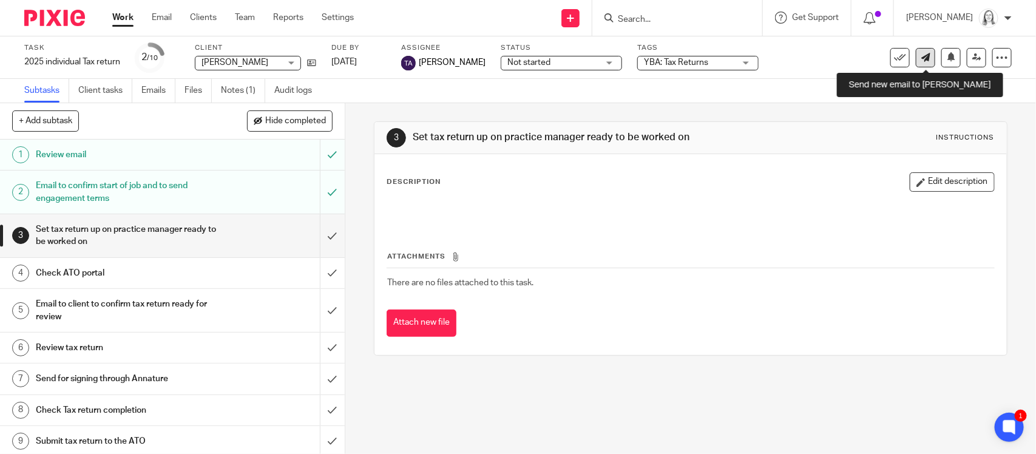
click at [828, 59] on icon at bounding box center [925, 57] width 9 height 9
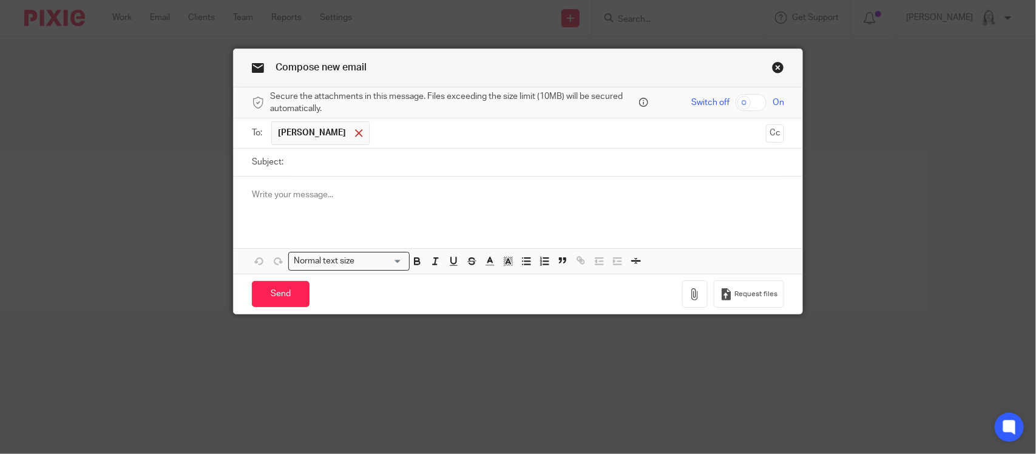
click at [366, 135] on div at bounding box center [359, 133] width 14 height 18
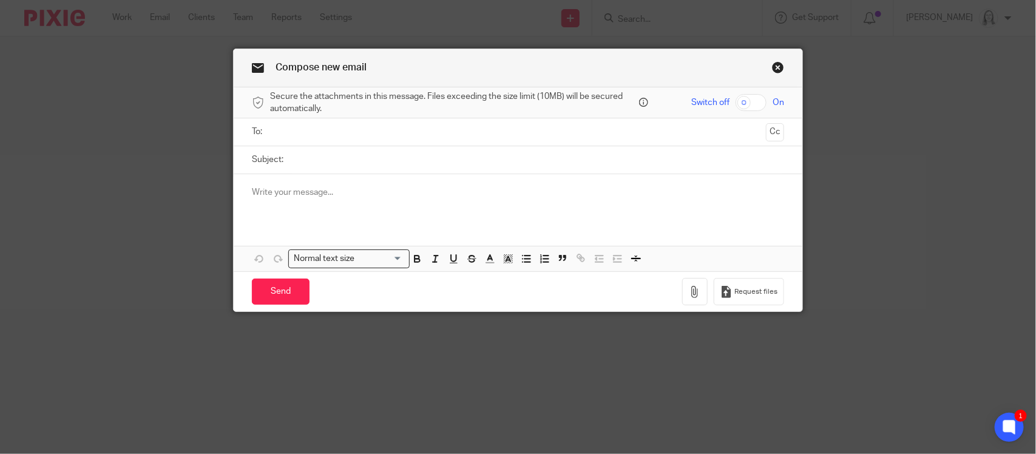
click at [312, 139] on input "text" at bounding box center [517, 132] width 487 height 14
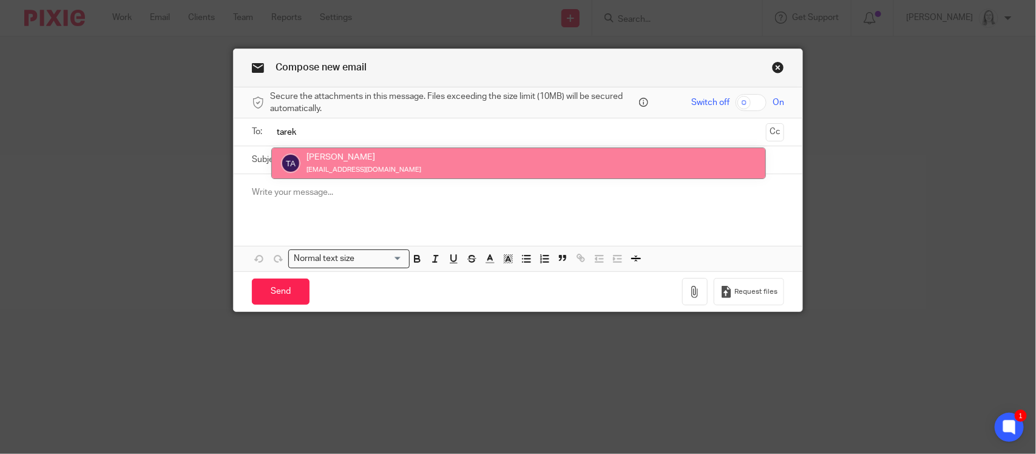
type input "tarek"
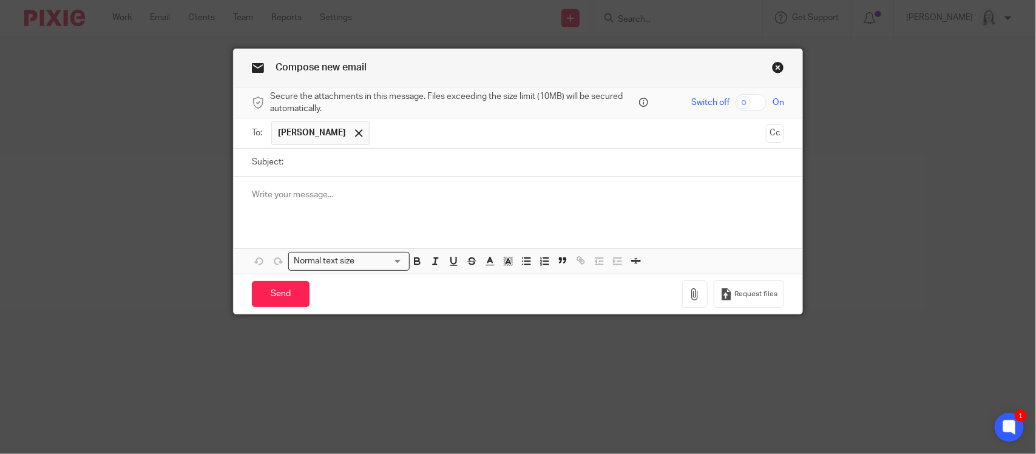
click at [314, 161] on input "Subject:" at bounding box center [536, 162] width 494 height 27
type input "Geof and Julie Proudfoot"
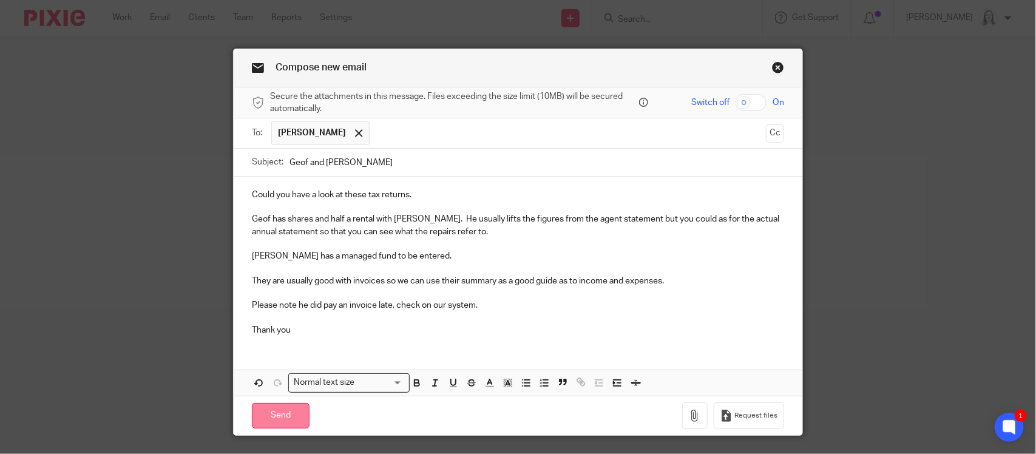
click at [279, 416] on input "Send" at bounding box center [281, 416] width 58 height 26
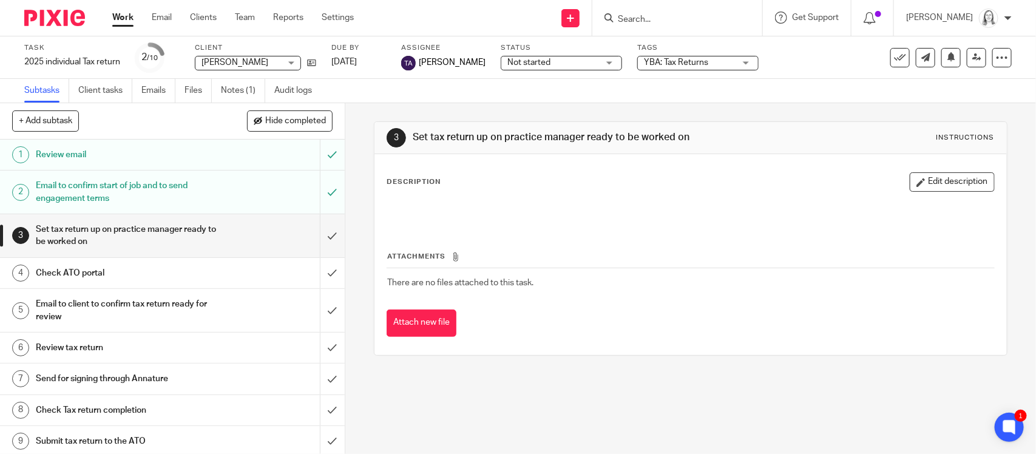
click at [629, 18] on input "Search" at bounding box center [670, 20] width 109 height 11
type input "png"
click button "submit" at bounding box center [0, 0] width 0 height 0
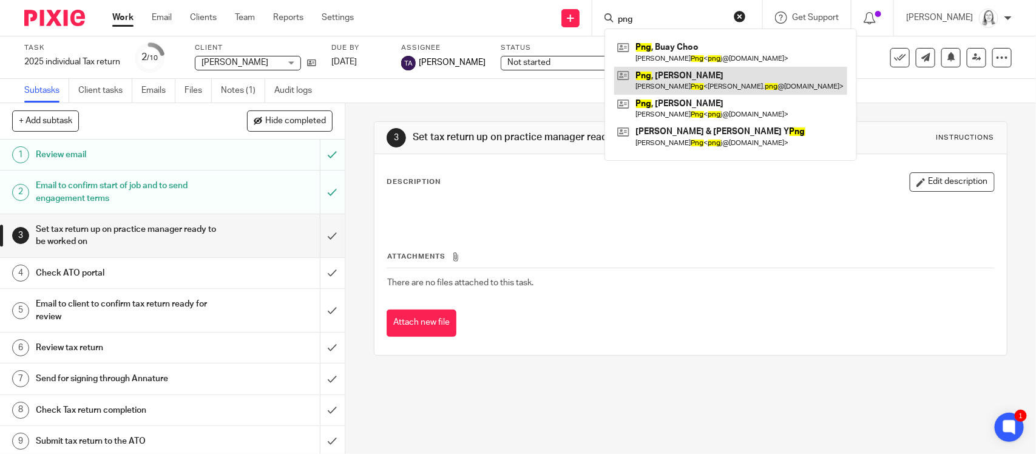
click at [641, 76] on link at bounding box center [730, 81] width 233 height 28
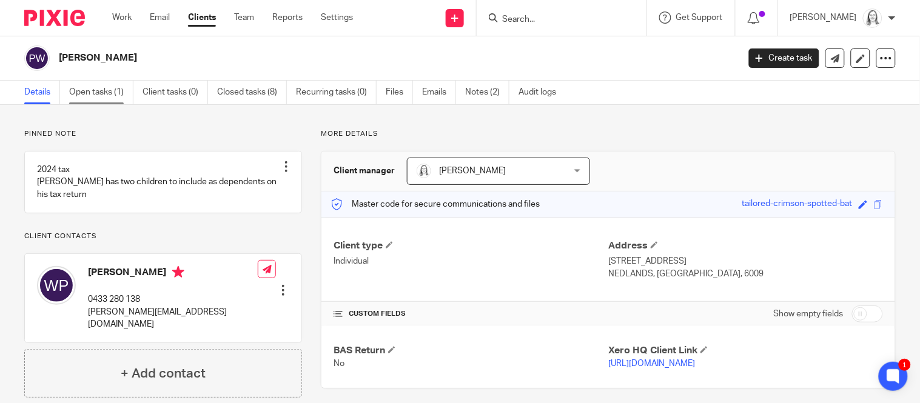
click at [101, 95] on link "Open tasks (1)" at bounding box center [101, 93] width 64 height 24
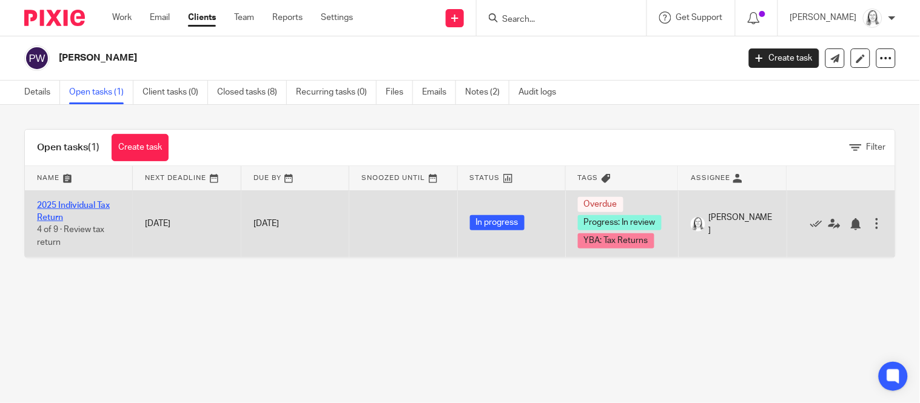
click at [84, 206] on link "2025 Individual Tax Return" at bounding box center [73, 211] width 73 height 21
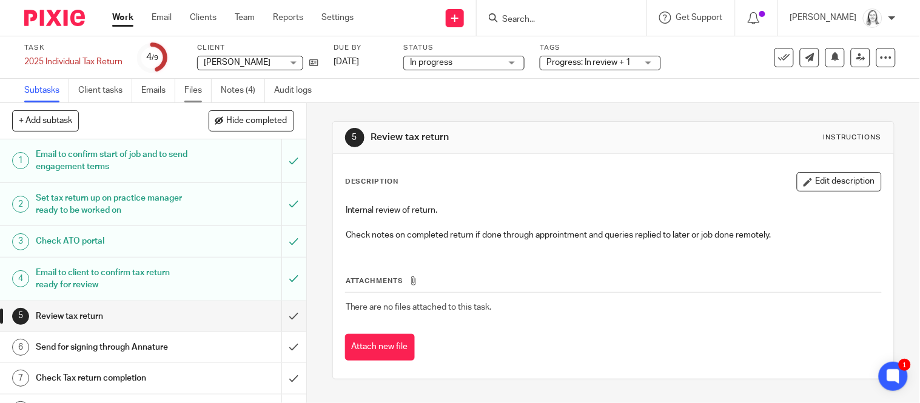
click at [194, 89] on link "Files" at bounding box center [197, 91] width 27 height 24
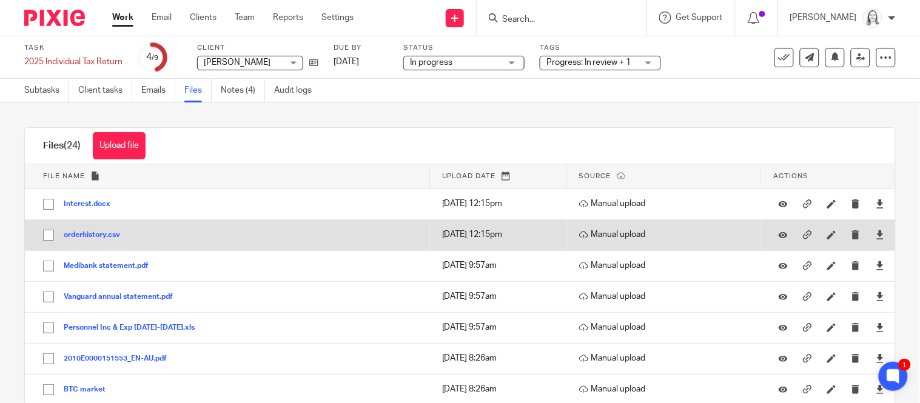
click at [95, 233] on button "orderhistory.csv" at bounding box center [97, 235] width 66 height 8
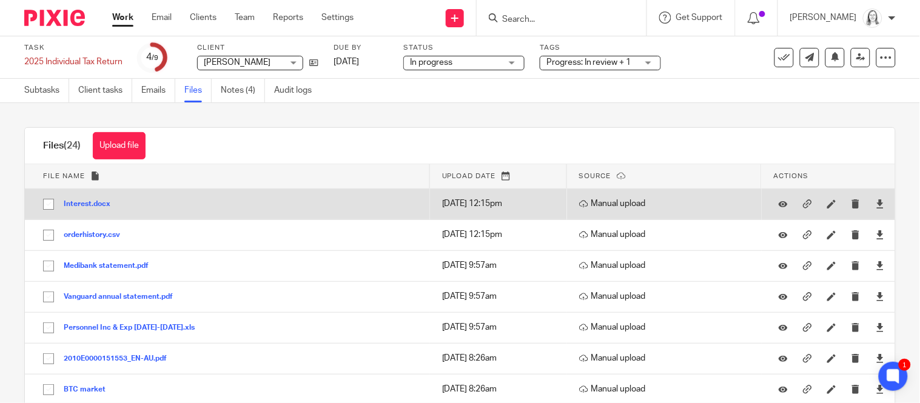
click at [105, 206] on button "Interest.docx" at bounding box center [92, 204] width 56 height 8
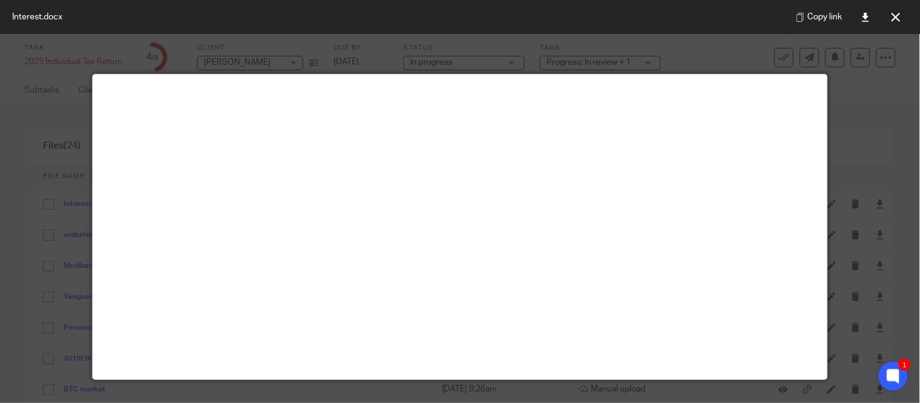
scroll to position [21, 0]
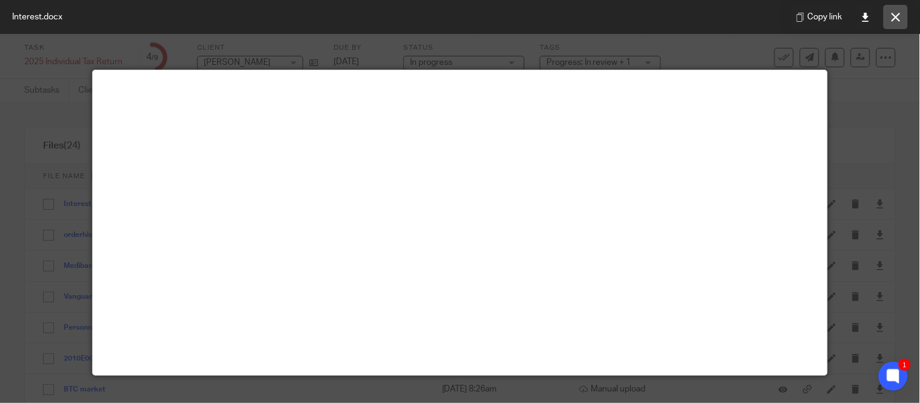
click at [900, 13] on icon at bounding box center [896, 17] width 9 height 9
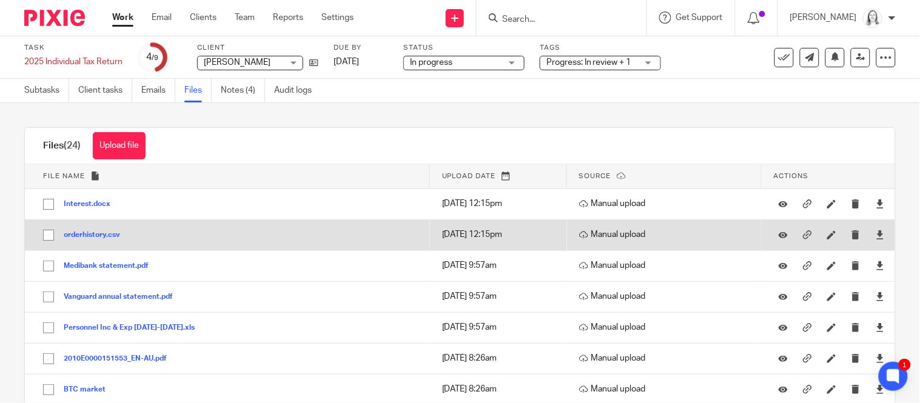
click at [104, 237] on button "orderhistory.csv" at bounding box center [97, 235] width 66 height 8
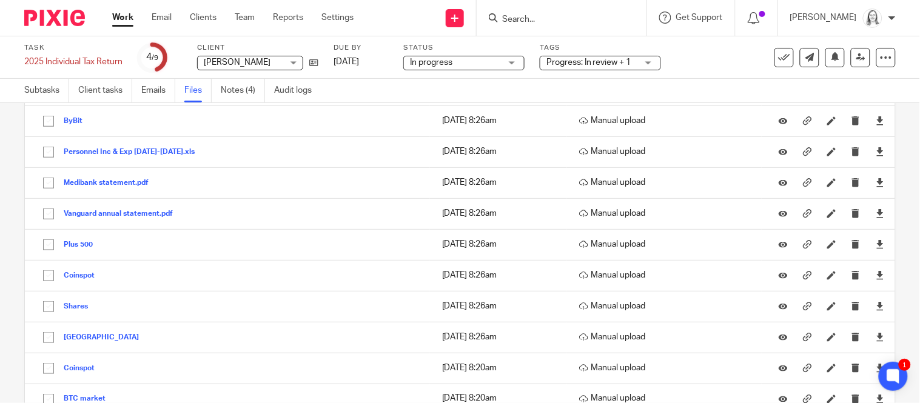
scroll to position [304, 0]
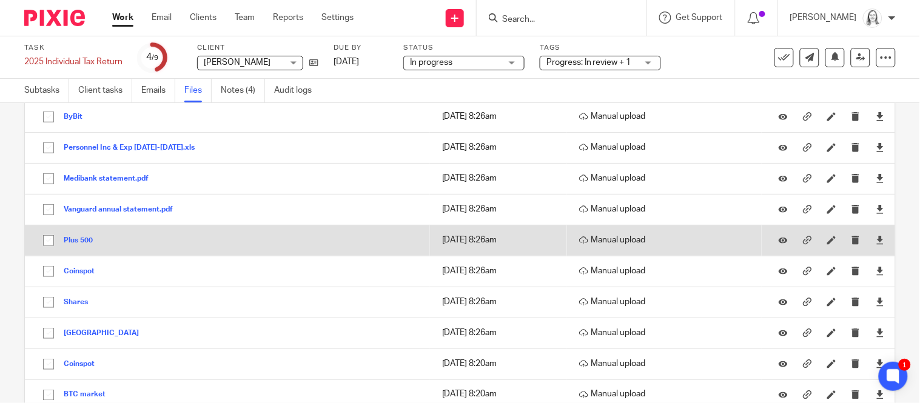
click at [92, 241] on button "Plus 500" at bounding box center [83, 241] width 38 height 8
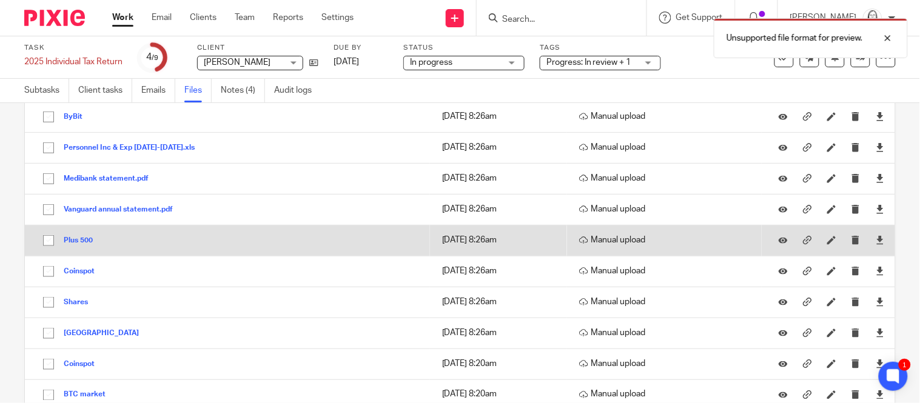
click at [74, 243] on button "Plus 500" at bounding box center [83, 241] width 38 height 8
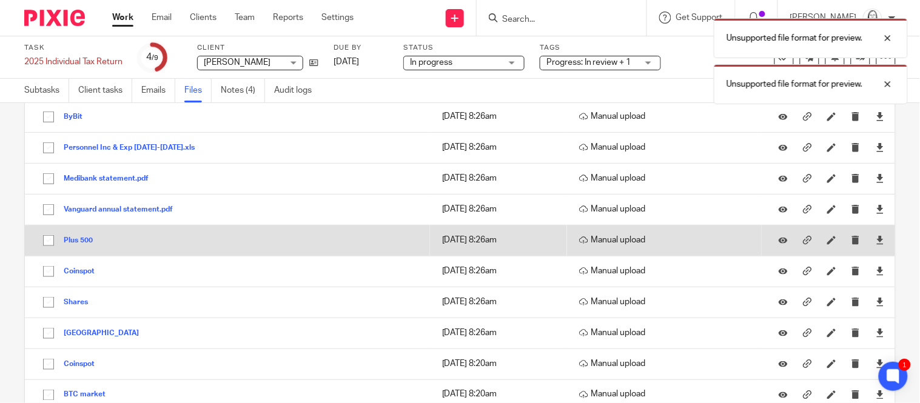
click at [74, 243] on button "Plus 500" at bounding box center [83, 241] width 38 height 8
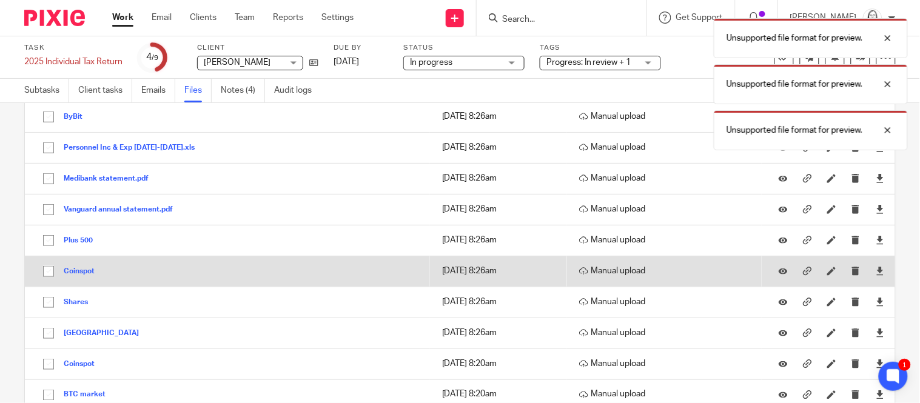
click at [81, 275] on button "Coinspot" at bounding box center [84, 272] width 40 height 8
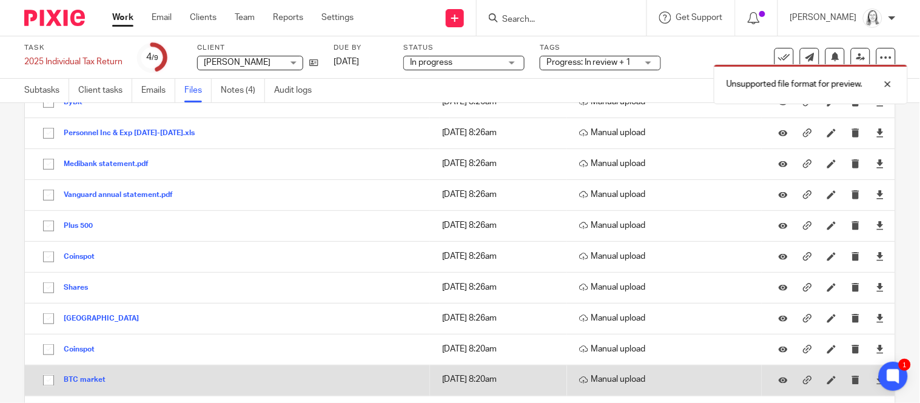
scroll to position [317, 0]
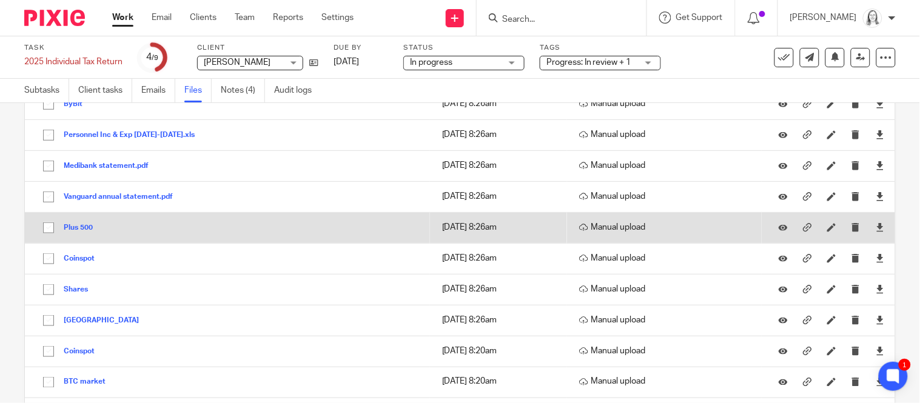
click at [86, 238] on td "Plus 500 Plus 500 Save" at bounding box center [227, 227] width 405 height 31
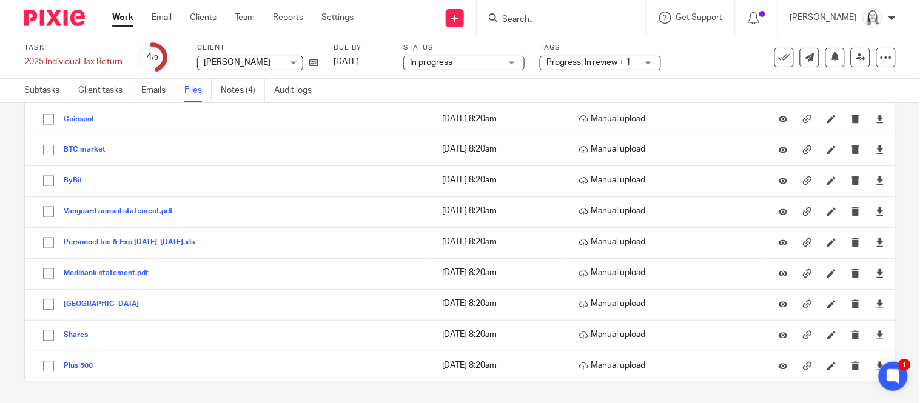
scroll to position [554, 0]
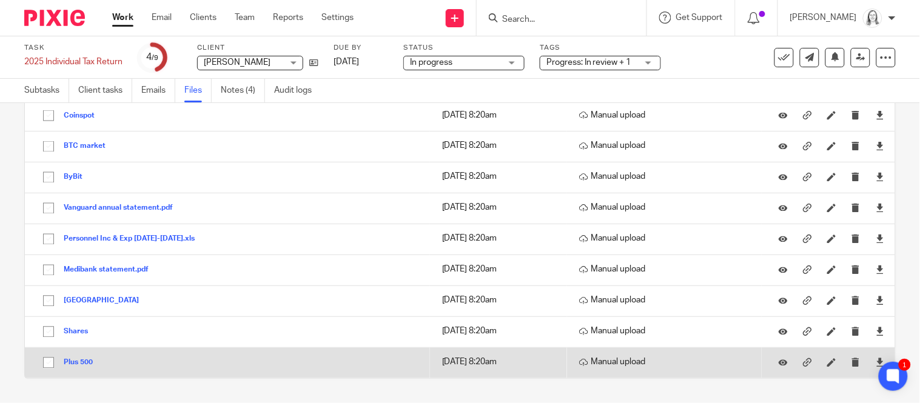
click at [89, 366] on button "Plus 500" at bounding box center [83, 363] width 38 height 8
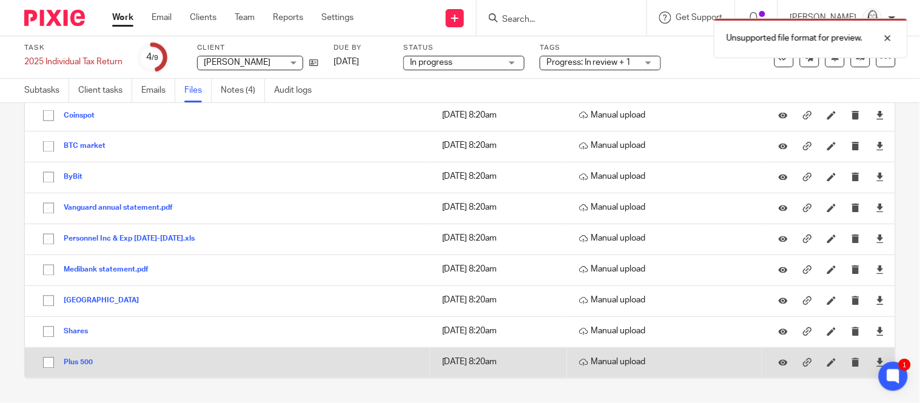
click at [89, 366] on button "Plus 500" at bounding box center [83, 363] width 38 height 8
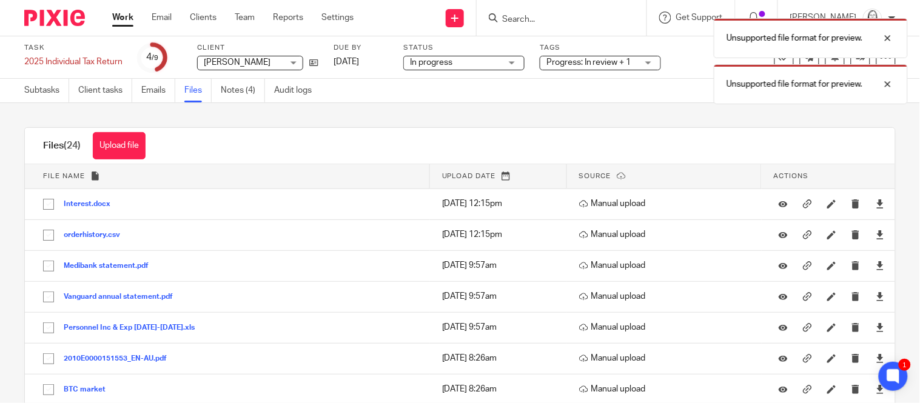
scroll to position [4, 0]
